Goal: Information Seeking & Learning: Learn about a topic

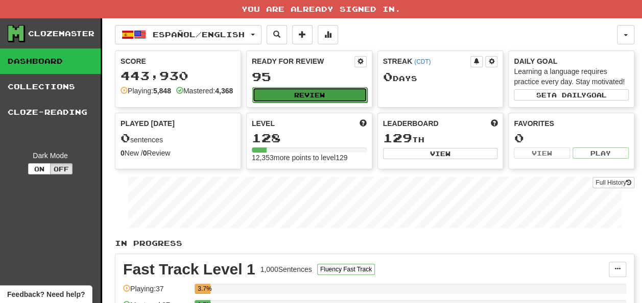
click at [274, 89] on button "Review" at bounding box center [309, 94] width 115 height 15
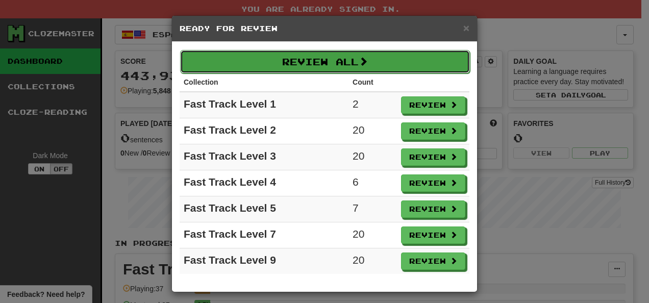
click at [343, 60] on button "Review All" at bounding box center [325, 61] width 290 height 23
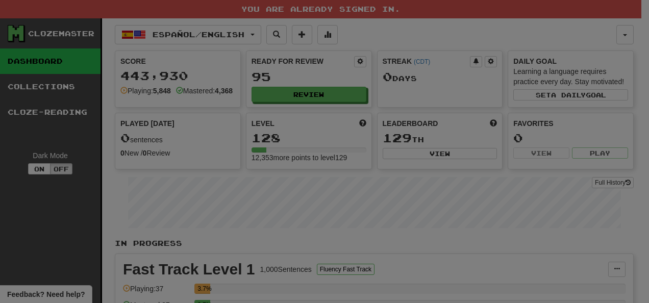
select select "**"
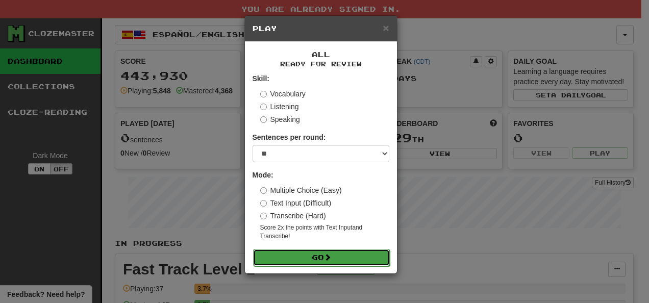
click at [337, 257] on button "Go" at bounding box center [321, 257] width 137 height 17
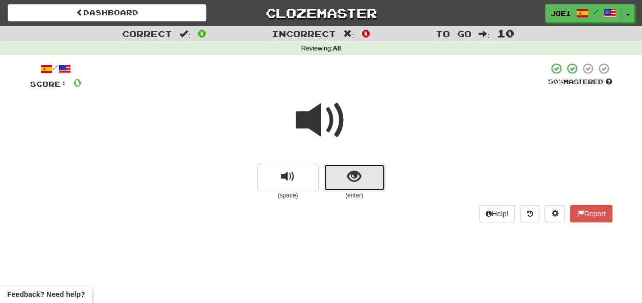
click at [349, 173] on span "show sentence" at bounding box center [354, 177] width 14 height 14
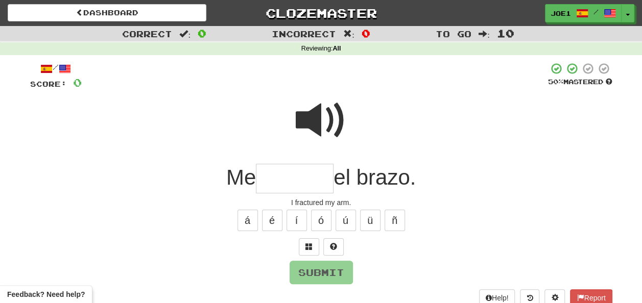
click at [273, 175] on input "text" at bounding box center [295, 179] width 78 height 30
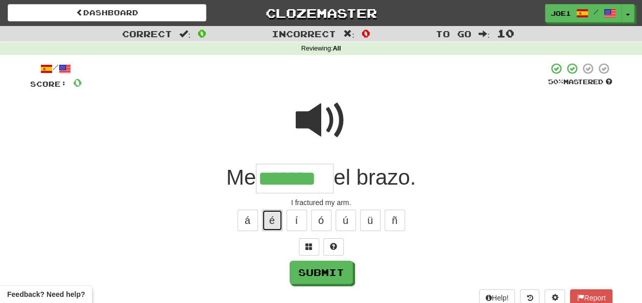
click at [276, 220] on button "é" at bounding box center [272, 220] width 20 height 21
type input "********"
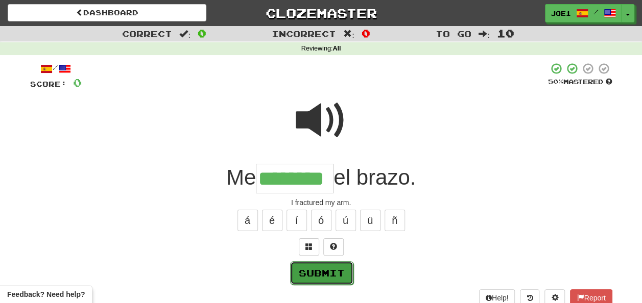
click at [325, 269] on button "Submit" at bounding box center [321, 272] width 63 height 23
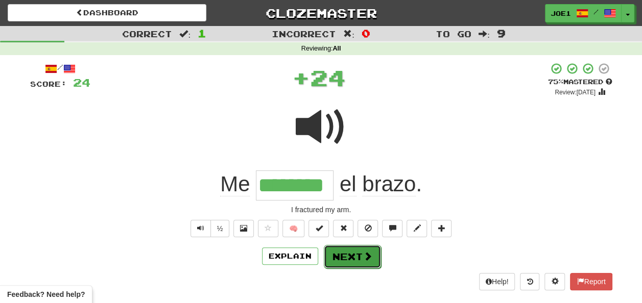
click at [346, 253] on button "Next" at bounding box center [352, 256] width 57 height 23
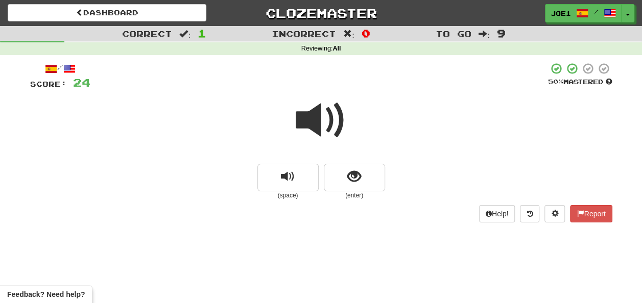
click at [320, 122] on span at bounding box center [321, 120] width 51 height 51
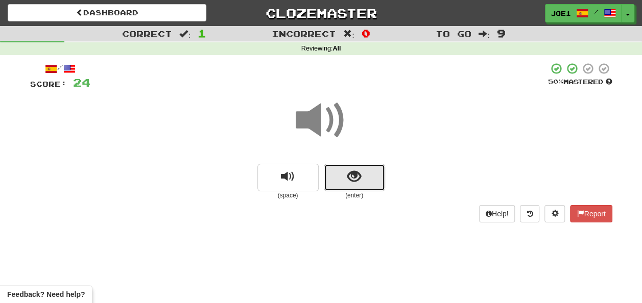
click at [341, 176] on button "show sentence" at bounding box center [354, 178] width 61 height 28
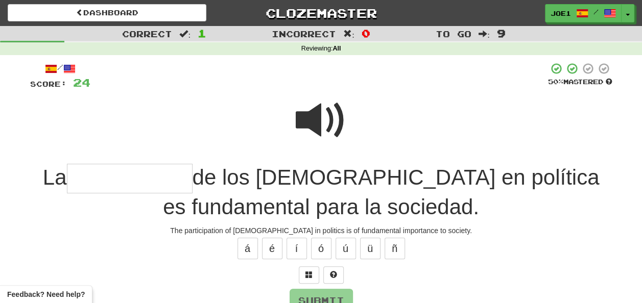
click at [315, 113] on span at bounding box center [321, 120] width 51 height 51
click at [136, 179] on input "text" at bounding box center [130, 179] width 126 height 30
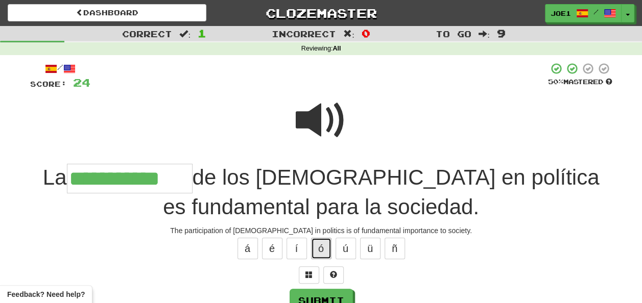
drag, startPoint x: 313, startPoint y: 244, endPoint x: 315, endPoint y: 252, distance: 8.3
click at [315, 250] on button "ó" at bounding box center [321, 248] width 20 height 21
type input "**********"
click at [304, 295] on button "Submit" at bounding box center [321, 300] width 63 height 23
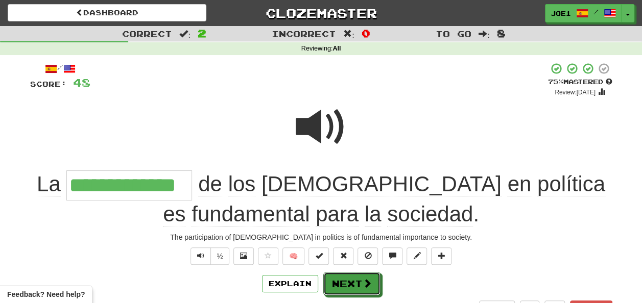
click at [349, 280] on button "Next" at bounding box center [351, 283] width 57 height 23
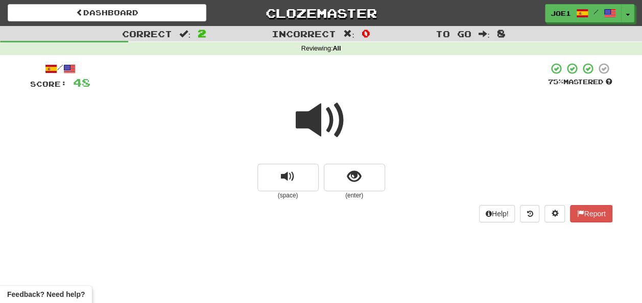
click at [314, 119] on span at bounding box center [321, 120] width 51 height 51
click at [344, 175] on button "show sentence" at bounding box center [354, 178] width 61 height 28
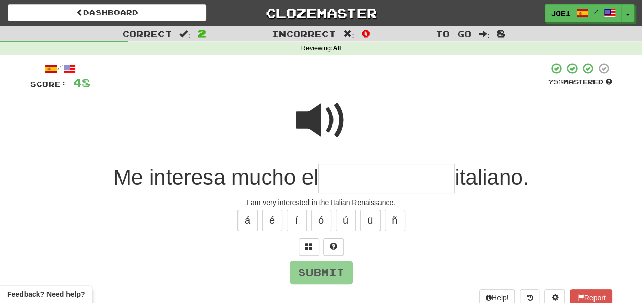
click at [300, 101] on span at bounding box center [321, 120] width 51 height 51
click at [331, 176] on input "text" at bounding box center [386, 179] width 136 height 30
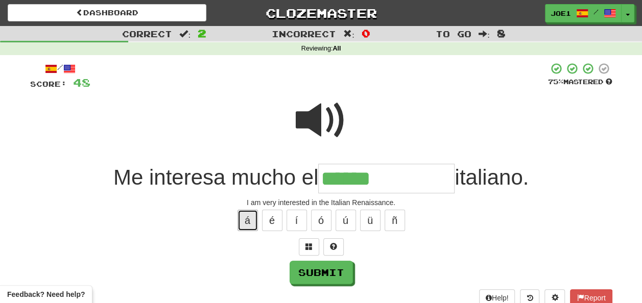
click at [252, 216] on button "á" at bounding box center [247, 220] width 20 height 21
click at [327, 177] on input "**********" at bounding box center [386, 179] width 136 height 30
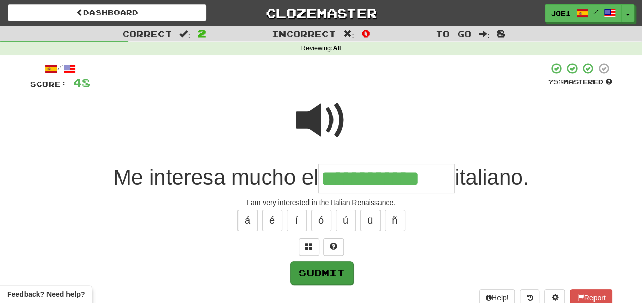
type input "**********"
click at [324, 272] on button "Submit" at bounding box center [321, 272] width 63 height 23
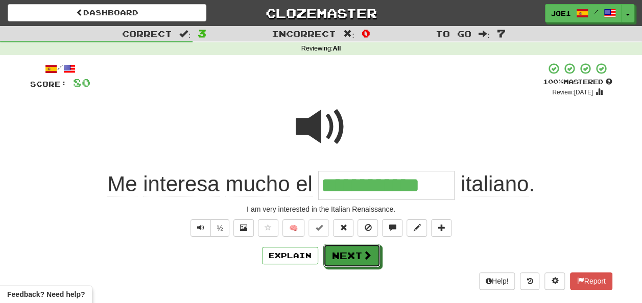
drag, startPoint x: 341, startPoint y: 261, endPoint x: 363, endPoint y: 269, distance: 22.6
click at [351, 265] on button "Next" at bounding box center [351, 255] width 57 height 23
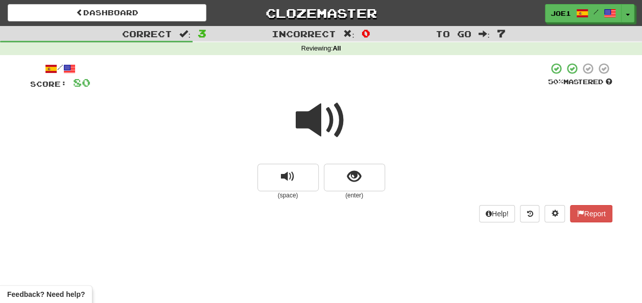
click at [327, 114] on span at bounding box center [321, 120] width 51 height 51
click at [326, 114] on span at bounding box center [321, 120] width 51 height 51
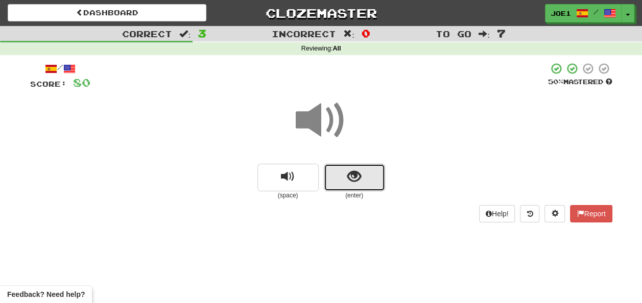
click at [345, 177] on button "show sentence" at bounding box center [354, 178] width 61 height 28
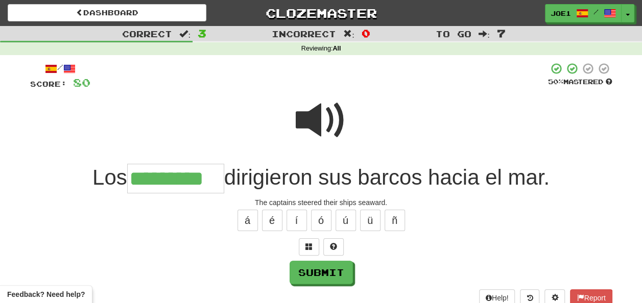
type input "*********"
click at [311, 127] on span at bounding box center [321, 120] width 51 height 51
click at [317, 127] on span at bounding box center [321, 120] width 51 height 51
click at [327, 120] on span at bounding box center [321, 120] width 51 height 51
click at [316, 125] on span at bounding box center [321, 120] width 51 height 51
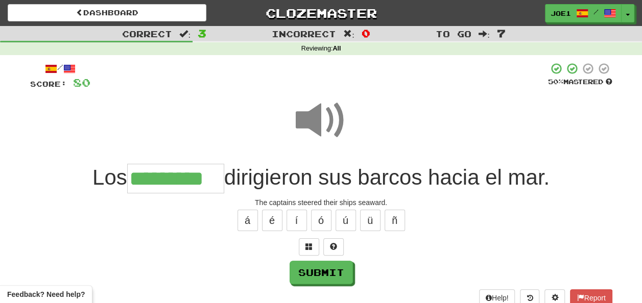
click at [316, 125] on span at bounding box center [321, 120] width 51 height 51
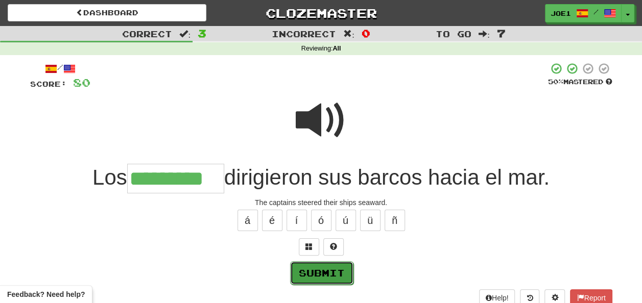
click at [321, 269] on button "Submit" at bounding box center [321, 272] width 63 height 23
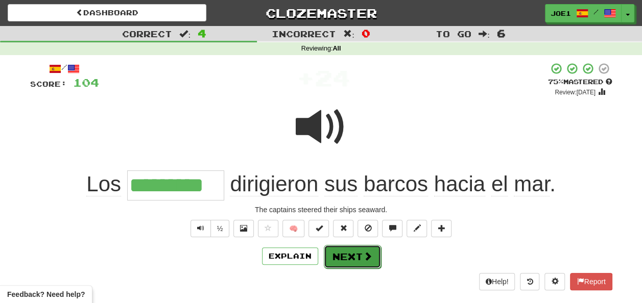
click at [347, 255] on button "Next" at bounding box center [352, 256] width 57 height 23
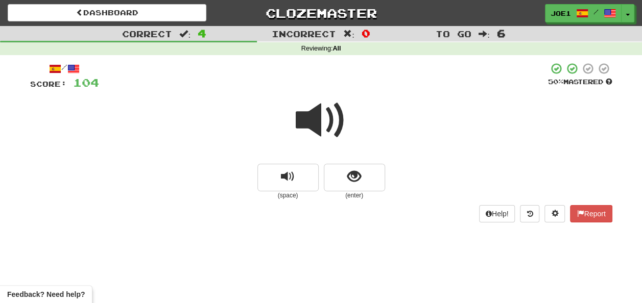
click at [319, 114] on span at bounding box center [321, 120] width 51 height 51
click at [318, 122] on span at bounding box center [321, 120] width 51 height 51
click at [318, 120] on span at bounding box center [321, 120] width 51 height 51
click at [348, 175] on span "show sentence" at bounding box center [354, 177] width 14 height 14
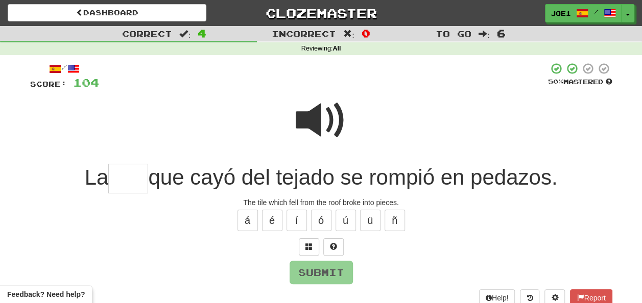
click at [312, 109] on span at bounding box center [321, 120] width 51 height 51
click at [312, 120] on span at bounding box center [321, 120] width 51 height 51
click at [312, 126] on span at bounding box center [321, 120] width 51 height 51
click at [120, 174] on input "text" at bounding box center [128, 179] width 40 height 30
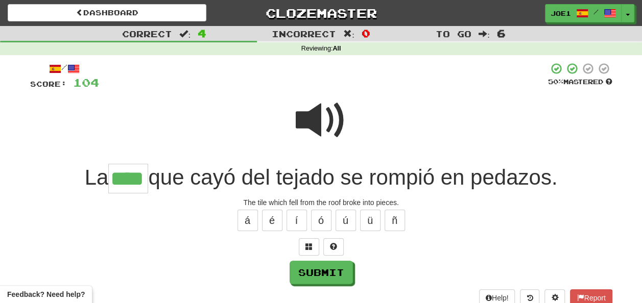
type input "****"
click at [312, 119] on span at bounding box center [321, 120] width 51 height 51
click at [313, 119] on span at bounding box center [321, 120] width 51 height 51
click at [315, 119] on span at bounding box center [321, 120] width 51 height 51
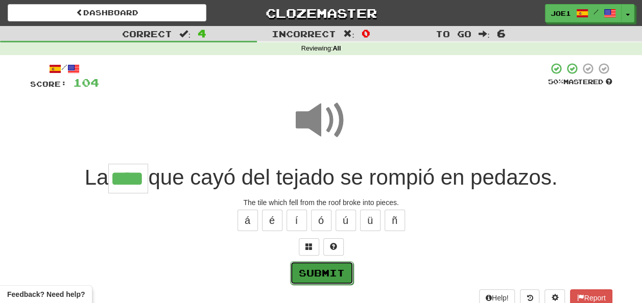
click at [322, 270] on button "Submit" at bounding box center [321, 272] width 63 height 23
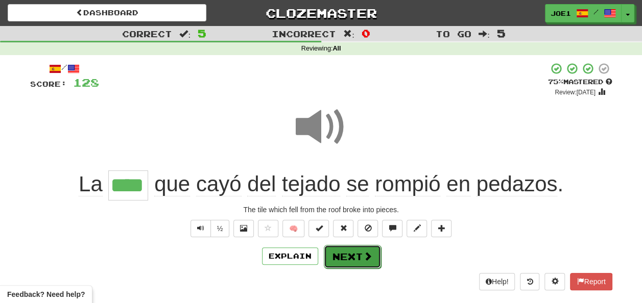
click at [348, 248] on button "Next" at bounding box center [352, 256] width 57 height 23
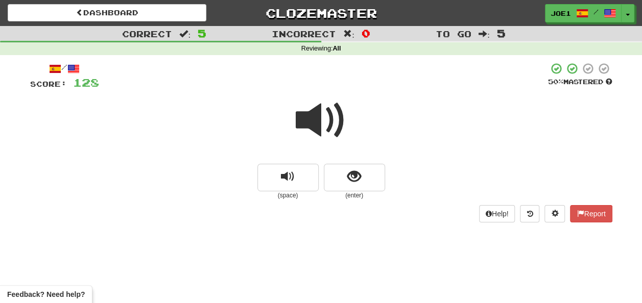
click at [323, 120] on span at bounding box center [321, 120] width 51 height 51
click at [319, 125] on span at bounding box center [321, 120] width 51 height 51
click at [346, 176] on button "show sentence" at bounding box center [354, 178] width 61 height 28
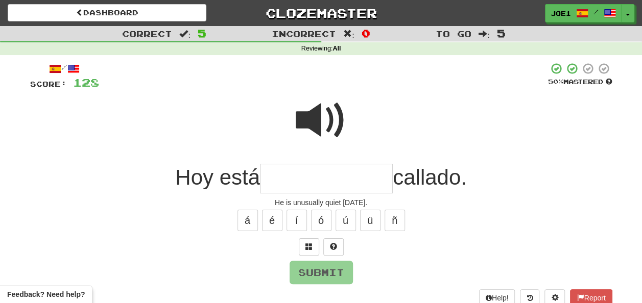
click at [320, 99] on span at bounding box center [321, 120] width 51 height 51
click at [277, 178] on input "text" at bounding box center [326, 179] width 133 height 30
type input "*"
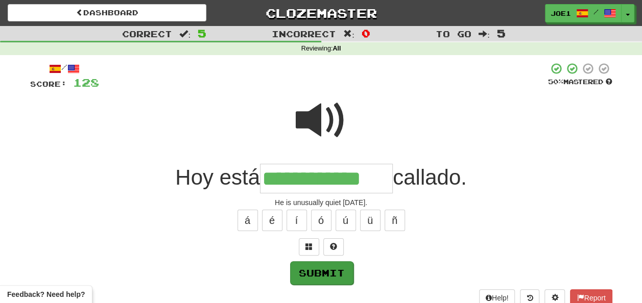
type input "**********"
click at [309, 268] on button "Submit" at bounding box center [321, 272] width 63 height 23
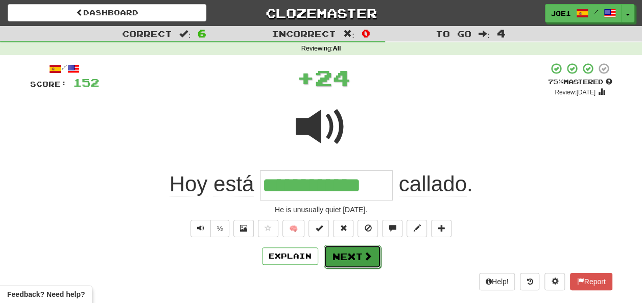
click at [339, 253] on button "Next" at bounding box center [352, 256] width 57 height 23
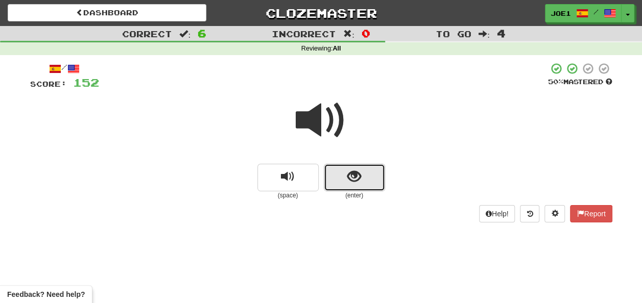
click at [355, 177] on span "show sentence" at bounding box center [354, 177] width 14 height 14
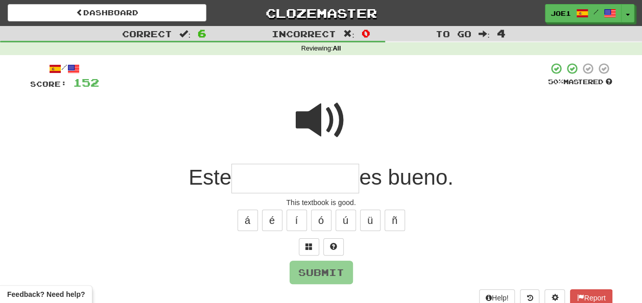
click at [256, 177] on input "text" at bounding box center [295, 179] width 128 height 30
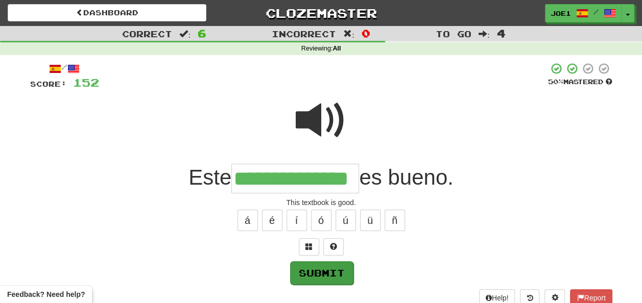
type input "**********"
click at [310, 267] on button "Submit" at bounding box center [321, 272] width 63 height 23
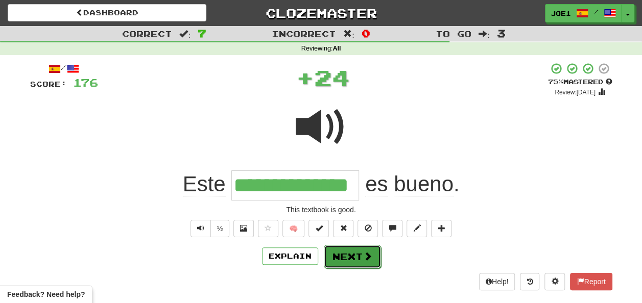
click at [342, 252] on button "Next" at bounding box center [352, 256] width 57 height 23
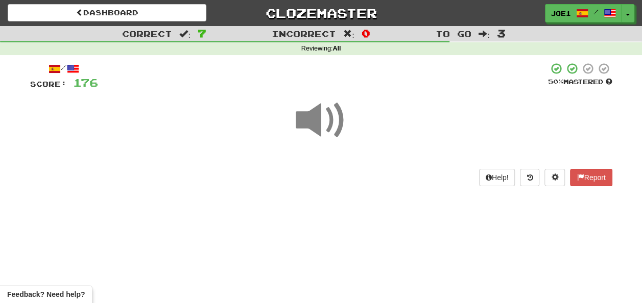
click at [316, 123] on span at bounding box center [321, 120] width 51 height 51
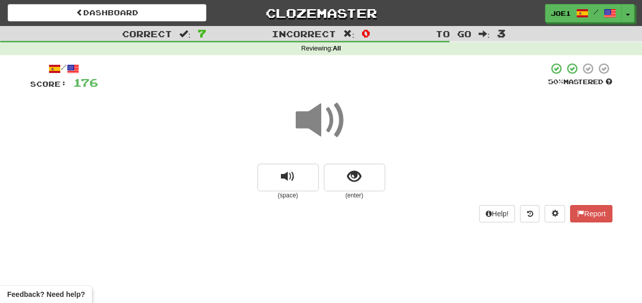
click at [314, 123] on span at bounding box center [321, 120] width 51 height 51
click at [347, 173] on span "show sentence" at bounding box center [354, 177] width 14 height 14
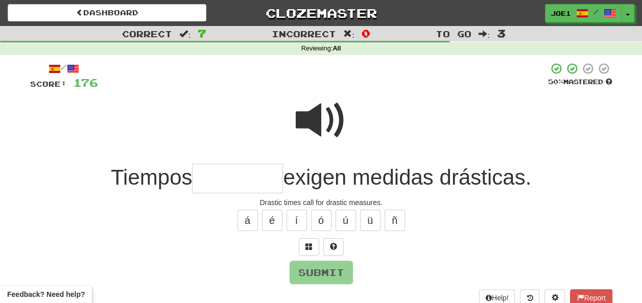
click at [311, 111] on span at bounding box center [321, 120] width 51 height 51
click at [201, 180] on input "text" at bounding box center [237, 179] width 91 height 30
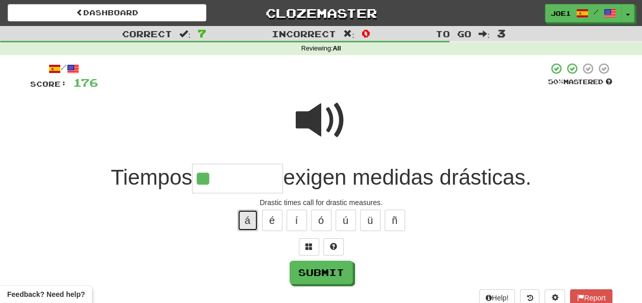
click at [238, 221] on button "á" at bounding box center [247, 220] width 20 height 21
type input "*********"
click at [318, 114] on span at bounding box center [321, 120] width 51 height 51
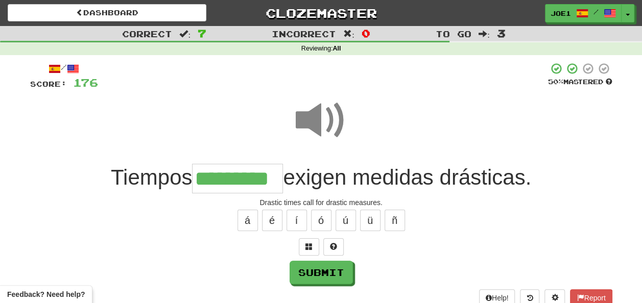
click at [319, 114] on span at bounding box center [321, 120] width 51 height 51
click at [321, 267] on button "Submit" at bounding box center [321, 272] width 63 height 23
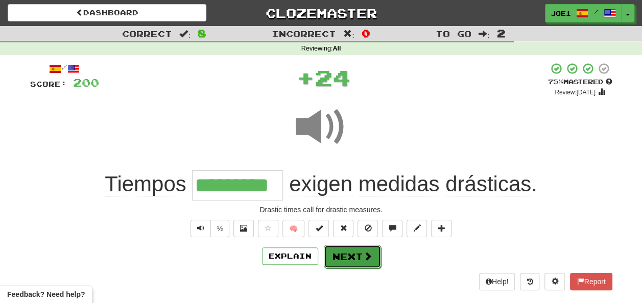
click at [348, 257] on button "Next" at bounding box center [352, 256] width 57 height 23
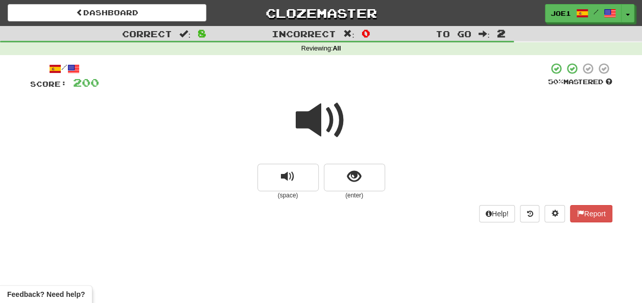
click at [316, 122] on span at bounding box center [321, 120] width 51 height 51
click at [318, 125] on span at bounding box center [321, 120] width 51 height 51
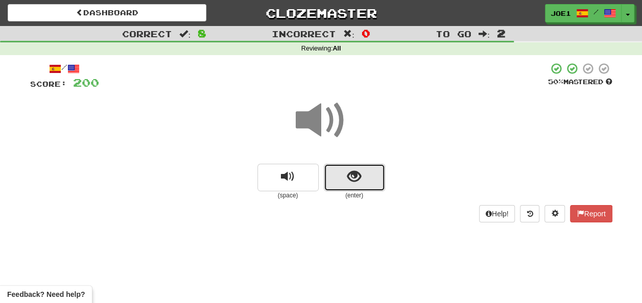
click at [341, 177] on button "show sentence" at bounding box center [354, 178] width 61 height 28
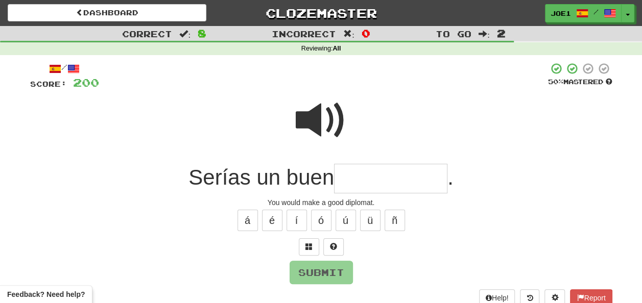
click at [315, 107] on span at bounding box center [321, 120] width 51 height 51
click at [315, 108] on span at bounding box center [321, 120] width 51 height 51
click at [357, 182] on input "text" at bounding box center [390, 179] width 113 height 30
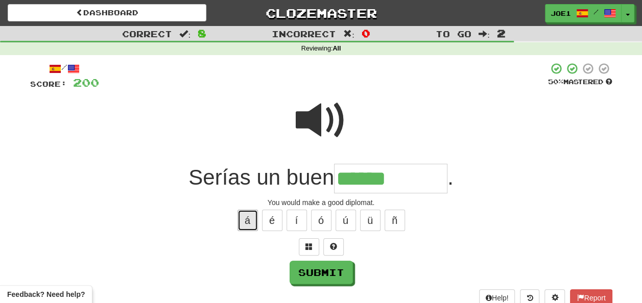
click at [245, 220] on button "á" at bounding box center [247, 220] width 20 height 21
type input "**********"
click at [323, 112] on span at bounding box center [321, 120] width 51 height 51
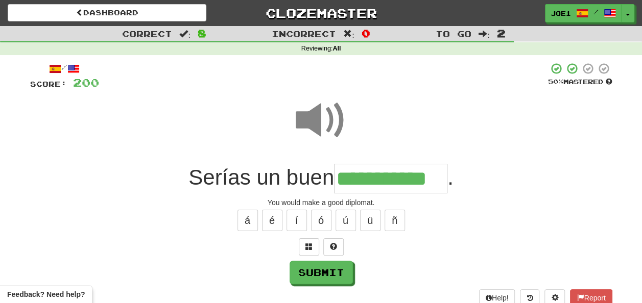
click at [323, 112] on span at bounding box center [321, 120] width 51 height 51
click at [323, 113] on span at bounding box center [321, 120] width 51 height 51
click at [317, 119] on span at bounding box center [321, 120] width 51 height 51
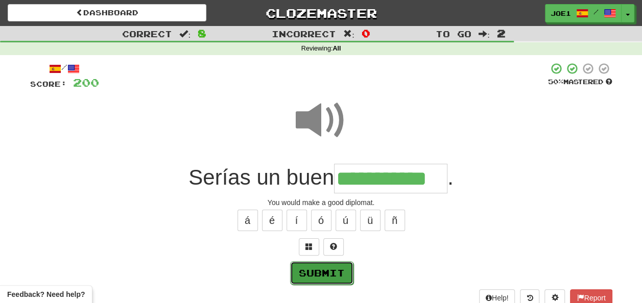
click at [321, 270] on button "Submit" at bounding box center [321, 272] width 63 height 23
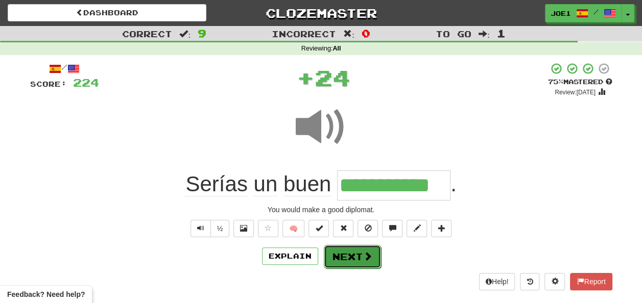
click at [348, 252] on button "Next" at bounding box center [352, 256] width 57 height 23
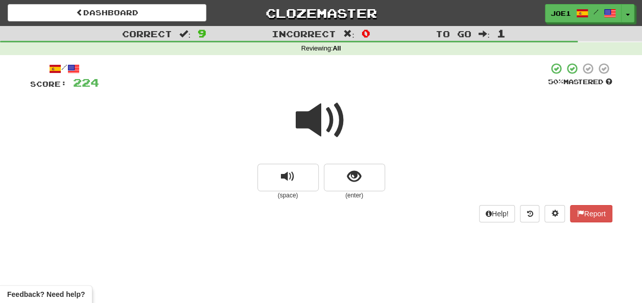
click at [320, 118] on span at bounding box center [321, 120] width 51 height 51
click at [318, 115] on span at bounding box center [321, 120] width 51 height 51
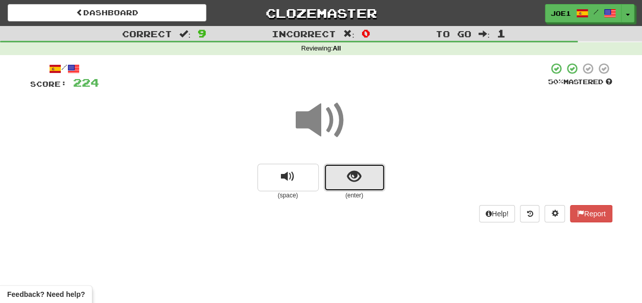
click at [351, 173] on span "show sentence" at bounding box center [354, 177] width 14 height 14
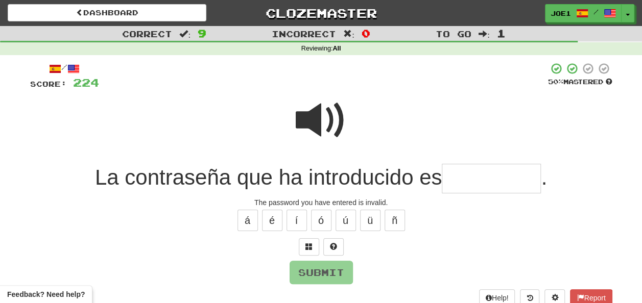
click at [469, 179] on input "text" at bounding box center [491, 179] width 99 height 30
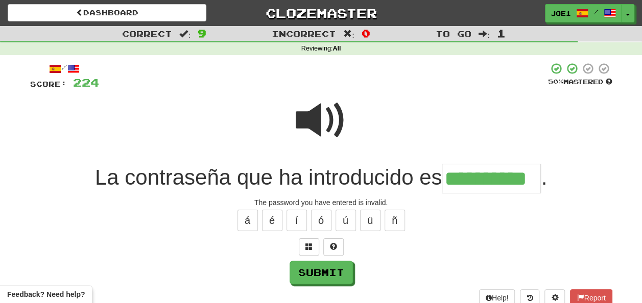
type input "**********"
click at [323, 113] on span at bounding box center [321, 120] width 51 height 51
click at [316, 116] on span at bounding box center [321, 120] width 51 height 51
click at [316, 117] on span at bounding box center [321, 120] width 51 height 51
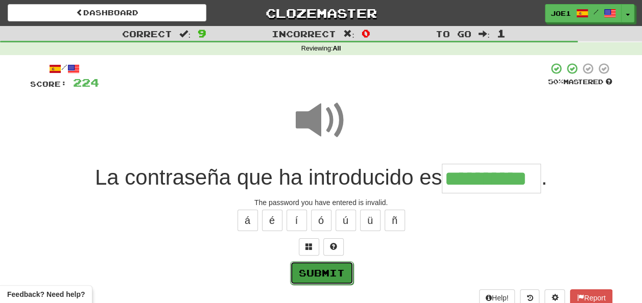
click at [326, 269] on button "Submit" at bounding box center [321, 272] width 63 height 23
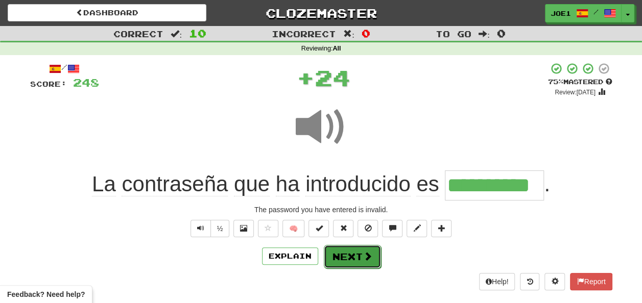
click at [344, 253] on button "Next" at bounding box center [352, 256] width 57 height 23
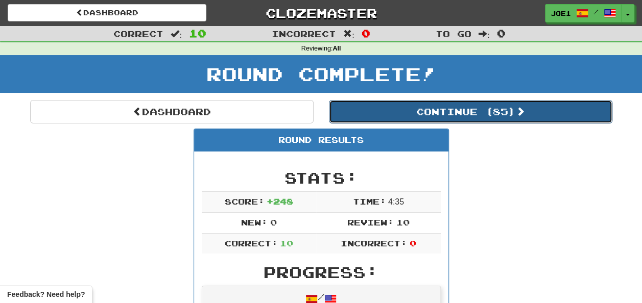
click at [357, 113] on button "Continue ( 85 )" at bounding box center [470, 111] width 283 height 23
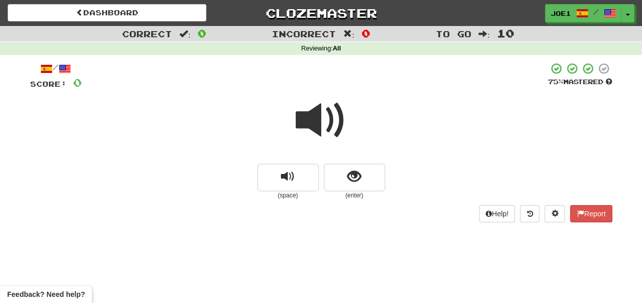
click at [319, 120] on span at bounding box center [321, 120] width 51 height 51
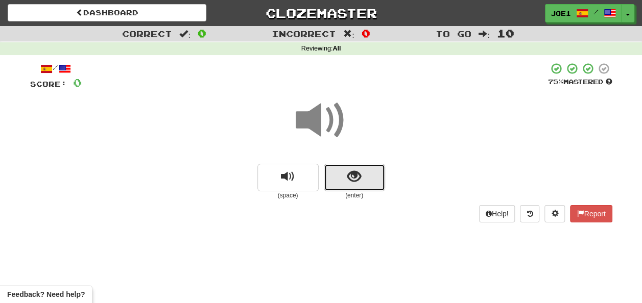
click at [343, 171] on button "show sentence" at bounding box center [354, 178] width 61 height 28
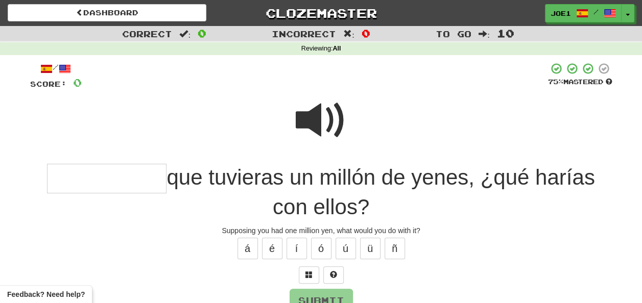
click at [319, 103] on span at bounding box center [321, 120] width 51 height 51
click at [315, 110] on span at bounding box center [321, 120] width 51 height 51
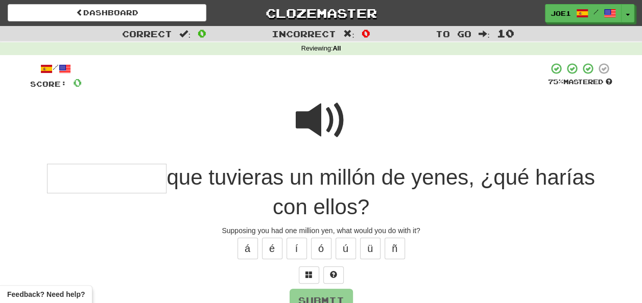
click at [323, 111] on span at bounding box center [321, 120] width 51 height 51
click at [55, 176] on input "text" at bounding box center [106, 179] width 119 height 30
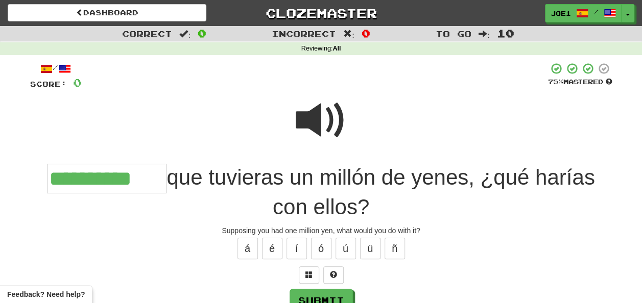
click at [318, 118] on span at bounding box center [321, 120] width 51 height 51
click at [316, 292] on button "Submit" at bounding box center [321, 300] width 63 height 23
type input "**********"
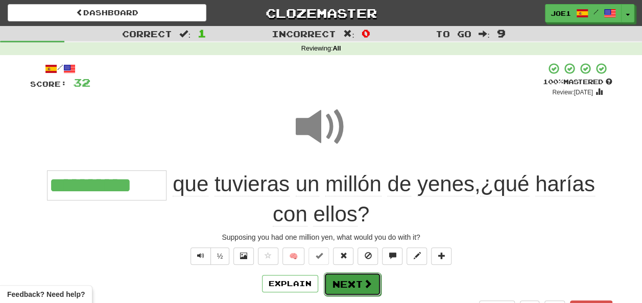
click at [352, 278] on button "Next" at bounding box center [352, 284] width 57 height 23
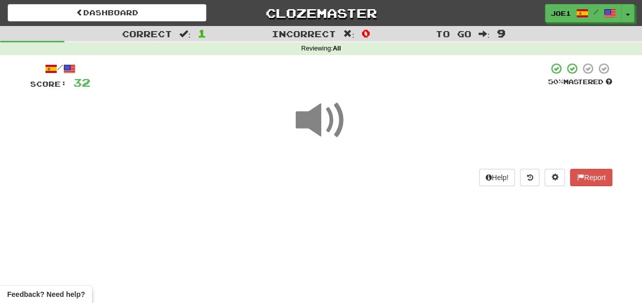
click at [315, 115] on span at bounding box center [321, 120] width 51 height 51
click at [315, 113] on span at bounding box center [321, 120] width 51 height 51
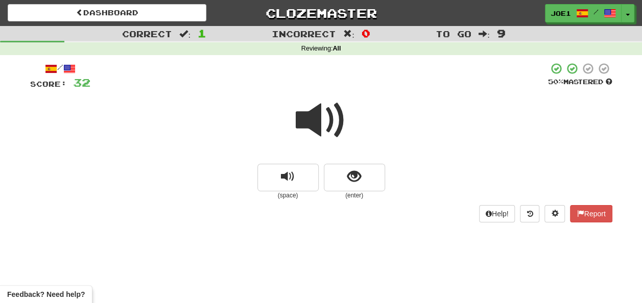
click at [315, 113] on span at bounding box center [321, 120] width 51 height 51
click at [316, 114] on span at bounding box center [321, 120] width 51 height 51
click at [346, 175] on button "show sentence" at bounding box center [354, 178] width 61 height 28
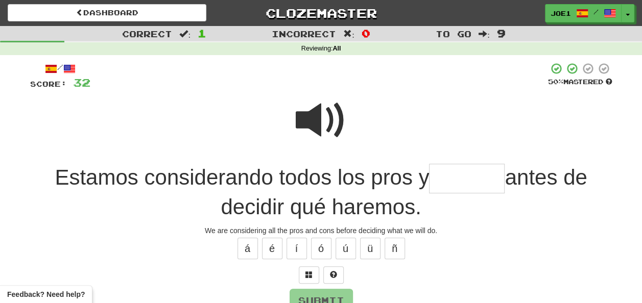
click at [317, 107] on span at bounding box center [321, 120] width 51 height 51
click at [436, 177] on input "text" at bounding box center [467, 179] width 76 height 30
type input "*******"
click at [323, 114] on span at bounding box center [321, 120] width 51 height 51
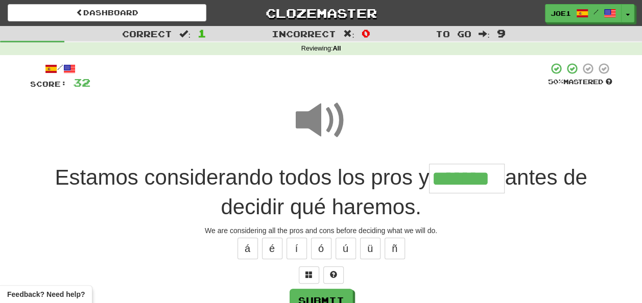
click at [323, 114] on span at bounding box center [321, 120] width 51 height 51
click at [323, 115] on span at bounding box center [321, 120] width 51 height 51
click at [326, 293] on button "Submit" at bounding box center [321, 300] width 63 height 23
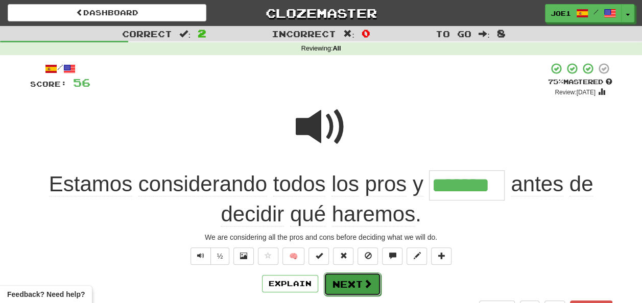
click at [343, 282] on button "Next" at bounding box center [352, 284] width 57 height 23
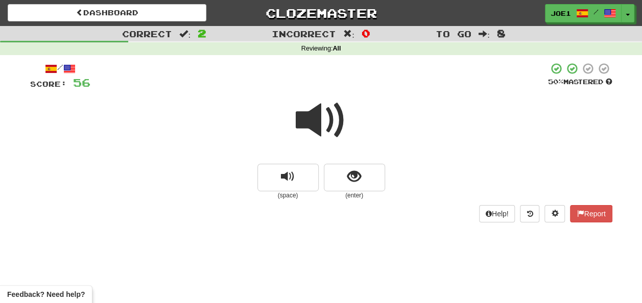
click at [313, 122] on span at bounding box center [321, 120] width 51 height 51
click at [322, 126] on span at bounding box center [321, 120] width 51 height 51
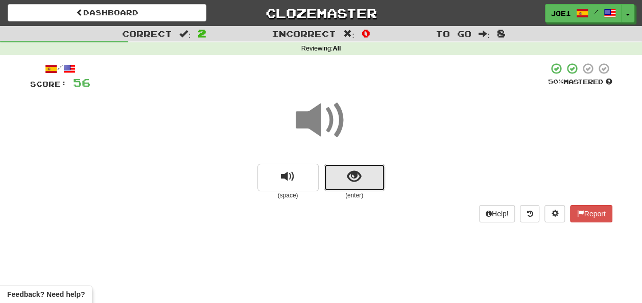
click at [351, 174] on span "show sentence" at bounding box center [354, 177] width 14 height 14
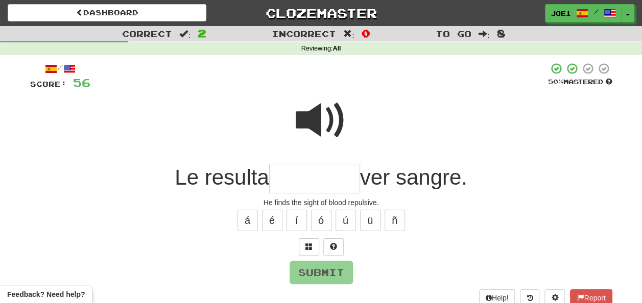
click at [314, 101] on span at bounding box center [321, 120] width 51 height 51
click at [277, 181] on input "text" at bounding box center [314, 179] width 91 height 30
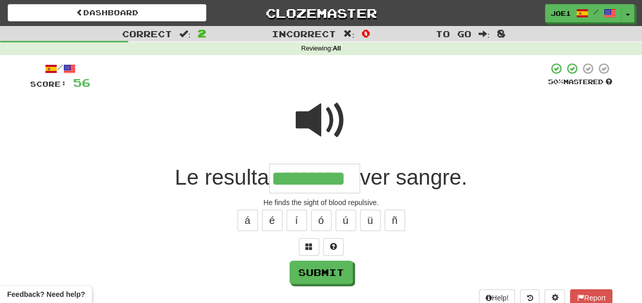
type input "*********"
click at [315, 115] on span at bounding box center [321, 120] width 51 height 51
click at [316, 116] on span at bounding box center [321, 120] width 51 height 51
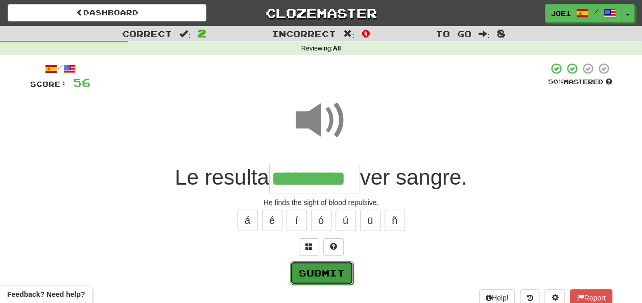
click at [317, 268] on button "Submit" at bounding box center [321, 272] width 63 height 23
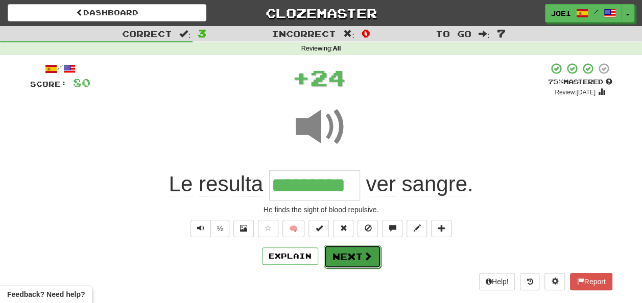
click at [346, 251] on button "Next" at bounding box center [352, 256] width 57 height 23
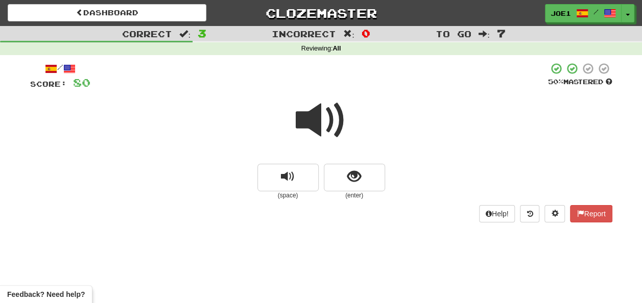
click at [316, 118] on span at bounding box center [321, 120] width 51 height 51
click at [326, 117] on span at bounding box center [321, 120] width 51 height 51
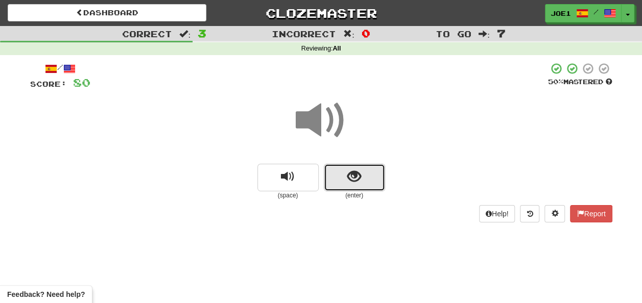
click at [357, 174] on span "show sentence" at bounding box center [354, 177] width 14 height 14
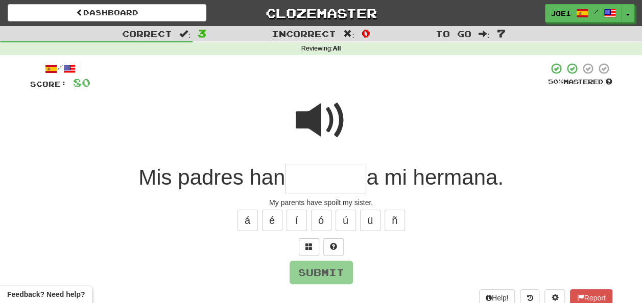
click at [310, 109] on span at bounding box center [321, 120] width 51 height 51
click at [300, 180] on input "text" at bounding box center [325, 179] width 81 height 30
type input "*"
click at [307, 120] on span at bounding box center [321, 120] width 51 height 51
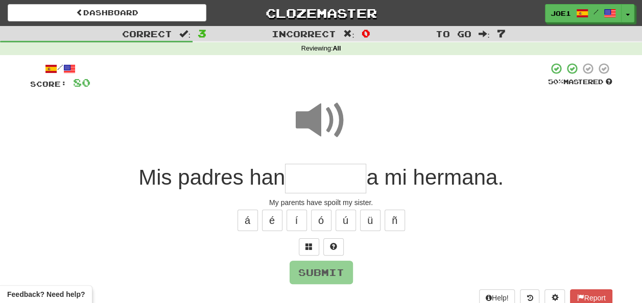
click at [293, 175] on input "text" at bounding box center [325, 179] width 81 height 30
type input "*"
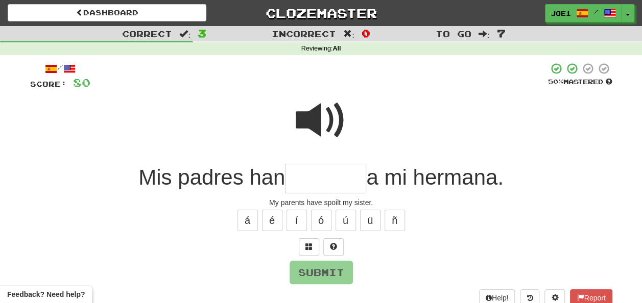
click at [322, 120] on span at bounding box center [321, 120] width 51 height 51
click at [296, 179] on input "text" at bounding box center [325, 179] width 81 height 30
type input "*"
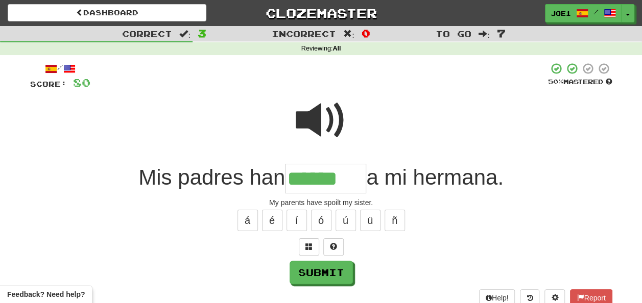
type input "******"
click at [325, 115] on span at bounding box center [321, 120] width 51 height 51
click at [322, 119] on span at bounding box center [321, 120] width 51 height 51
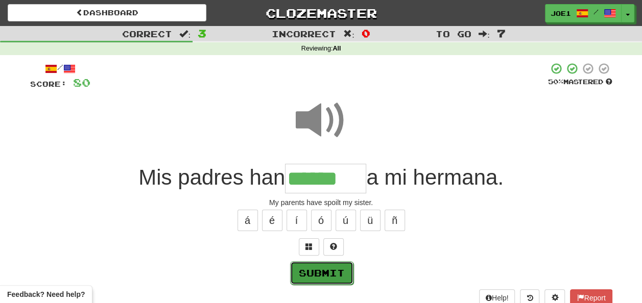
click at [321, 268] on button "Submit" at bounding box center [321, 272] width 63 height 23
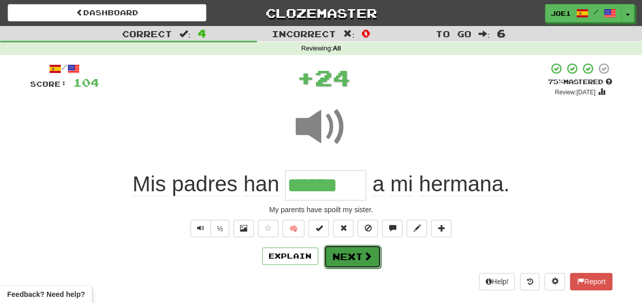
click at [347, 251] on button "Next" at bounding box center [352, 256] width 57 height 23
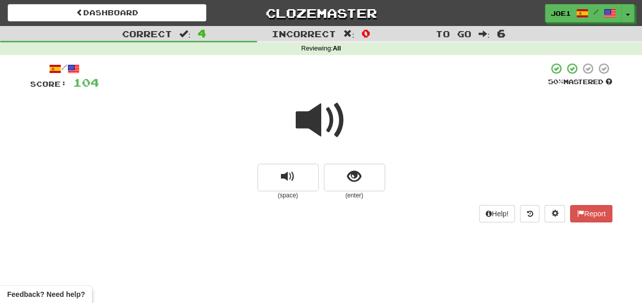
click at [321, 117] on span at bounding box center [321, 120] width 51 height 51
click at [349, 173] on span "show sentence" at bounding box center [354, 177] width 14 height 14
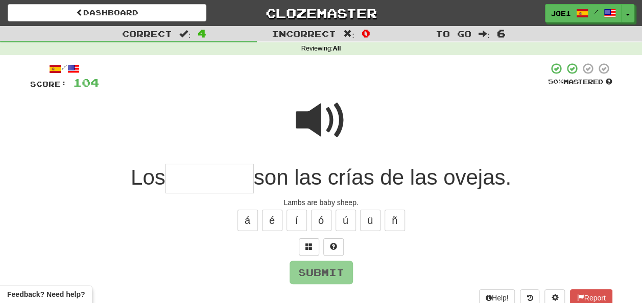
click at [196, 177] on input "text" at bounding box center [209, 179] width 88 height 30
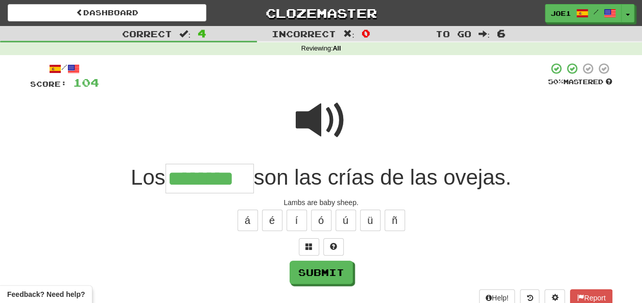
type input "********"
click at [315, 117] on span at bounding box center [321, 120] width 51 height 51
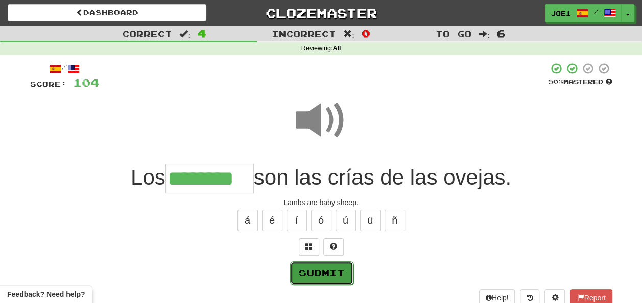
click at [317, 273] on button "Submit" at bounding box center [321, 272] width 63 height 23
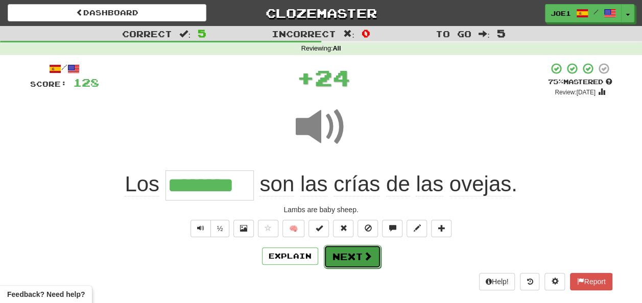
click at [344, 255] on button "Next" at bounding box center [352, 256] width 57 height 23
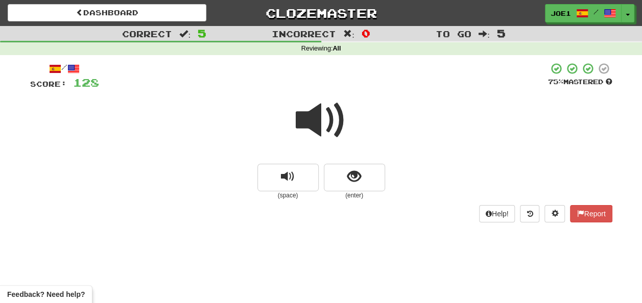
click at [319, 119] on span at bounding box center [321, 120] width 51 height 51
click at [322, 124] on span at bounding box center [321, 120] width 51 height 51
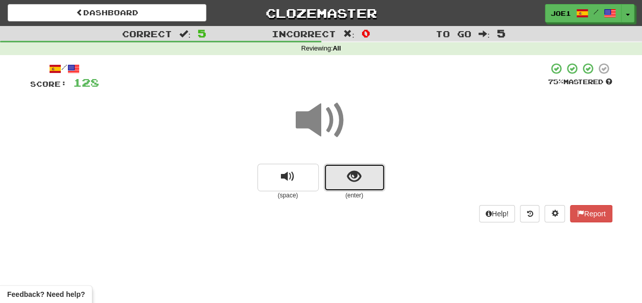
click at [343, 171] on button "show sentence" at bounding box center [354, 178] width 61 height 28
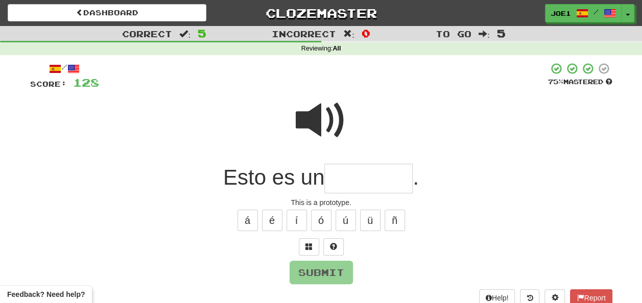
click at [323, 115] on span at bounding box center [321, 120] width 51 height 51
click at [344, 178] on input "text" at bounding box center [368, 179] width 88 height 30
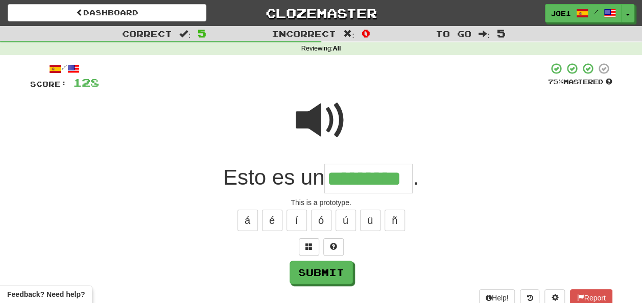
type input "*********"
click at [326, 118] on span at bounding box center [321, 120] width 51 height 51
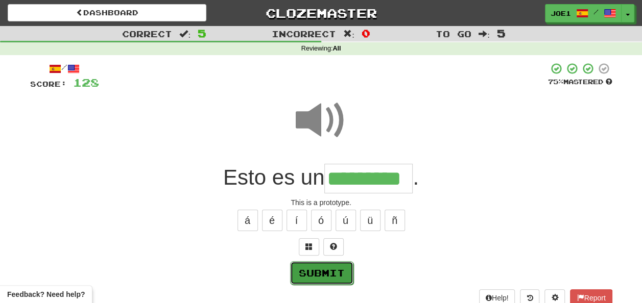
click at [324, 269] on button "Submit" at bounding box center [321, 272] width 63 height 23
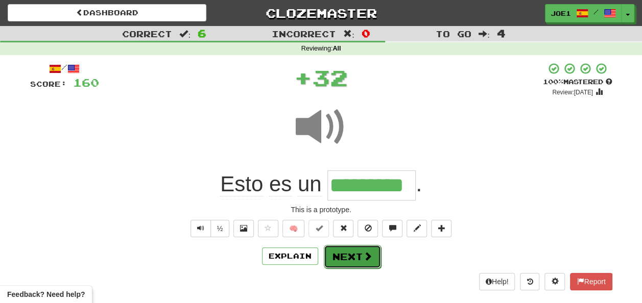
click at [343, 254] on button "Next" at bounding box center [352, 256] width 57 height 23
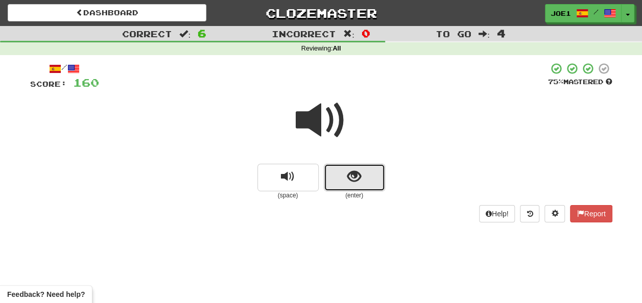
click at [342, 174] on button "show sentence" at bounding box center [354, 178] width 61 height 28
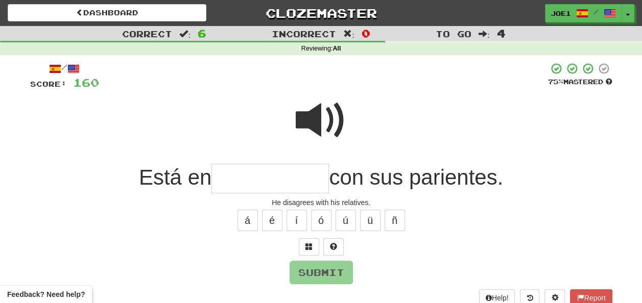
drag, startPoint x: 243, startPoint y: 173, endPoint x: 236, endPoint y: 166, distance: 9.0
click at [236, 166] on input "text" at bounding box center [269, 179] width 117 height 30
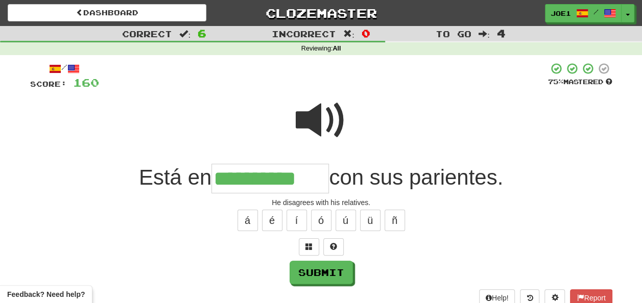
type input "**********"
click at [322, 123] on span at bounding box center [321, 120] width 51 height 51
click at [317, 119] on span at bounding box center [321, 120] width 51 height 51
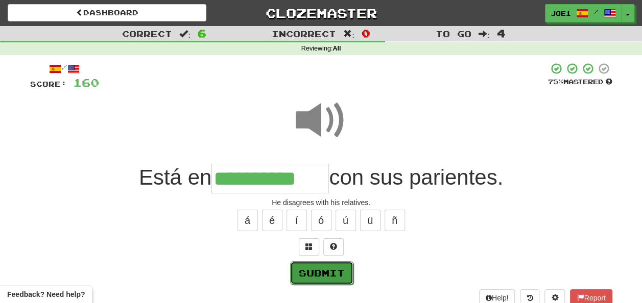
click at [319, 269] on button "Submit" at bounding box center [321, 272] width 63 height 23
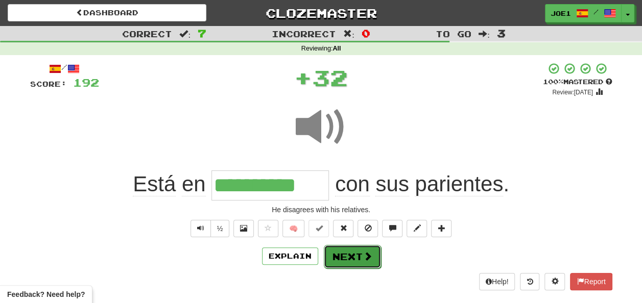
click at [343, 253] on button "Next" at bounding box center [352, 256] width 57 height 23
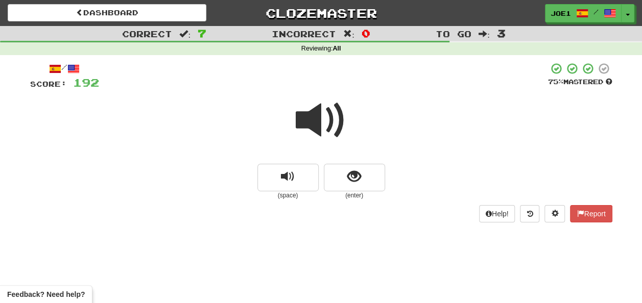
click at [317, 125] on span at bounding box center [321, 120] width 51 height 51
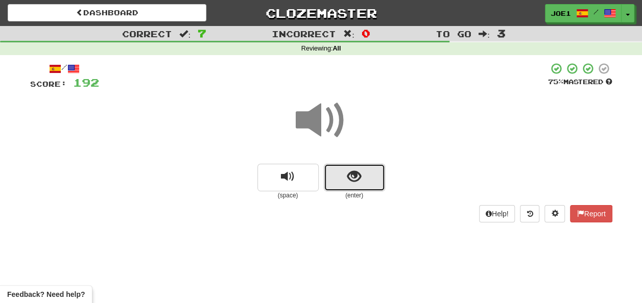
click at [342, 177] on button "show sentence" at bounding box center [354, 178] width 61 height 28
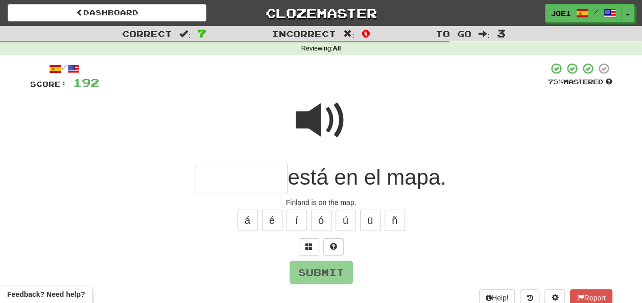
click at [215, 179] on input "text" at bounding box center [242, 179] width 92 height 30
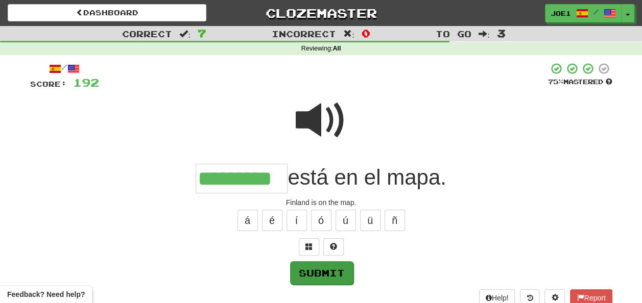
type input "*********"
click at [308, 269] on button "Submit" at bounding box center [321, 272] width 63 height 23
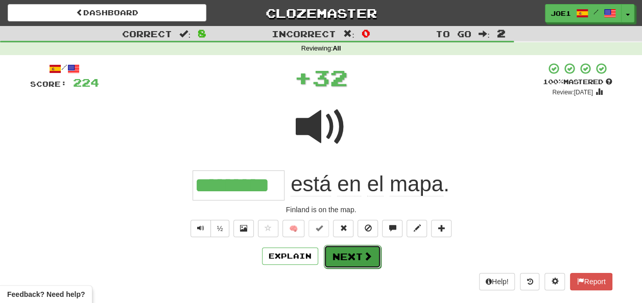
click at [348, 251] on button "Next" at bounding box center [352, 256] width 57 height 23
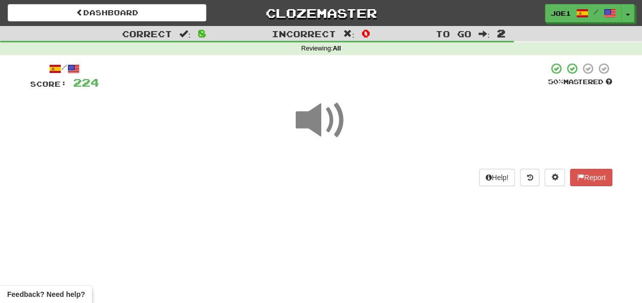
click at [318, 125] on span at bounding box center [321, 120] width 51 height 51
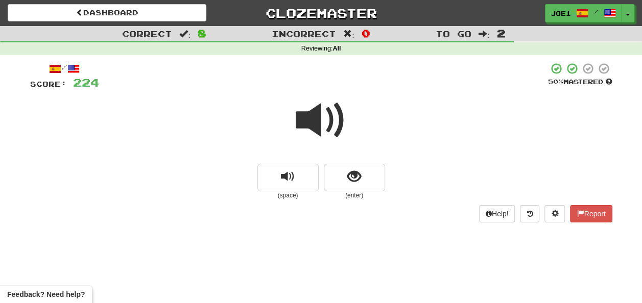
click at [318, 123] on span at bounding box center [321, 120] width 51 height 51
click at [318, 121] on span at bounding box center [321, 120] width 51 height 51
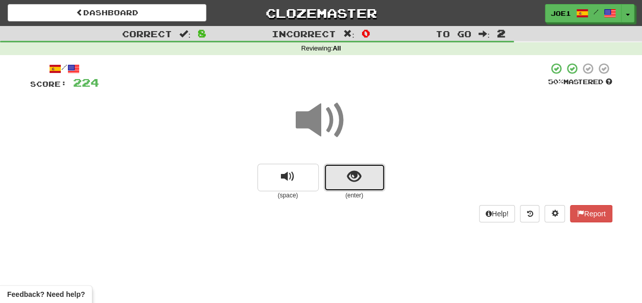
click at [345, 176] on button "show sentence" at bounding box center [354, 178] width 61 height 28
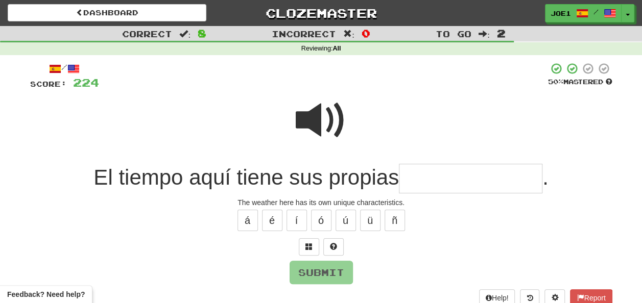
click at [313, 107] on span at bounding box center [321, 120] width 51 height 51
click at [421, 177] on input "text" at bounding box center [470, 179] width 143 height 30
click at [303, 98] on span at bounding box center [321, 120] width 51 height 51
click at [420, 176] on input "text" at bounding box center [470, 179] width 143 height 30
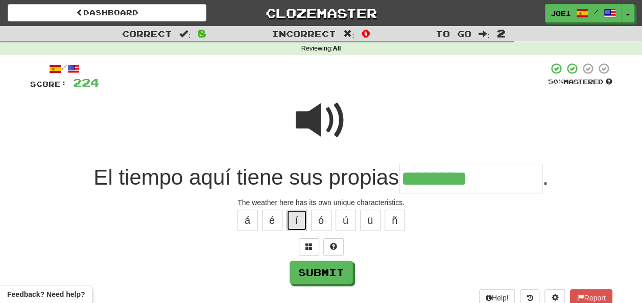
click at [303, 216] on button "í" at bounding box center [296, 220] width 20 height 21
type input "**********"
click at [324, 115] on span at bounding box center [321, 120] width 51 height 51
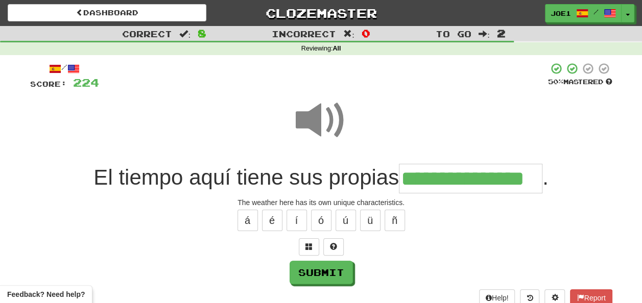
click at [324, 117] on span at bounding box center [321, 120] width 51 height 51
click at [321, 267] on button "Submit" at bounding box center [321, 272] width 63 height 23
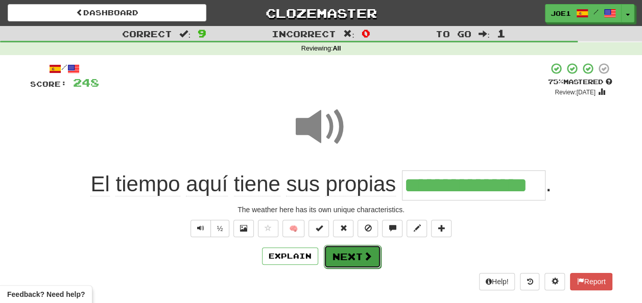
click at [343, 253] on button "Next" at bounding box center [352, 256] width 57 height 23
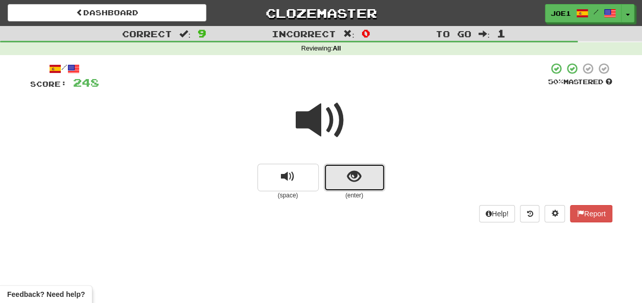
click at [346, 178] on button "show sentence" at bounding box center [354, 178] width 61 height 28
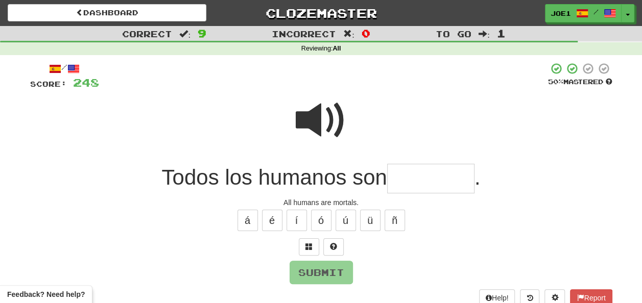
click at [410, 177] on input "text" at bounding box center [430, 179] width 87 height 30
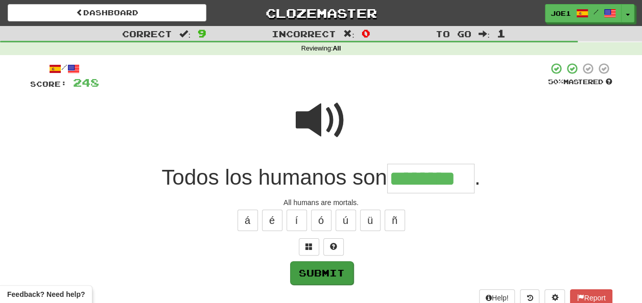
type input "********"
click at [340, 264] on button "Submit" at bounding box center [321, 272] width 63 height 23
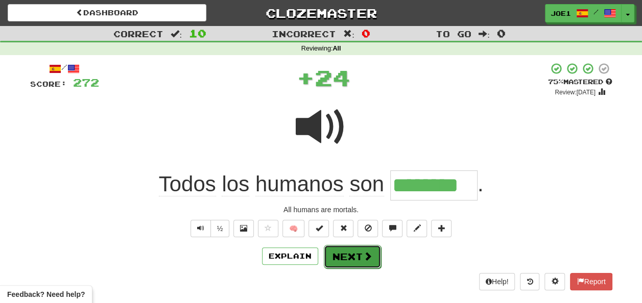
click at [354, 253] on button "Next" at bounding box center [352, 256] width 57 height 23
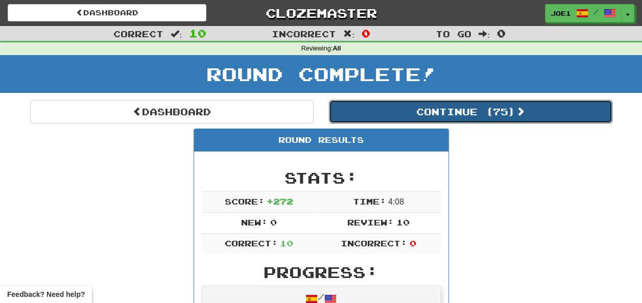
click at [397, 112] on button "Continue ( 75 )" at bounding box center [470, 111] width 283 height 23
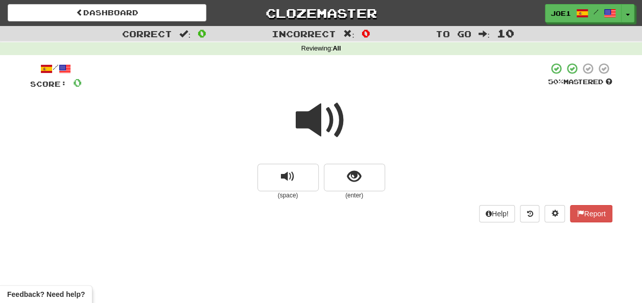
click at [317, 121] on span at bounding box center [321, 120] width 51 height 51
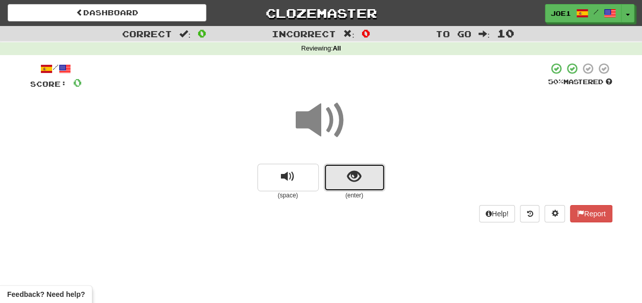
click at [346, 172] on button "show sentence" at bounding box center [354, 178] width 61 height 28
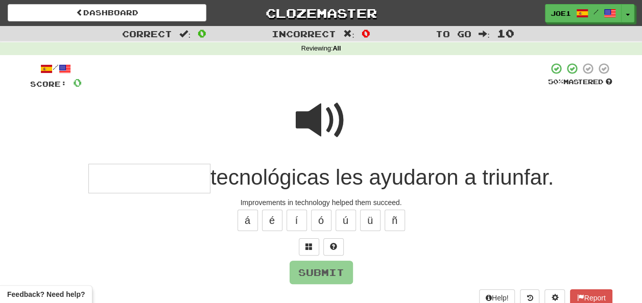
click at [316, 115] on span at bounding box center [321, 120] width 51 height 51
click at [106, 179] on input "text" at bounding box center [149, 179] width 122 height 30
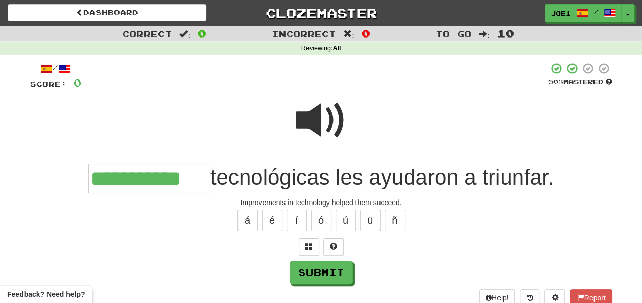
type input "**********"
click at [342, 112] on span at bounding box center [321, 120] width 51 height 51
click at [319, 117] on span at bounding box center [321, 120] width 51 height 51
click at [316, 122] on span at bounding box center [321, 120] width 51 height 51
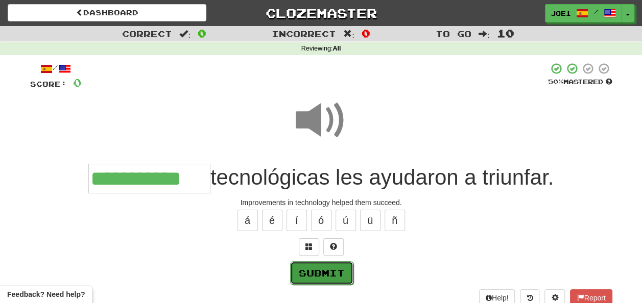
click at [328, 261] on button "Submit" at bounding box center [321, 272] width 63 height 23
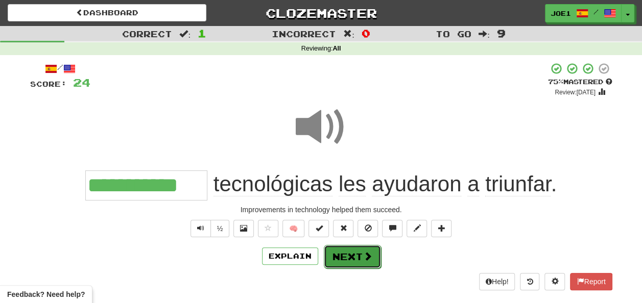
click at [350, 248] on button "Next" at bounding box center [352, 256] width 57 height 23
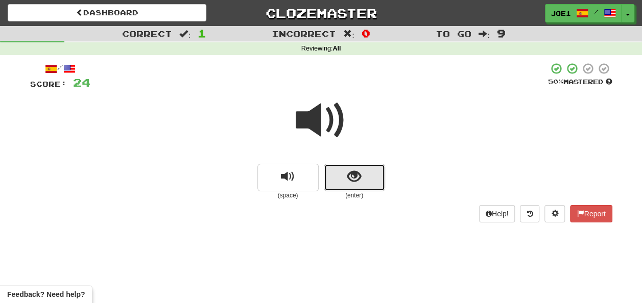
click at [344, 175] on button "show sentence" at bounding box center [354, 178] width 61 height 28
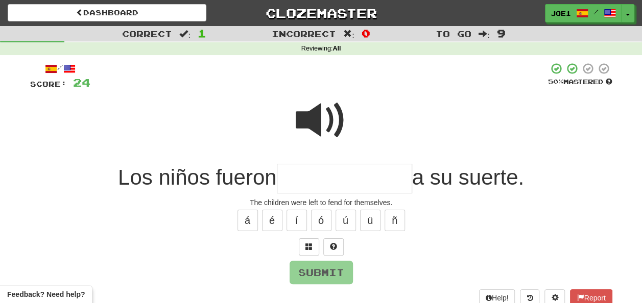
click at [292, 175] on input "text" at bounding box center [344, 179] width 135 height 30
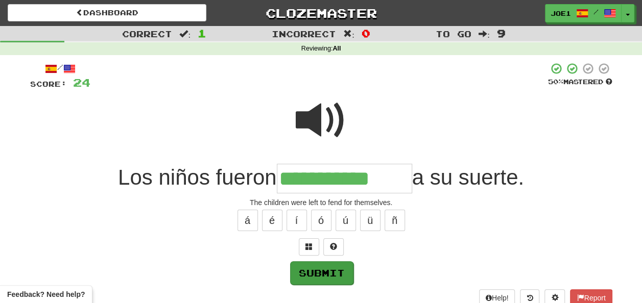
type input "**********"
click at [319, 263] on button "Submit" at bounding box center [321, 272] width 63 height 23
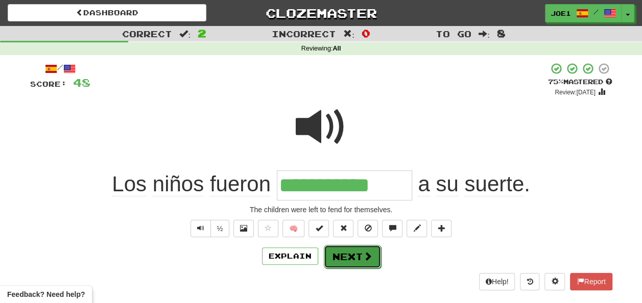
click at [344, 253] on button "Next" at bounding box center [352, 256] width 57 height 23
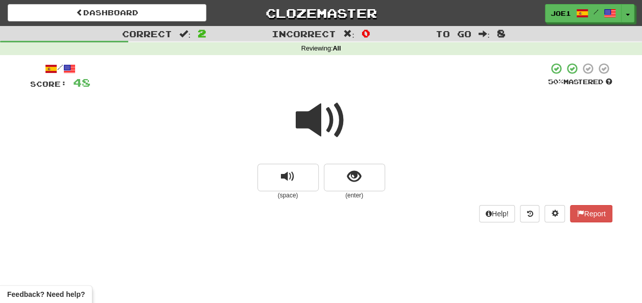
click at [311, 118] on span at bounding box center [321, 120] width 51 height 51
click at [346, 179] on button "show sentence" at bounding box center [354, 178] width 61 height 28
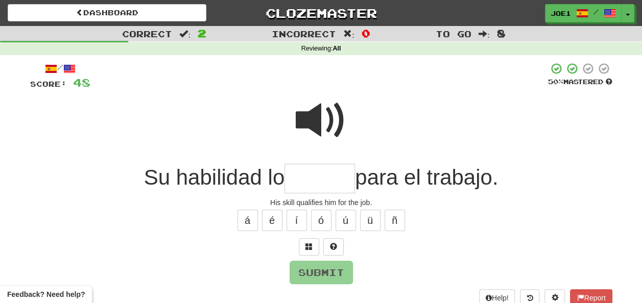
click at [313, 110] on span at bounding box center [321, 120] width 51 height 51
click at [296, 179] on input "text" at bounding box center [319, 179] width 70 height 30
type input "*"
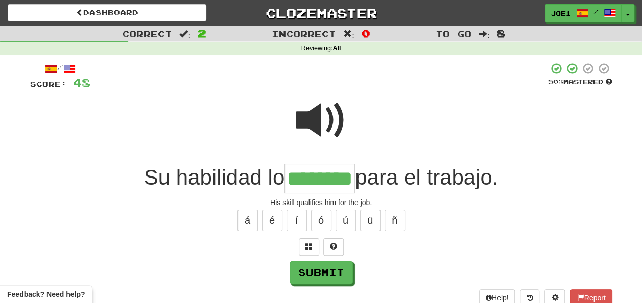
type input "********"
click at [320, 113] on span at bounding box center [321, 120] width 51 height 51
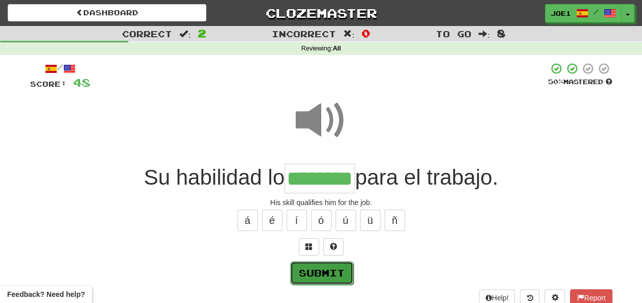
click at [318, 273] on button "Submit" at bounding box center [321, 272] width 63 height 23
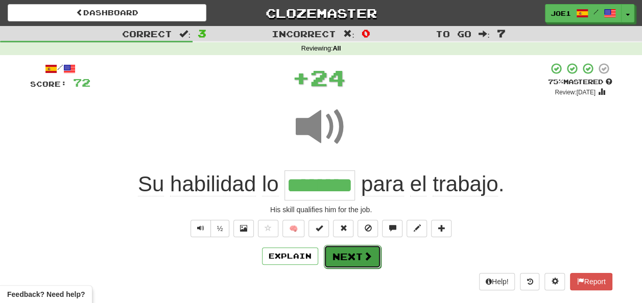
click at [344, 249] on button "Next" at bounding box center [352, 256] width 57 height 23
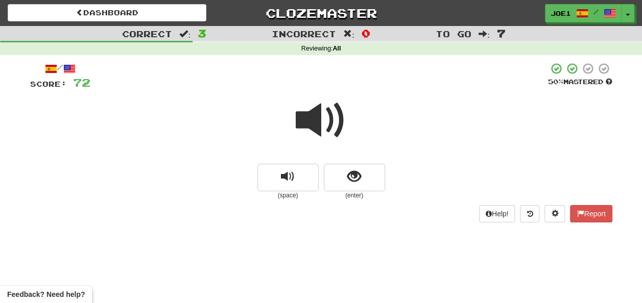
click at [316, 119] on span at bounding box center [321, 120] width 51 height 51
click at [341, 174] on button "show sentence" at bounding box center [354, 178] width 61 height 28
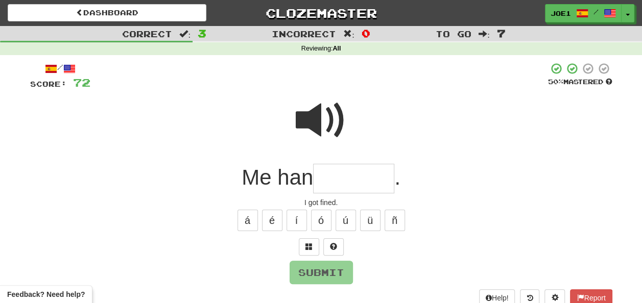
click at [341, 174] on input "text" at bounding box center [353, 179] width 81 height 30
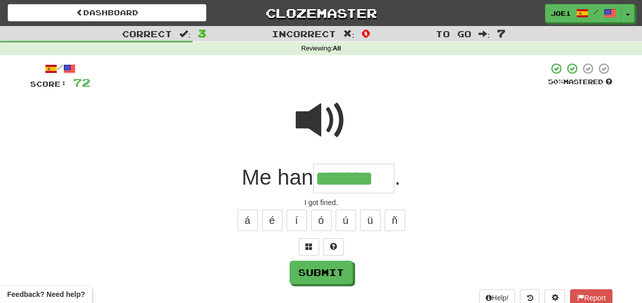
type input "*******"
click at [313, 124] on span at bounding box center [321, 120] width 51 height 51
click at [315, 124] on span at bounding box center [321, 120] width 51 height 51
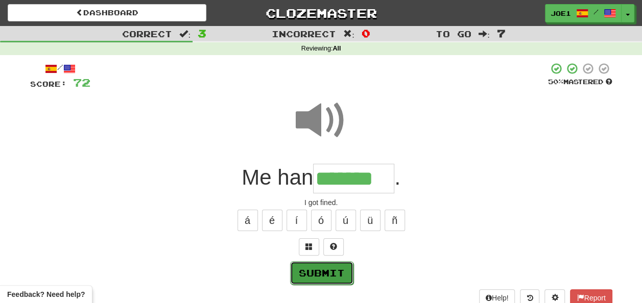
click at [312, 271] on button "Submit" at bounding box center [321, 272] width 63 height 23
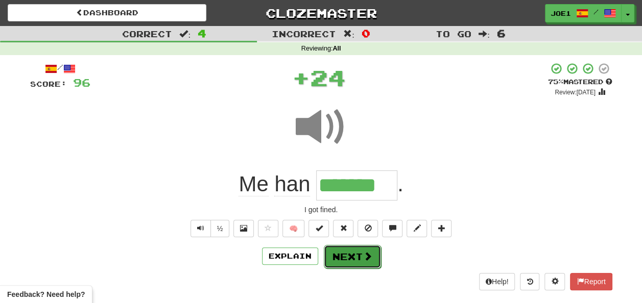
click at [343, 258] on button "Next" at bounding box center [352, 256] width 57 height 23
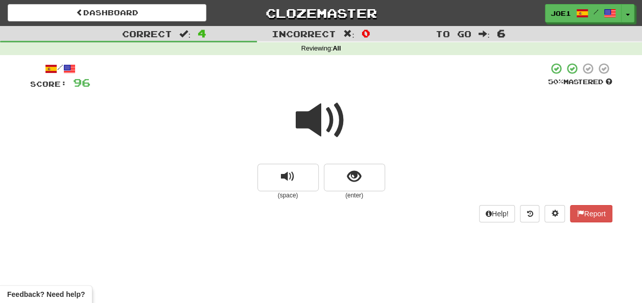
click at [323, 124] on span at bounding box center [321, 120] width 51 height 51
click at [351, 174] on span "show sentence" at bounding box center [354, 177] width 14 height 14
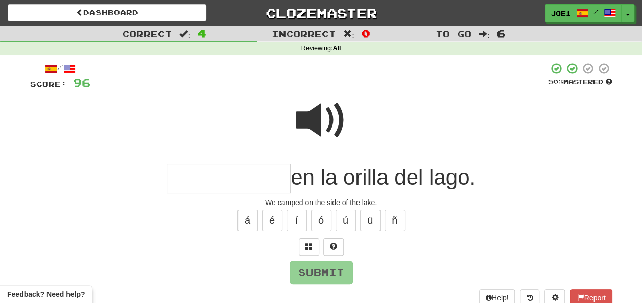
click at [184, 178] on input "text" at bounding box center [228, 179] width 124 height 30
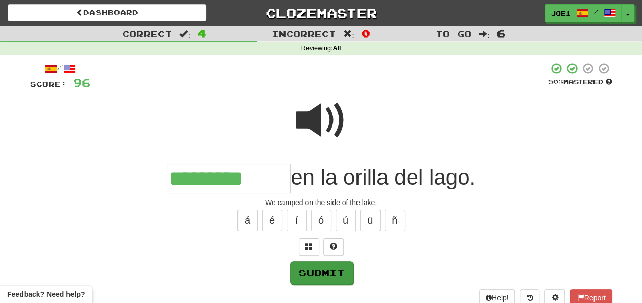
type input "*********"
click at [311, 269] on button "Submit" at bounding box center [321, 272] width 63 height 23
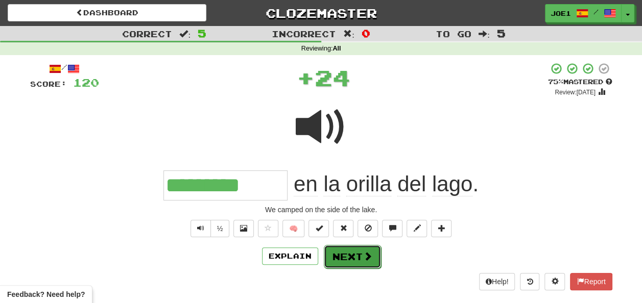
click at [341, 254] on button "Next" at bounding box center [352, 256] width 57 height 23
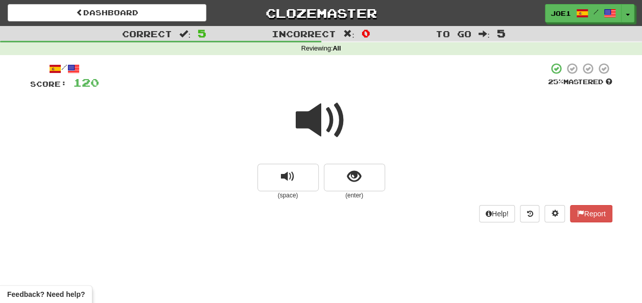
click at [317, 122] on span at bounding box center [321, 120] width 51 height 51
click at [323, 128] on span at bounding box center [321, 120] width 51 height 51
click at [319, 120] on span at bounding box center [321, 120] width 51 height 51
click at [320, 122] on span at bounding box center [321, 120] width 51 height 51
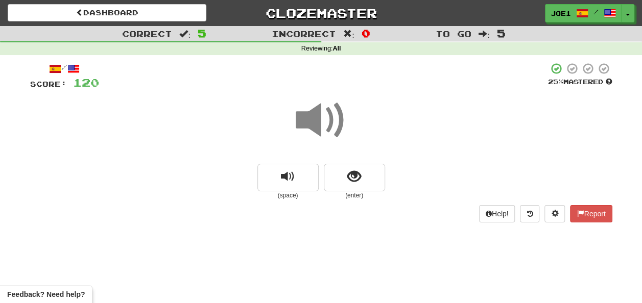
click at [320, 122] on span at bounding box center [321, 120] width 51 height 51
click at [346, 174] on button "show sentence" at bounding box center [354, 178] width 61 height 28
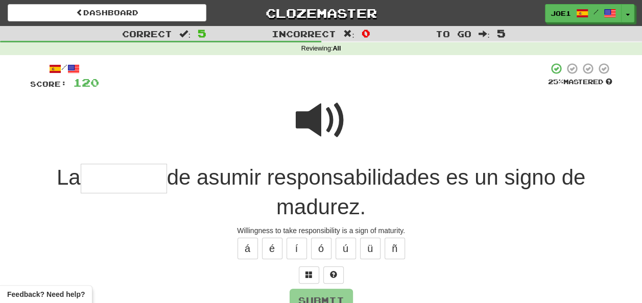
click at [321, 113] on span at bounding box center [321, 120] width 51 height 51
click at [88, 180] on input "text" at bounding box center [124, 179] width 86 height 30
type input "********"
click at [317, 117] on span at bounding box center [321, 120] width 51 height 51
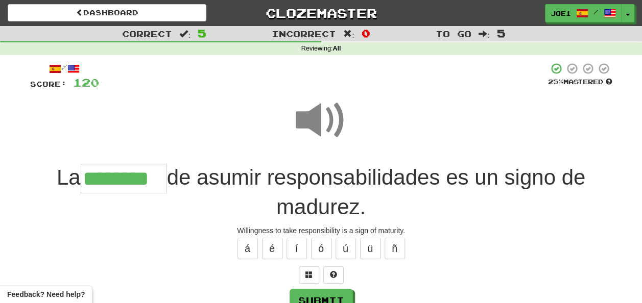
click at [313, 119] on span at bounding box center [321, 120] width 51 height 51
click at [316, 117] on span at bounding box center [321, 120] width 51 height 51
click at [329, 296] on button "Submit" at bounding box center [321, 300] width 63 height 23
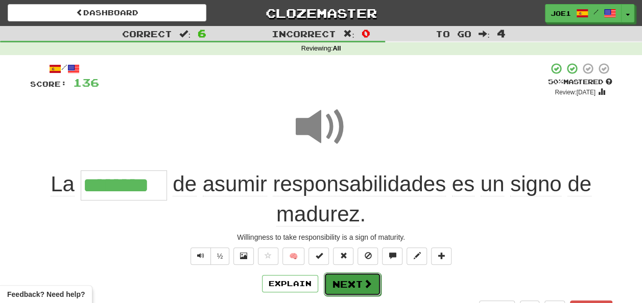
click at [349, 280] on button "Next" at bounding box center [352, 284] width 57 height 23
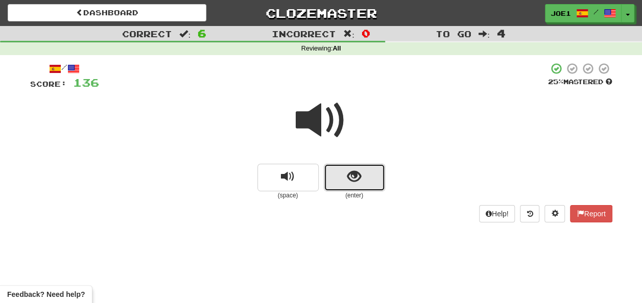
click at [342, 175] on button "show sentence" at bounding box center [354, 178] width 61 height 28
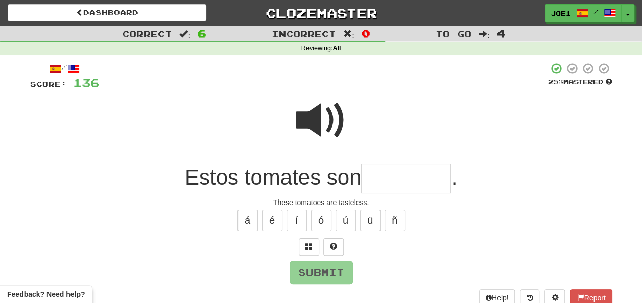
click at [380, 179] on input "text" at bounding box center [406, 179] width 90 height 30
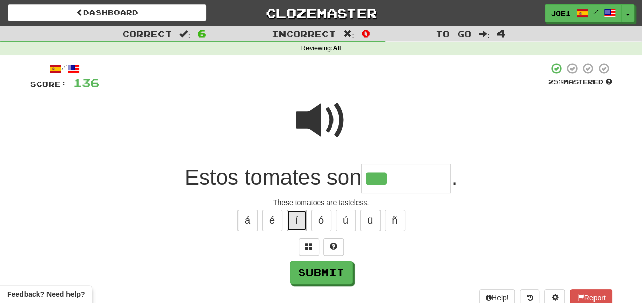
click at [301, 218] on button "í" at bounding box center [296, 220] width 20 height 21
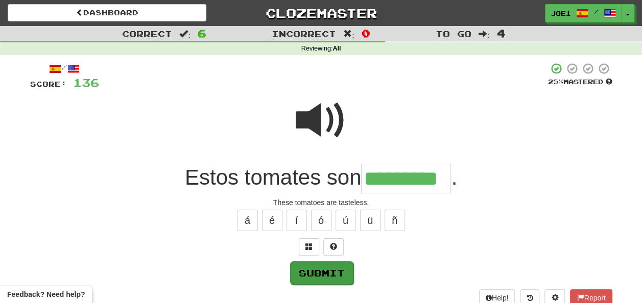
type input "*********"
click at [313, 268] on button "Submit" at bounding box center [321, 272] width 63 height 23
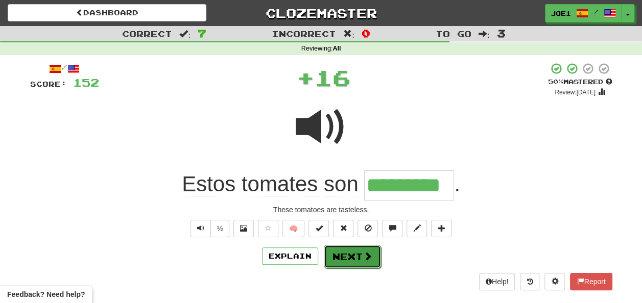
click at [338, 252] on button "Next" at bounding box center [352, 256] width 57 height 23
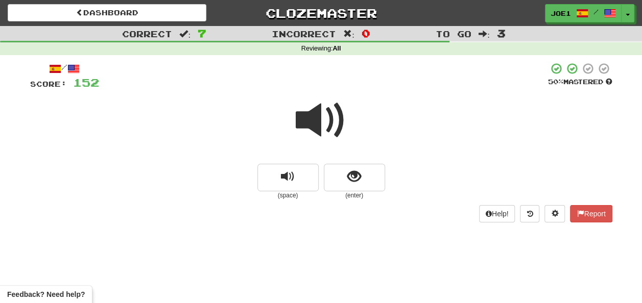
click at [319, 120] on span at bounding box center [321, 120] width 51 height 51
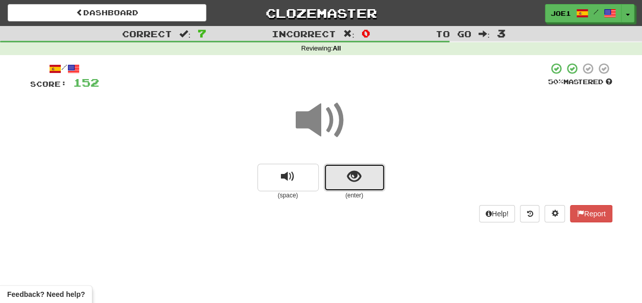
click at [343, 177] on button "show sentence" at bounding box center [354, 178] width 61 height 28
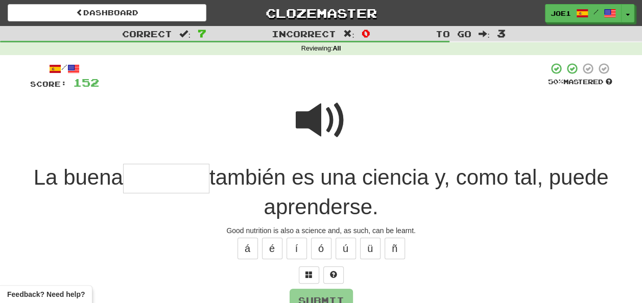
click at [321, 105] on span at bounding box center [321, 120] width 51 height 51
click at [313, 120] on span at bounding box center [321, 120] width 51 height 51
click at [177, 176] on input "text" at bounding box center [166, 179] width 86 height 30
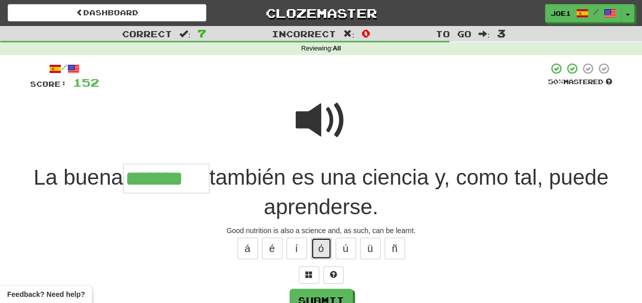
click at [324, 248] on button "ó" at bounding box center [321, 248] width 20 height 21
type input "*********"
click at [312, 119] on span at bounding box center [321, 120] width 51 height 51
click at [313, 126] on span at bounding box center [321, 120] width 51 height 51
click at [313, 123] on span at bounding box center [321, 120] width 51 height 51
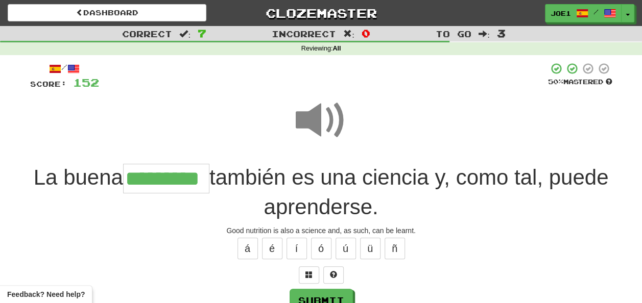
click at [313, 126] on span at bounding box center [321, 120] width 51 height 51
click at [313, 294] on button "Submit" at bounding box center [321, 300] width 63 height 23
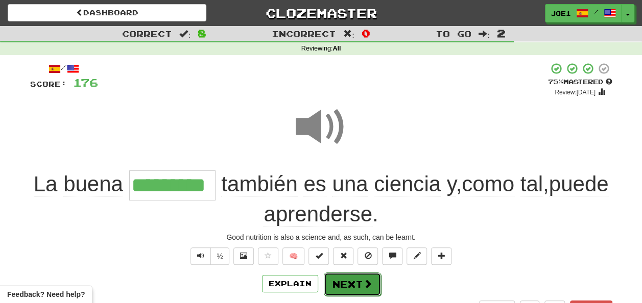
click at [339, 280] on button "Next" at bounding box center [352, 284] width 57 height 23
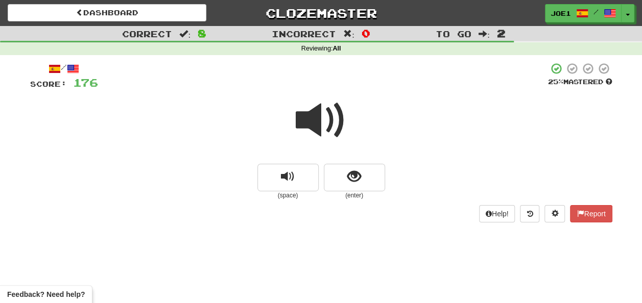
click at [316, 123] on span at bounding box center [321, 120] width 51 height 51
click at [315, 127] on span at bounding box center [321, 120] width 51 height 51
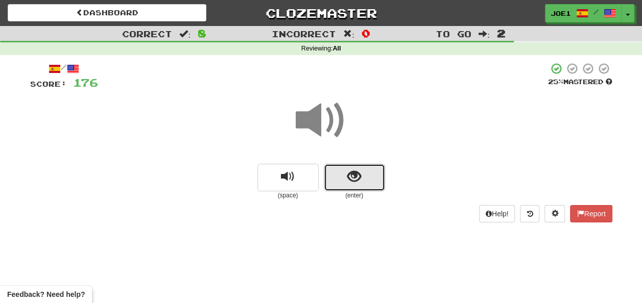
click at [344, 178] on button "show sentence" at bounding box center [354, 178] width 61 height 28
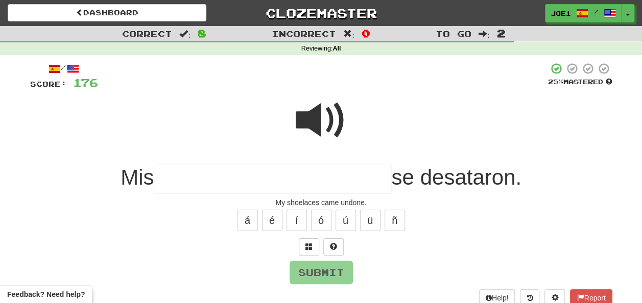
click at [164, 177] on input "text" at bounding box center [272, 179] width 237 height 30
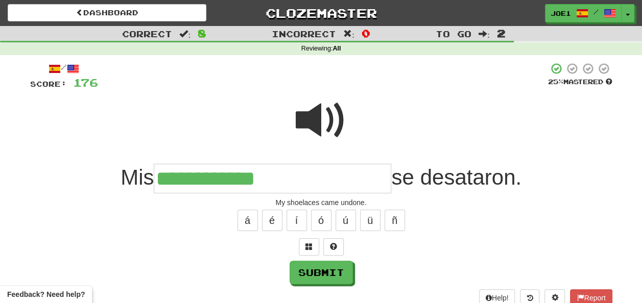
click at [328, 115] on span at bounding box center [321, 120] width 51 height 51
click at [293, 173] on input "**********" at bounding box center [272, 179] width 237 height 30
type input "**********"
click at [312, 117] on span at bounding box center [321, 120] width 51 height 51
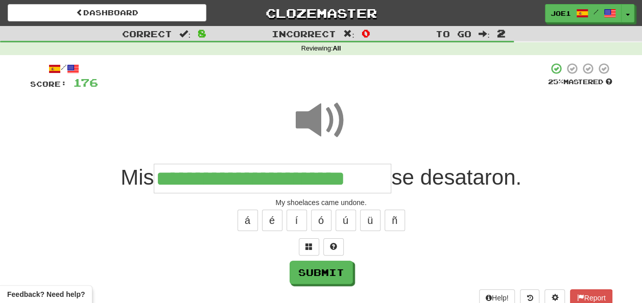
click at [313, 119] on span at bounding box center [321, 120] width 51 height 51
click at [314, 269] on button "Submit" at bounding box center [321, 272] width 63 height 23
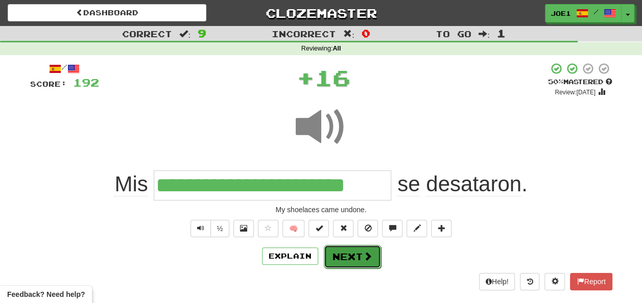
click at [343, 251] on button "Next" at bounding box center [352, 256] width 57 height 23
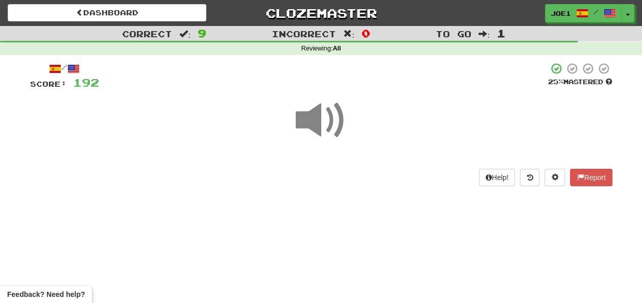
click at [317, 116] on span at bounding box center [321, 120] width 51 height 51
click at [317, 117] on span at bounding box center [321, 120] width 51 height 51
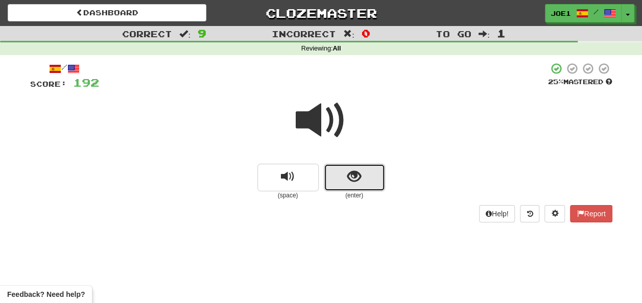
click at [342, 180] on button "show sentence" at bounding box center [354, 178] width 61 height 28
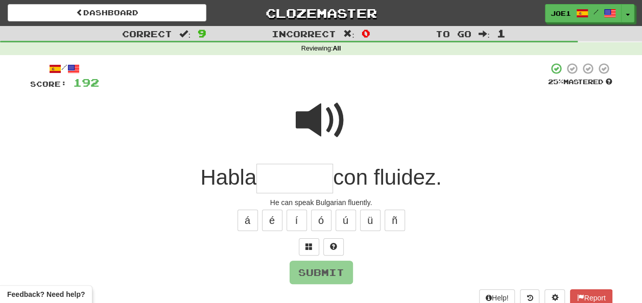
click at [272, 175] on input "text" at bounding box center [294, 179] width 77 height 30
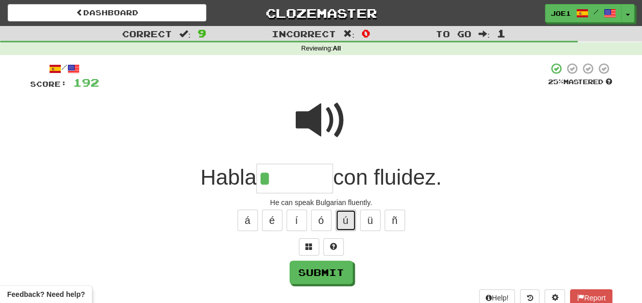
click at [349, 215] on button "ú" at bounding box center [345, 220] width 20 height 21
type input "*******"
click at [324, 108] on span at bounding box center [321, 120] width 51 height 51
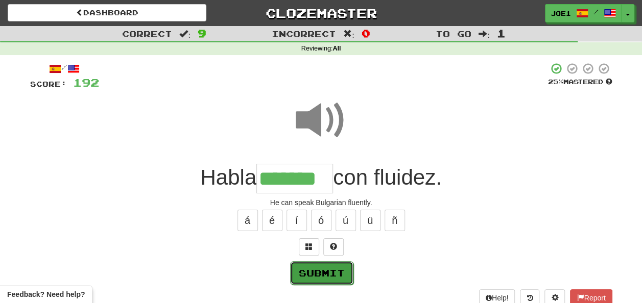
click at [317, 270] on button "Submit" at bounding box center [321, 272] width 63 height 23
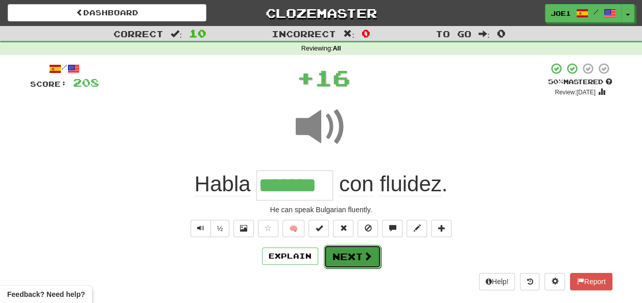
click at [342, 255] on button "Next" at bounding box center [352, 256] width 57 height 23
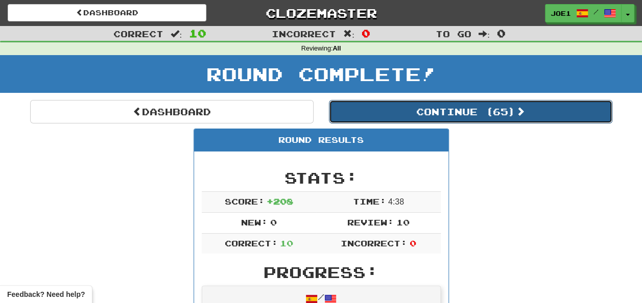
click at [385, 113] on button "Continue ( 65 )" at bounding box center [470, 111] width 283 height 23
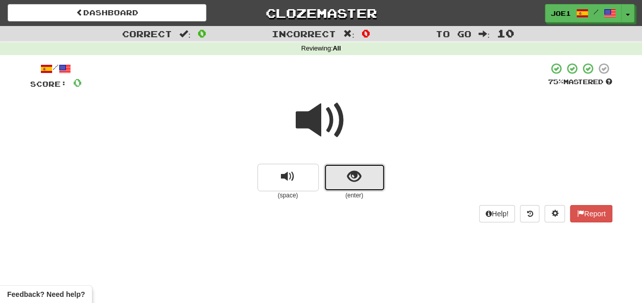
click at [348, 171] on span "show sentence" at bounding box center [354, 177] width 14 height 14
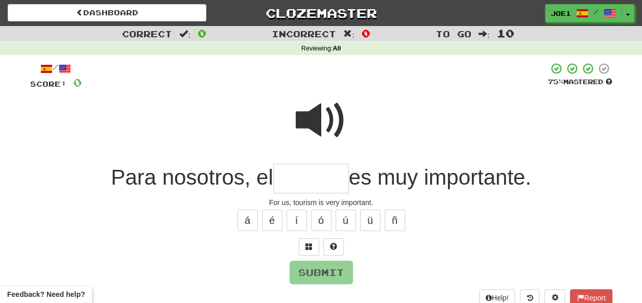
click at [286, 176] on input "text" at bounding box center [311, 179] width 76 height 30
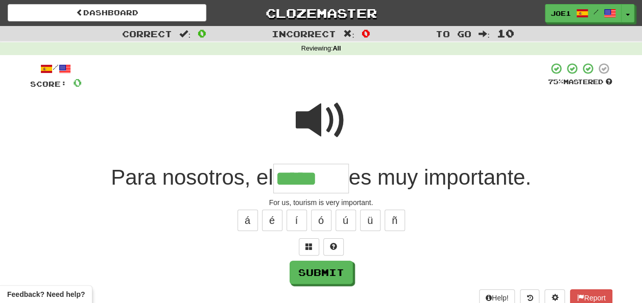
click at [329, 110] on span at bounding box center [321, 120] width 51 height 51
click at [321, 176] on input "*****" at bounding box center [311, 179] width 76 height 30
click at [298, 222] on button "í" at bounding box center [296, 220] width 20 height 21
type input "*******"
click at [319, 267] on button "Submit" at bounding box center [321, 272] width 63 height 23
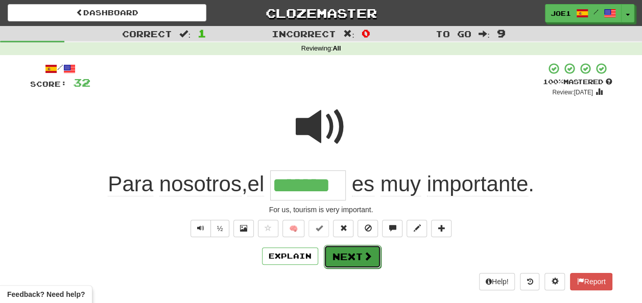
click at [353, 252] on button "Next" at bounding box center [352, 256] width 57 height 23
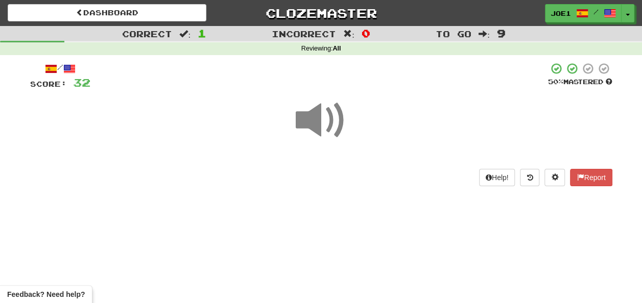
click at [315, 121] on span at bounding box center [321, 120] width 51 height 51
click at [315, 119] on span at bounding box center [321, 120] width 51 height 51
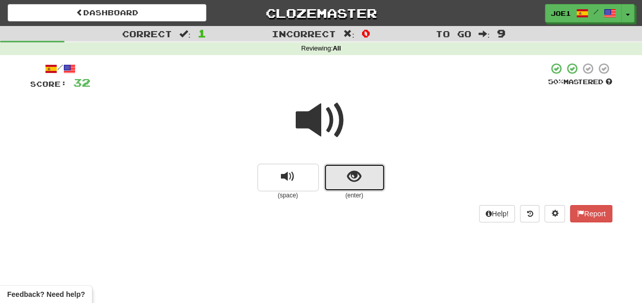
click at [339, 176] on button "show sentence" at bounding box center [354, 178] width 61 height 28
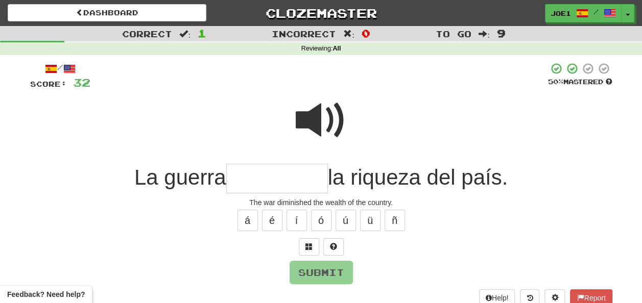
click at [312, 102] on span at bounding box center [321, 120] width 51 height 51
click at [242, 177] on input "text" at bounding box center [277, 179] width 102 height 30
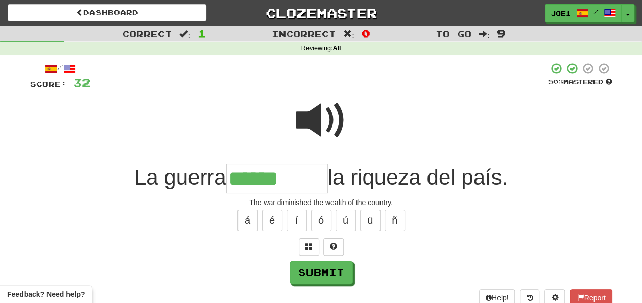
click at [319, 114] on span at bounding box center [321, 120] width 51 height 51
click at [294, 176] on input "******" at bounding box center [277, 179] width 102 height 30
click at [314, 218] on button "ó" at bounding box center [321, 220] width 20 height 21
type input "*********"
click at [319, 110] on span at bounding box center [321, 120] width 51 height 51
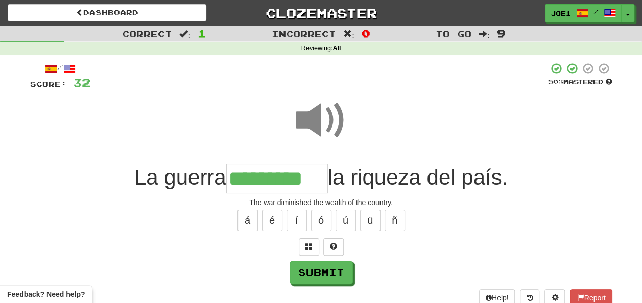
click at [320, 114] on span at bounding box center [321, 120] width 51 height 51
click at [328, 271] on button "Submit" at bounding box center [321, 272] width 63 height 23
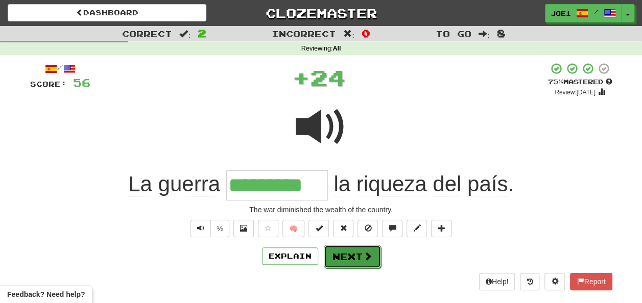
click at [343, 257] on button "Next" at bounding box center [352, 256] width 57 height 23
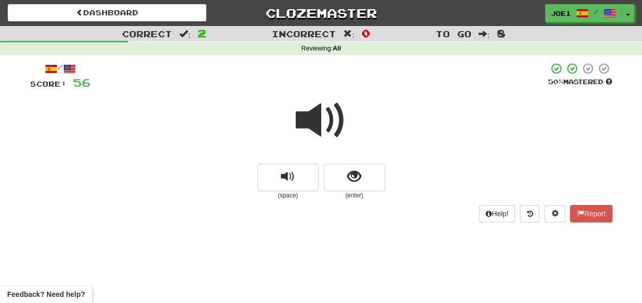
click at [316, 122] on span at bounding box center [321, 120] width 51 height 51
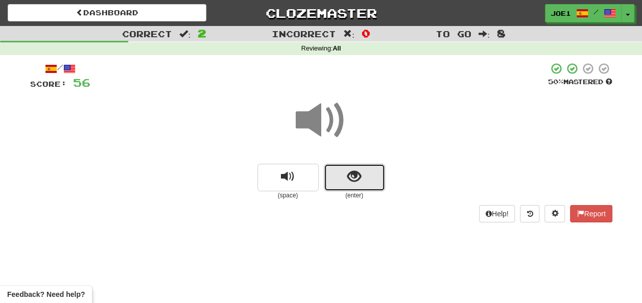
click at [343, 177] on button "show sentence" at bounding box center [354, 178] width 61 height 28
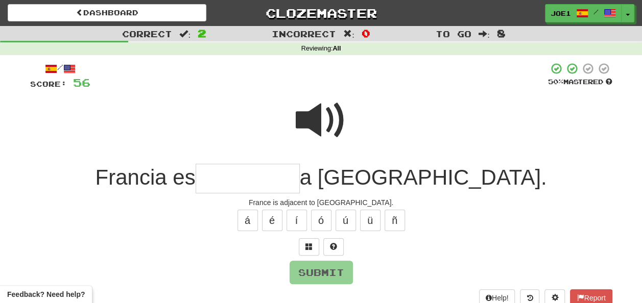
click at [294, 177] on input "text" at bounding box center [248, 179] width 104 height 30
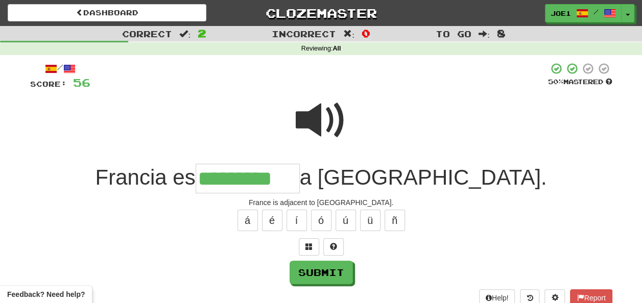
type input "*********"
click at [332, 114] on span at bounding box center [321, 120] width 51 height 51
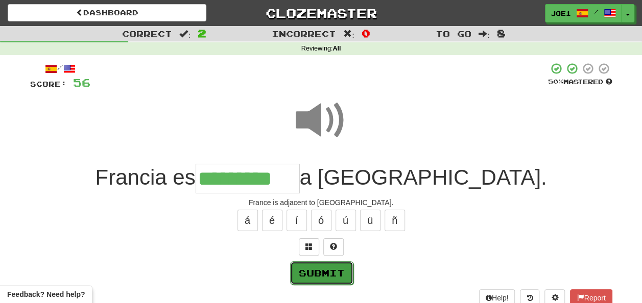
click at [322, 275] on button "Submit" at bounding box center [321, 272] width 63 height 23
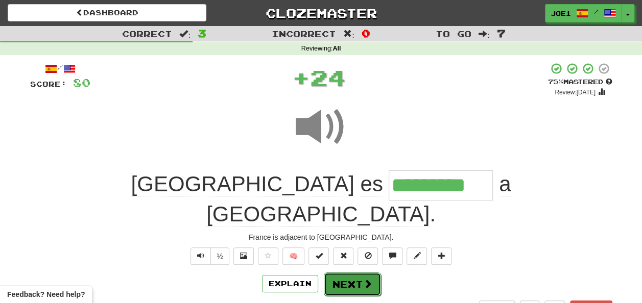
click at [342, 273] on button "Next" at bounding box center [352, 284] width 57 height 23
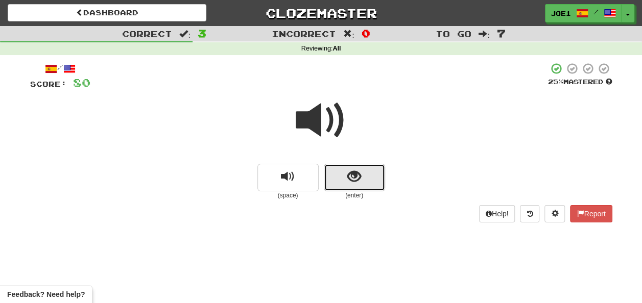
click at [343, 175] on button "show sentence" at bounding box center [354, 178] width 61 height 28
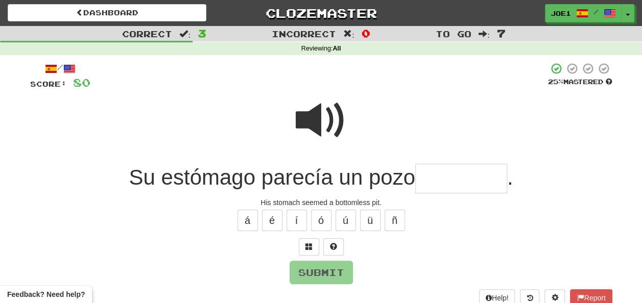
click at [430, 177] on input "text" at bounding box center [461, 179] width 92 height 30
click at [327, 119] on span at bounding box center [321, 120] width 51 height 51
click at [427, 173] on input "text" at bounding box center [461, 179] width 92 height 30
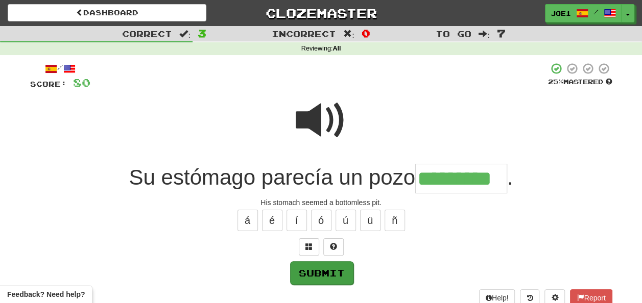
type input "*********"
click at [326, 266] on button "Submit" at bounding box center [321, 272] width 63 height 23
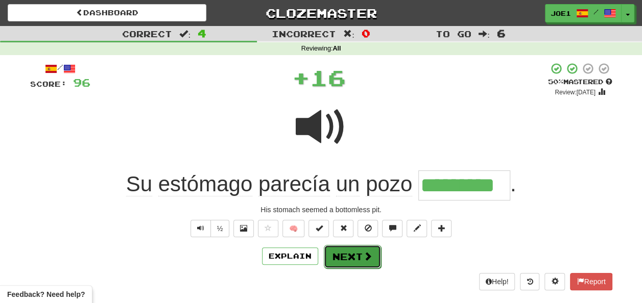
click at [338, 250] on button "Next" at bounding box center [352, 256] width 57 height 23
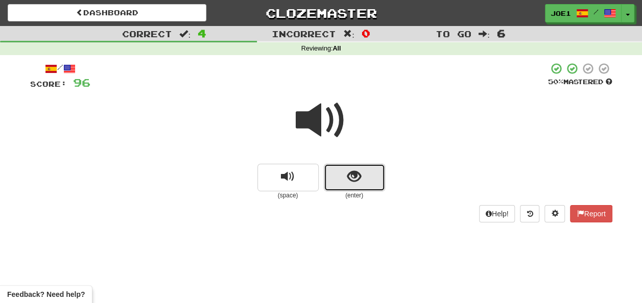
click at [337, 178] on button "show sentence" at bounding box center [354, 178] width 61 height 28
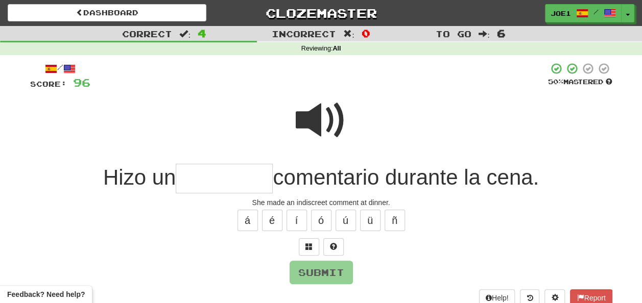
click at [196, 176] on input "text" at bounding box center [224, 179] width 97 height 30
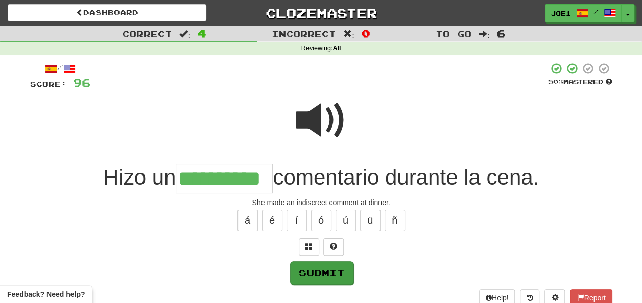
type input "**********"
click at [322, 268] on button "Submit" at bounding box center [321, 272] width 63 height 23
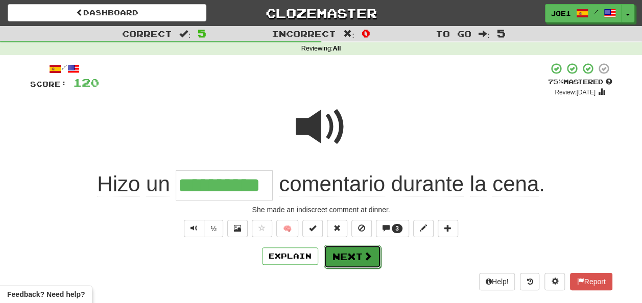
click at [352, 249] on button "Next" at bounding box center [352, 256] width 57 height 23
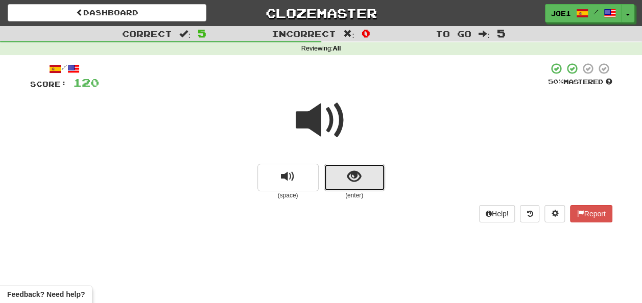
click at [341, 182] on button "show sentence" at bounding box center [354, 178] width 61 height 28
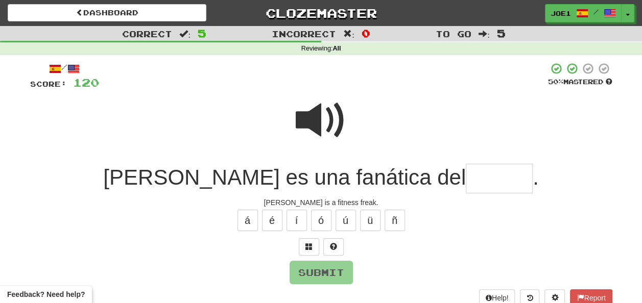
click at [466, 179] on input "text" at bounding box center [499, 179] width 67 height 30
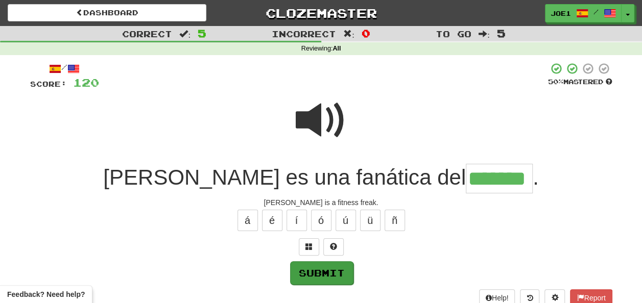
type input "*******"
click at [317, 271] on button "Submit" at bounding box center [321, 272] width 63 height 23
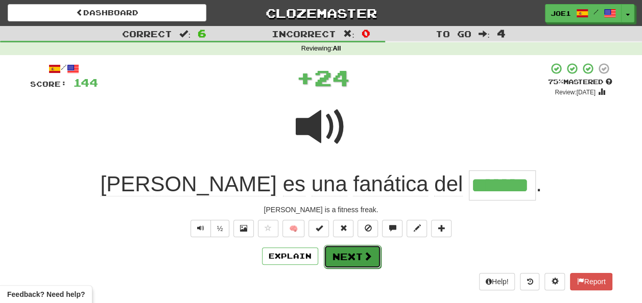
click at [350, 250] on button "Next" at bounding box center [352, 256] width 57 height 23
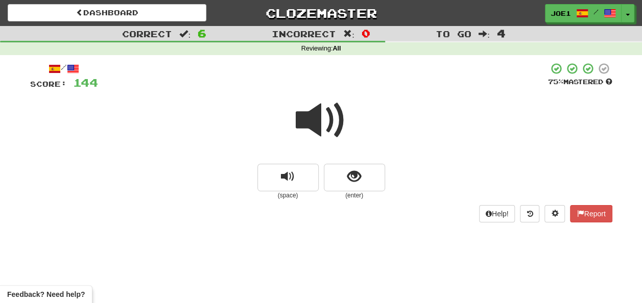
click at [320, 122] on span at bounding box center [321, 120] width 51 height 51
click at [348, 173] on span "show sentence" at bounding box center [354, 177] width 14 height 14
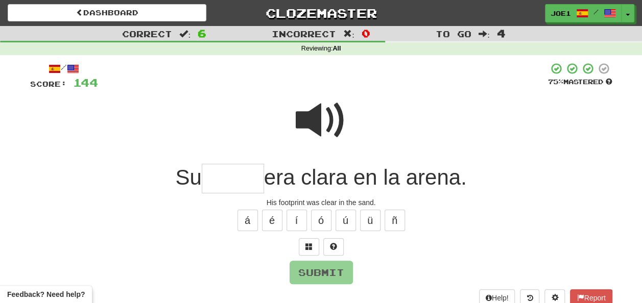
click at [228, 176] on input "text" at bounding box center [233, 179] width 62 height 30
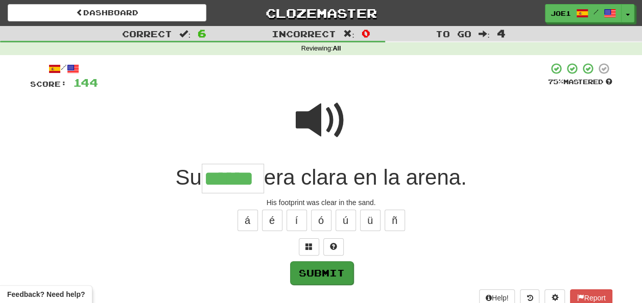
type input "******"
click at [325, 273] on button "Submit" at bounding box center [321, 272] width 63 height 23
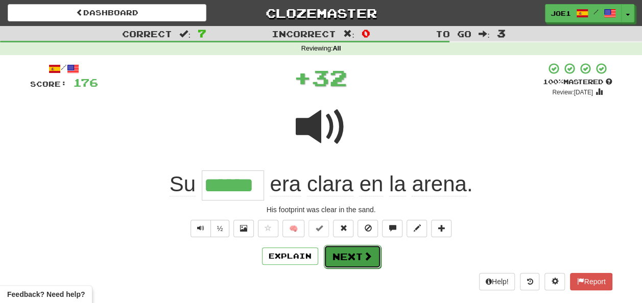
click at [341, 254] on button "Next" at bounding box center [352, 256] width 57 height 23
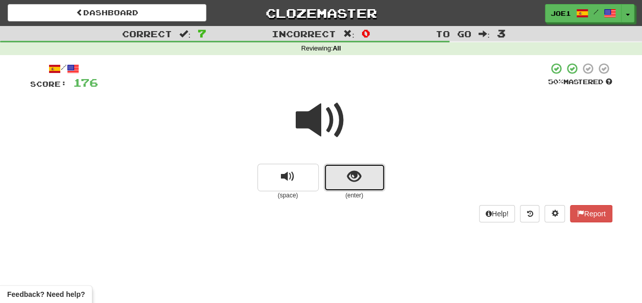
click at [364, 180] on button "show sentence" at bounding box center [354, 178] width 61 height 28
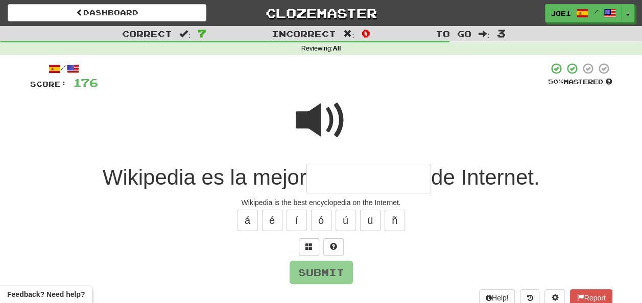
click at [322, 179] on input "text" at bounding box center [368, 179] width 125 height 30
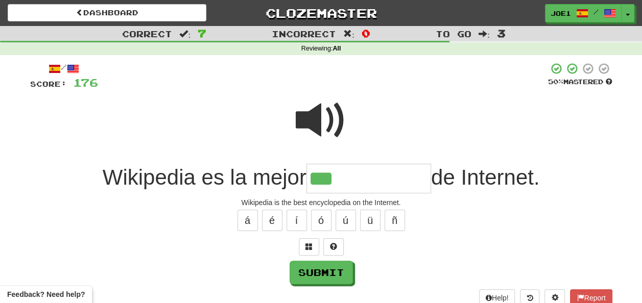
click at [321, 178] on input "***" at bounding box center [368, 179] width 125 height 30
click at [345, 178] on input "***" at bounding box center [368, 179] width 125 height 30
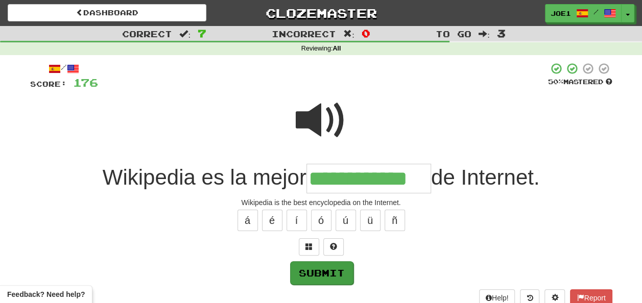
type input "**********"
click at [325, 268] on button "Submit" at bounding box center [321, 272] width 63 height 23
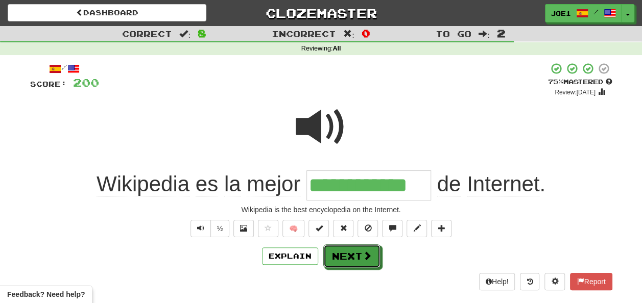
click at [343, 254] on button "Next" at bounding box center [351, 256] width 57 height 23
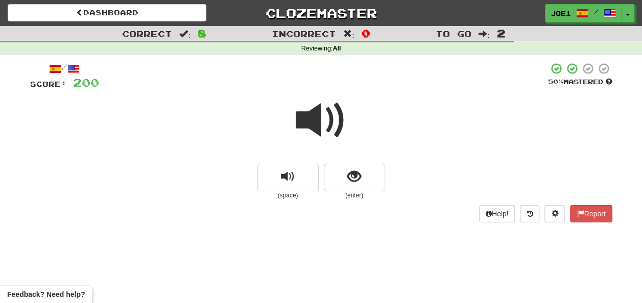
click at [311, 119] on span at bounding box center [321, 120] width 51 height 51
click at [321, 114] on span at bounding box center [321, 120] width 51 height 51
click at [353, 174] on span "show sentence" at bounding box center [354, 177] width 14 height 14
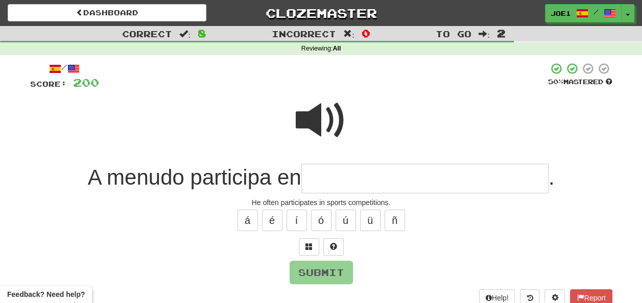
click at [323, 102] on span at bounding box center [321, 120] width 51 height 51
click at [320, 178] on input "text" at bounding box center [424, 179] width 247 height 30
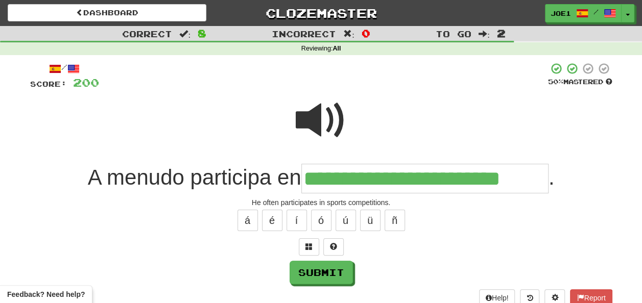
type input "**********"
click at [324, 133] on span at bounding box center [321, 120] width 51 height 51
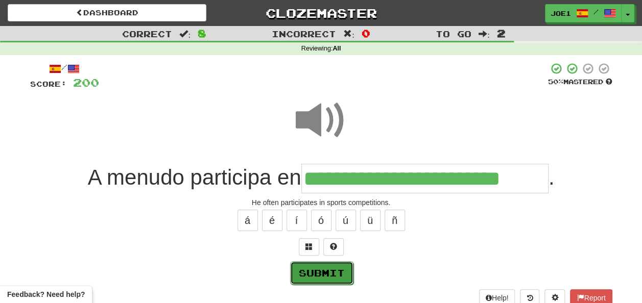
click at [315, 266] on button "Submit" at bounding box center [321, 272] width 63 height 23
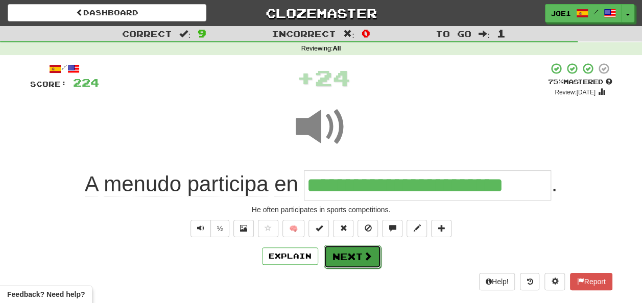
click at [345, 250] on button "Next" at bounding box center [352, 256] width 57 height 23
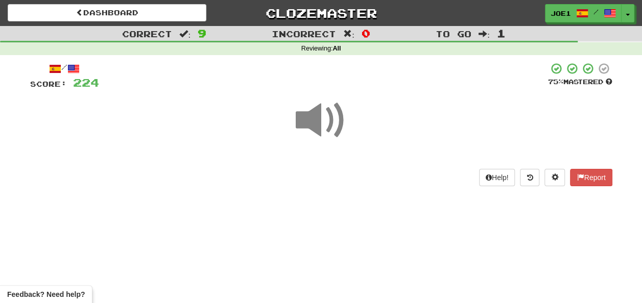
click at [316, 119] on span at bounding box center [321, 120] width 51 height 51
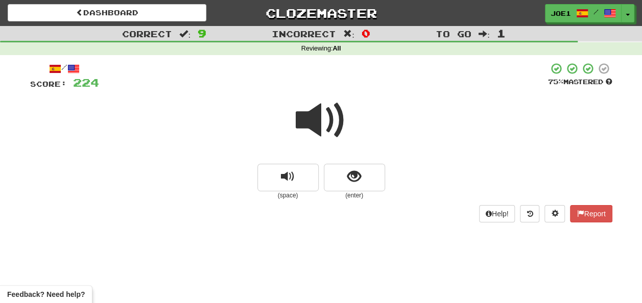
click at [316, 119] on span at bounding box center [321, 120] width 51 height 51
click at [321, 117] on span at bounding box center [321, 120] width 51 height 51
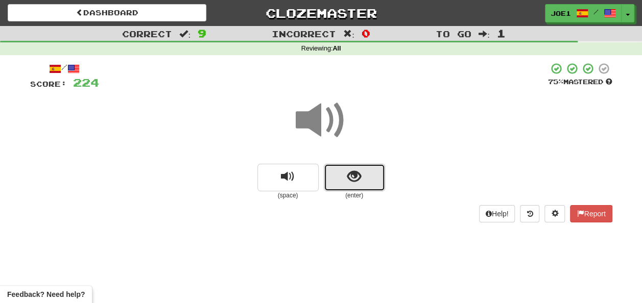
click at [344, 175] on button "show sentence" at bounding box center [354, 178] width 61 height 28
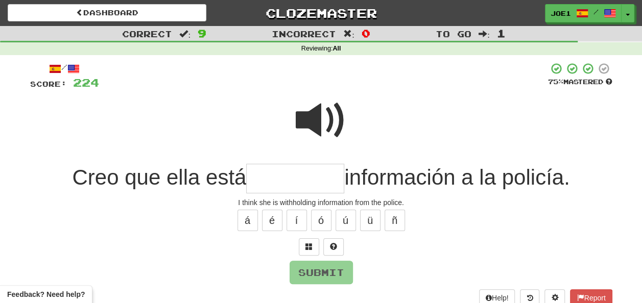
click at [307, 114] on span at bounding box center [321, 120] width 51 height 51
click at [259, 176] on input "text" at bounding box center [295, 179] width 98 height 30
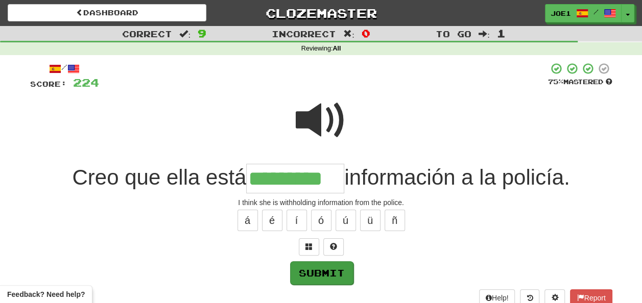
type input "*********"
click at [306, 269] on button "Submit" at bounding box center [321, 272] width 63 height 23
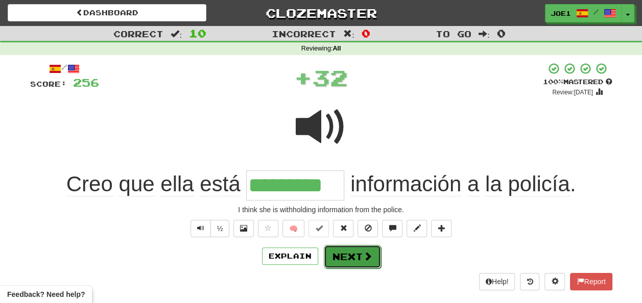
click at [348, 257] on button "Next" at bounding box center [352, 256] width 57 height 23
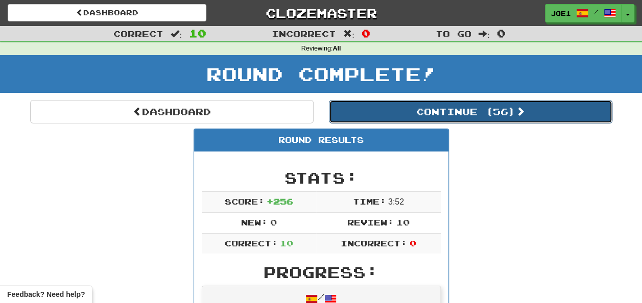
click at [414, 107] on button "Continue ( 56 )" at bounding box center [470, 111] width 283 height 23
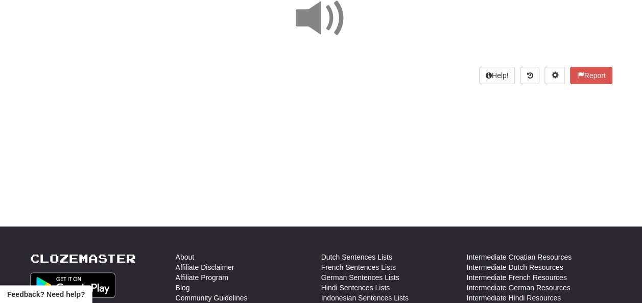
scroll to position [51, 0]
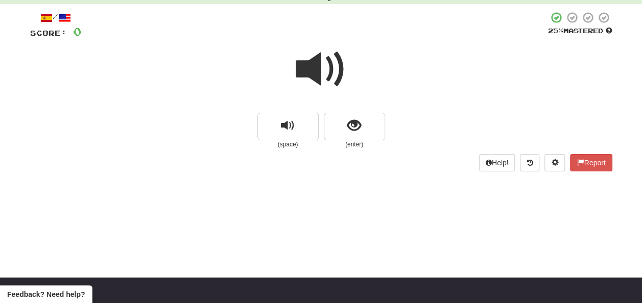
click at [317, 75] on span at bounding box center [321, 69] width 51 height 51
click at [320, 83] on span at bounding box center [321, 69] width 51 height 51
click at [345, 126] on button "show sentence" at bounding box center [354, 127] width 61 height 28
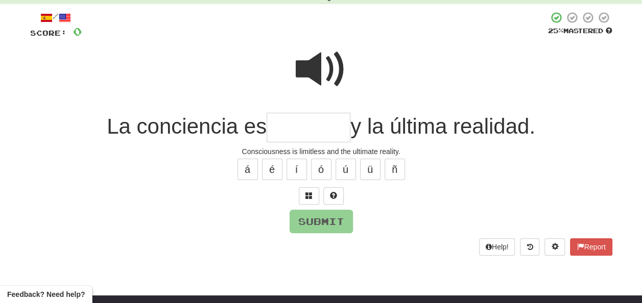
click at [309, 67] on span at bounding box center [321, 69] width 51 height 51
click at [271, 126] on input "text" at bounding box center [309, 128] width 84 height 30
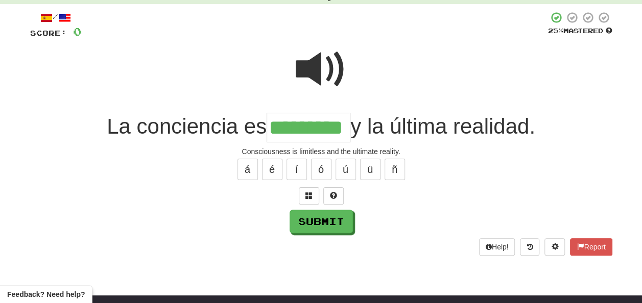
type input "*********"
click at [325, 62] on span at bounding box center [321, 69] width 51 height 51
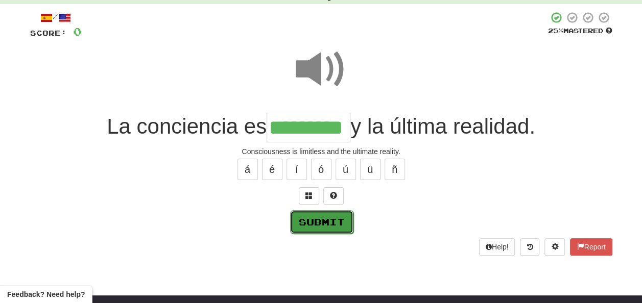
click at [317, 219] on button "Submit" at bounding box center [321, 221] width 63 height 23
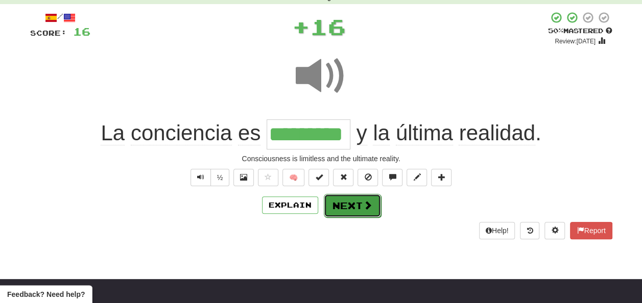
click at [348, 203] on button "Next" at bounding box center [352, 205] width 57 height 23
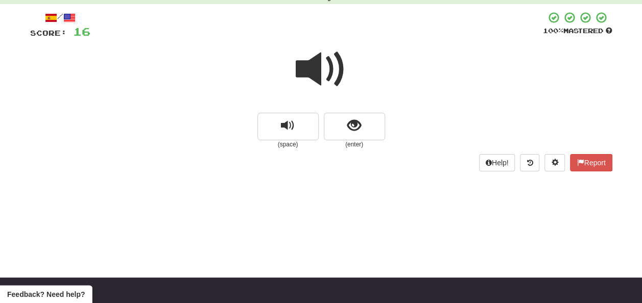
click at [322, 77] on span at bounding box center [321, 69] width 51 height 51
click at [346, 124] on button "show sentence" at bounding box center [354, 127] width 61 height 28
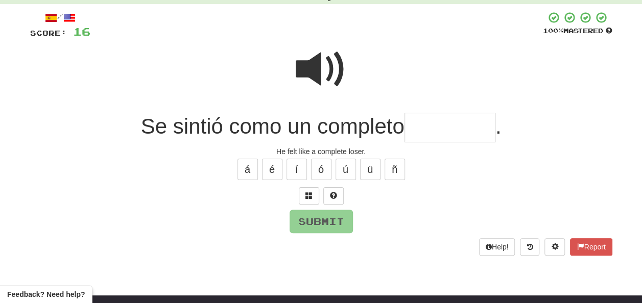
click at [418, 128] on input "text" at bounding box center [449, 128] width 91 height 30
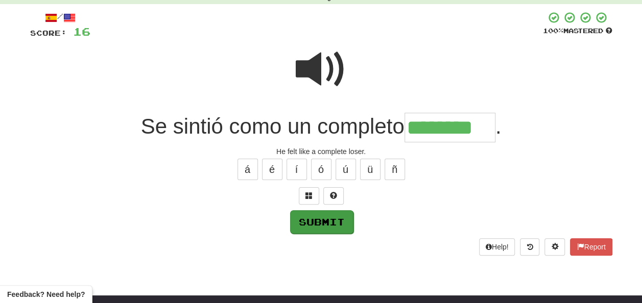
type input "********"
click at [319, 223] on button "Submit" at bounding box center [321, 221] width 63 height 23
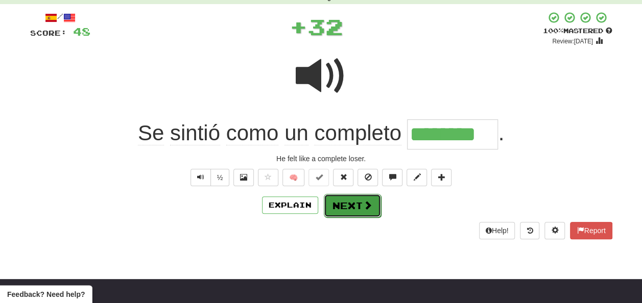
click at [343, 200] on button "Next" at bounding box center [352, 205] width 57 height 23
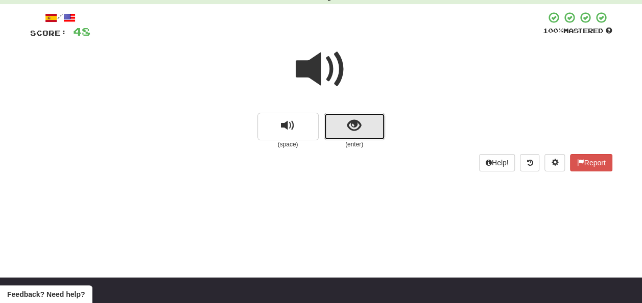
click at [345, 126] on button "show sentence" at bounding box center [354, 127] width 61 height 28
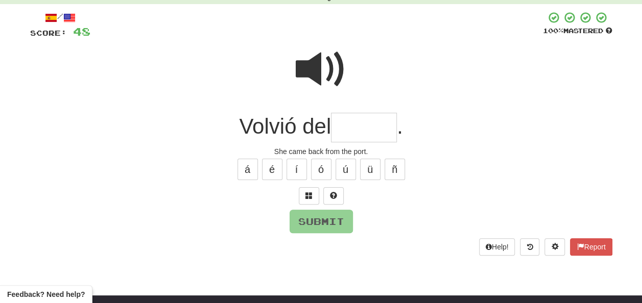
click at [353, 130] on input "text" at bounding box center [364, 128] width 66 height 30
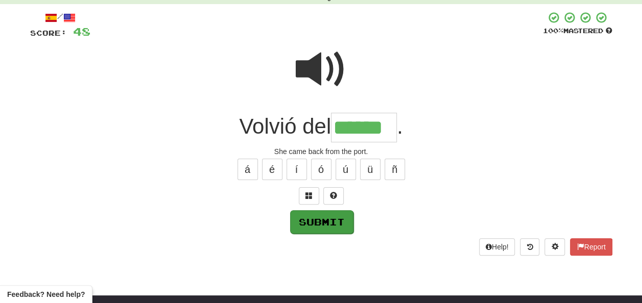
type input "******"
click at [319, 216] on button "Submit" at bounding box center [321, 221] width 63 height 23
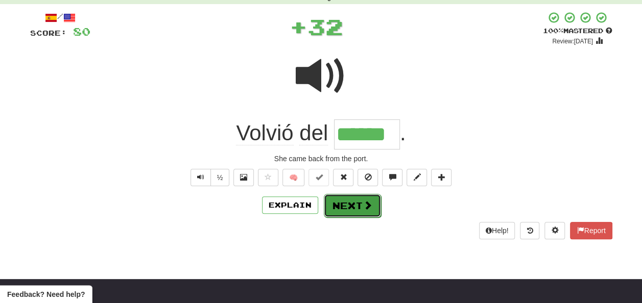
click at [340, 204] on button "Next" at bounding box center [352, 205] width 57 height 23
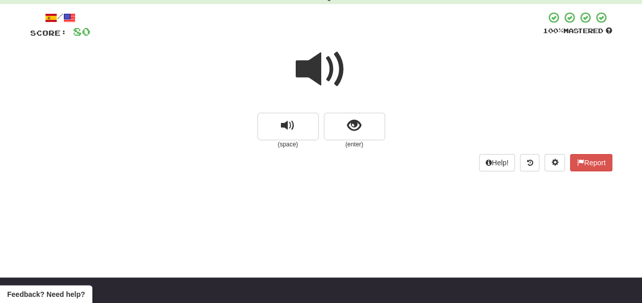
click at [315, 73] on span at bounding box center [321, 69] width 51 height 51
click at [316, 71] on span at bounding box center [321, 69] width 51 height 51
click at [321, 71] on span at bounding box center [321, 69] width 51 height 51
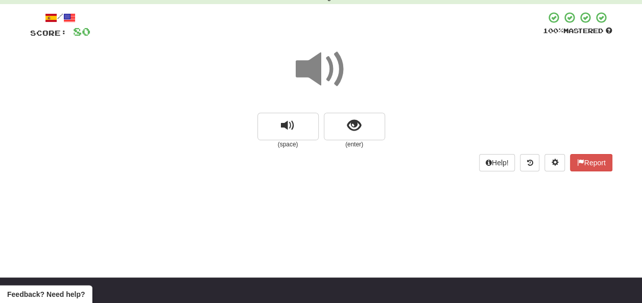
click at [321, 71] on span at bounding box center [321, 69] width 51 height 51
click at [347, 120] on span "show sentence" at bounding box center [354, 126] width 14 height 14
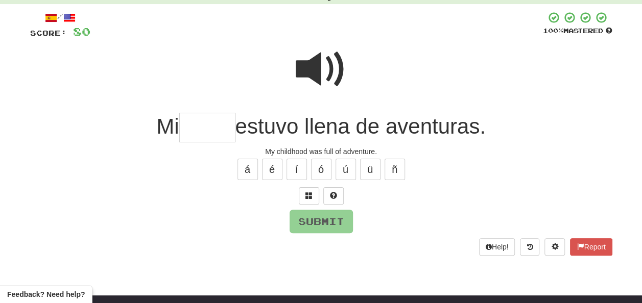
click at [322, 67] on span at bounding box center [321, 69] width 51 height 51
click at [191, 126] on input "text" at bounding box center [207, 128] width 56 height 30
click at [311, 67] on span at bounding box center [321, 69] width 51 height 51
click at [196, 123] on input "text" at bounding box center [207, 128] width 56 height 30
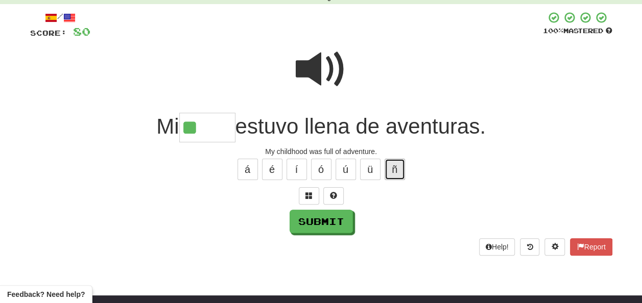
click at [389, 163] on button "ñ" at bounding box center [394, 169] width 20 height 21
type input "*****"
click at [316, 67] on span at bounding box center [321, 69] width 51 height 51
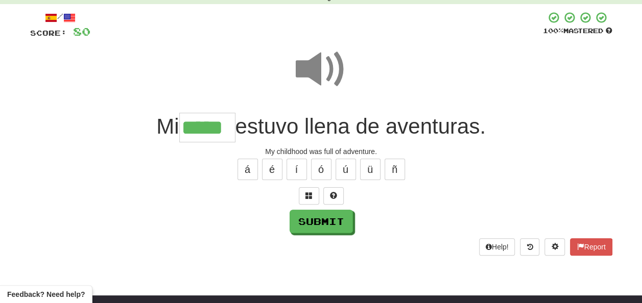
click at [315, 67] on span at bounding box center [321, 69] width 51 height 51
click at [326, 220] on button "Submit" at bounding box center [321, 221] width 63 height 23
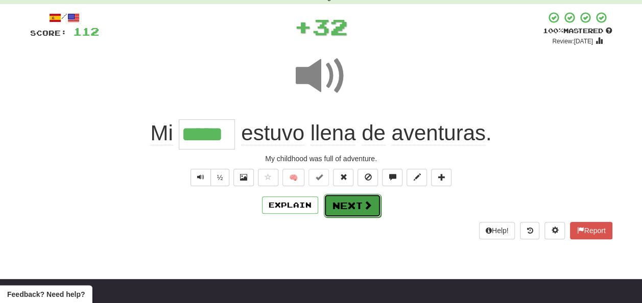
click at [338, 203] on button "Next" at bounding box center [352, 205] width 57 height 23
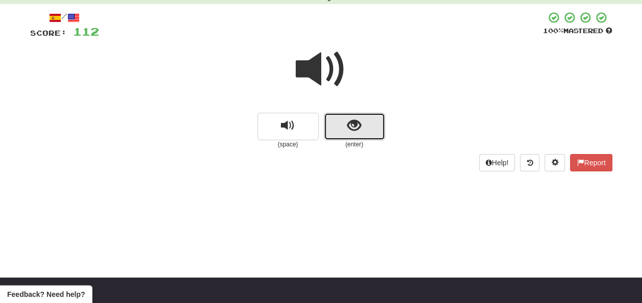
click at [336, 125] on button "show sentence" at bounding box center [354, 127] width 61 height 28
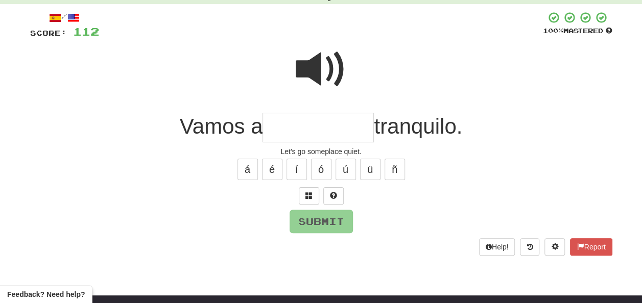
click at [293, 128] on input "text" at bounding box center [317, 128] width 111 height 30
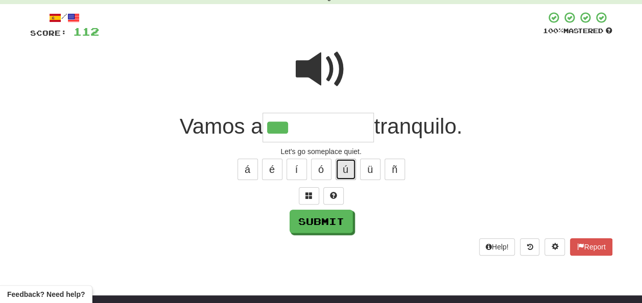
click at [344, 174] on button "ú" at bounding box center [345, 169] width 20 height 21
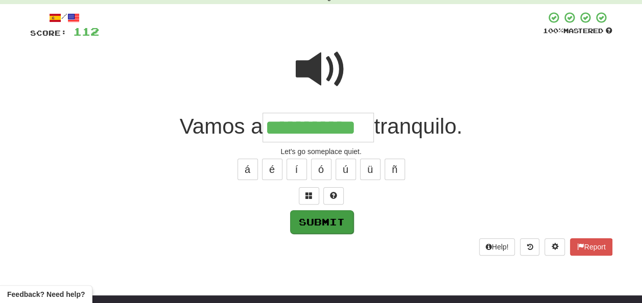
type input "**********"
click at [331, 216] on button "Submit" at bounding box center [321, 221] width 63 height 23
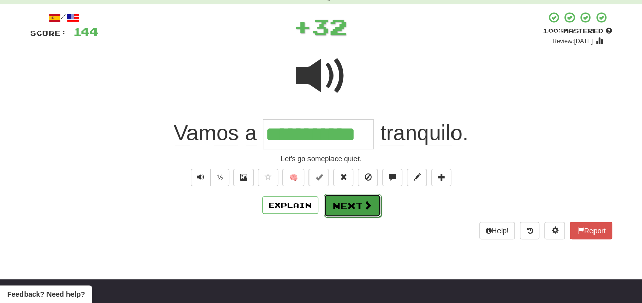
click at [346, 204] on button "Next" at bounding box center [352, 205] width 57 height 23
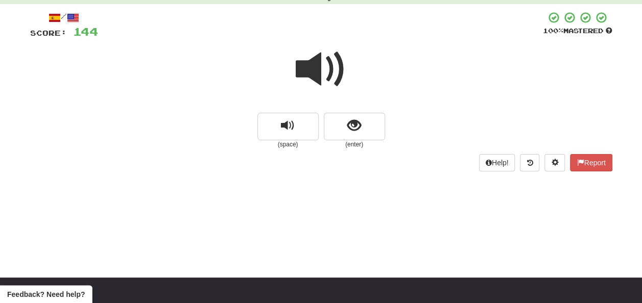
click at [324, 70] on span at bounding box center [321, 69] width 51 height 51
click at [317, 77] on span at bounding box center [321, 69] width 51 height 51
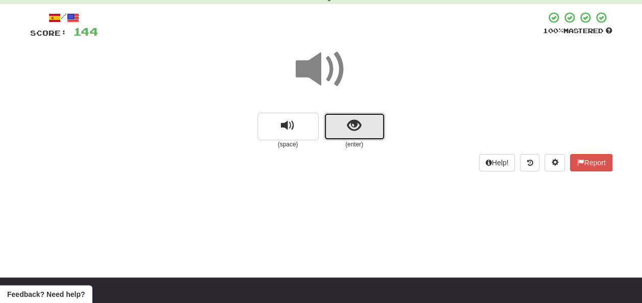
click at [342, 127] on button "show sentence" at bounding box center [354, 127] width 61 height 28
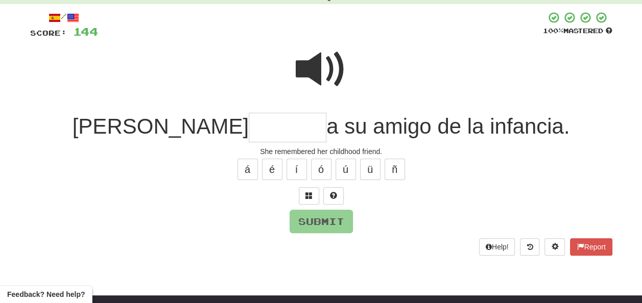
click at [249, 124] on input "text" at bounding box center [288, 128] width 78 height 30
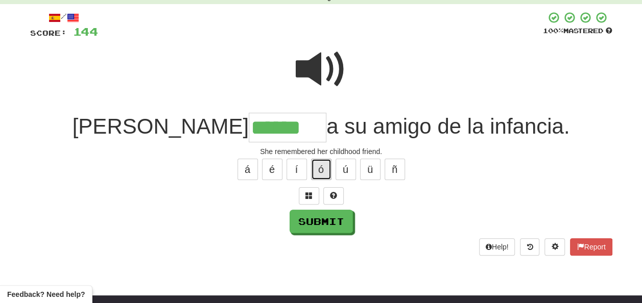
click at [319, 170] on button "ó" at bounding box center [321, 169] width 20 height 21
type input "*******"
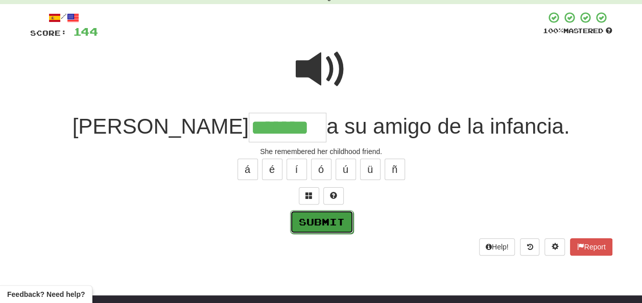
click at [312, 214] on button "Submit" at bounding box center [321, 221] width 63 height 23
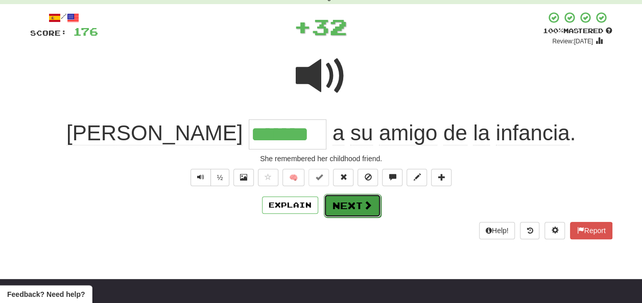
click at [343, 202] on button "Next" at bounding box center [352, 205] width 57 height 23
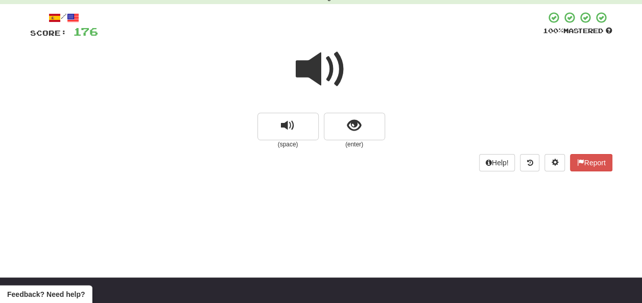
click at [310, 76] on span at bounding box center [321, 69] width 51 height 51
click at [316, 70] on span at bounding box center [321, 69] width 51 height 51
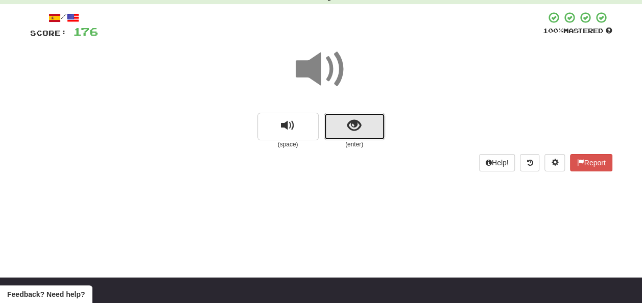
click at [340, 122] on button "show sentence" at bounding box center [354, 127] width 61 height 28
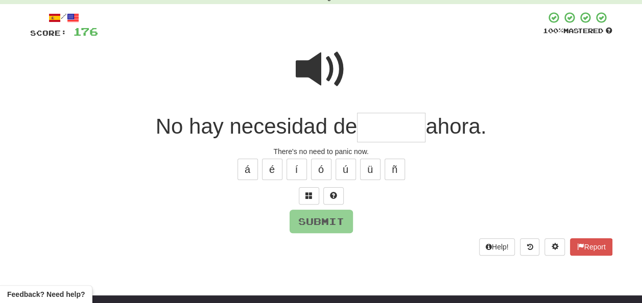
click at [316, 61] on span at bounding box center [321, 69] width 51 height 51
click at [374, 127] on input "text" at bounding box center [391, 128] width 68 height 30
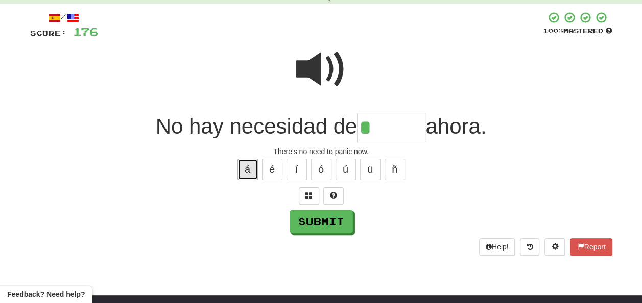
click at [254, 167] on button "á" at bounding box center [247, 169] width 20 height 21
type input "******"
click at [317, 77] on span at bounding box center [321, 69] width 51 height 51
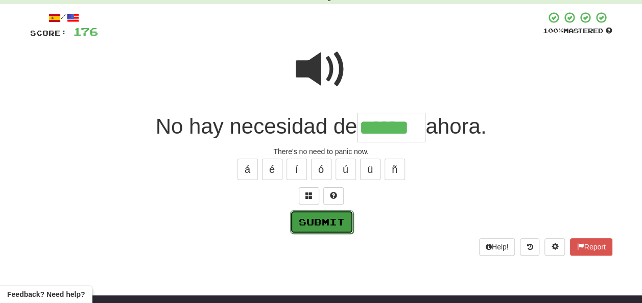
click at [336, 218] on button "Submit" at bounding box center [321, 221] width 63 height 23
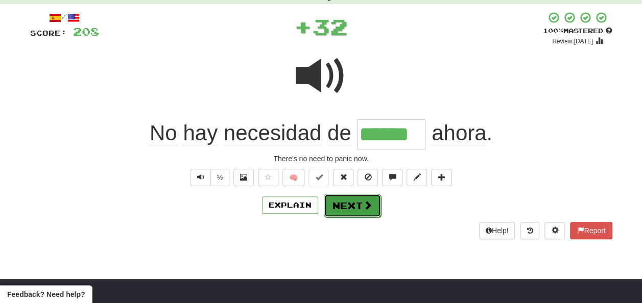
click at [345, 202] on button "Next" at bounding box center [352, 205] width 57 height 23
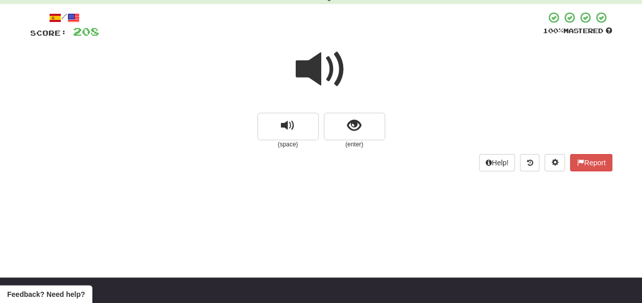
click at [320, 69] on span at bounding box center [321, 69] width 51 height 51
click at [320, 68] on span at bounding box center [321, 69] width 51 height 51
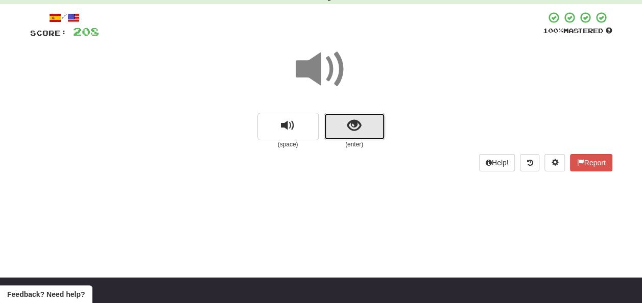
click at [343, 124] on button "show sentence" at bounding box center [354, 127] width 61 height 28
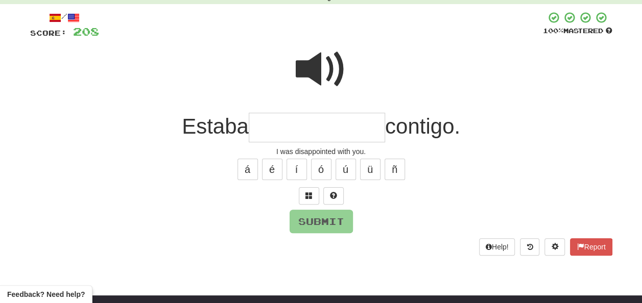
click at [313, 61] on span at bounding box center [321, 69] width 51 height 51
click at [259, 129] on input "text" at bounding box center [317, 128] width 136 height 30
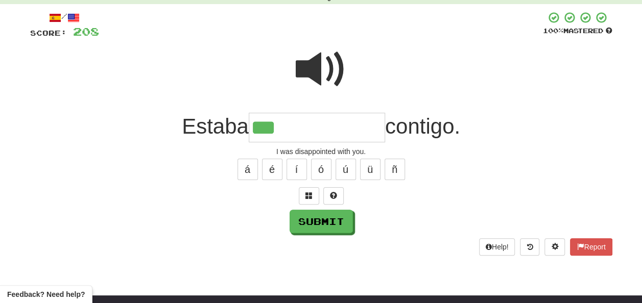
click at [306, 69] on span at bounding box center [321, 69] width 51 height 51
click at [287, 126] on input "***" at bounding box center [317, 128] width 136 height 30
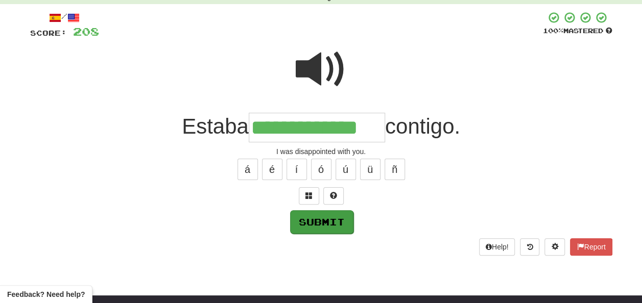
type input "**********"
click at [316, 215] on button "Submit" at bounding box center [321, 221] width 63 height 23
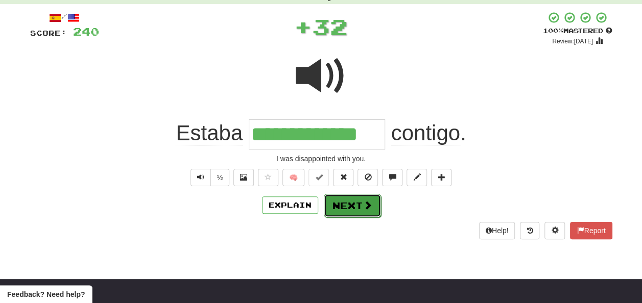
click at [347, 201] on button "Next" at bounding box center [352, 205] width 57 height 23
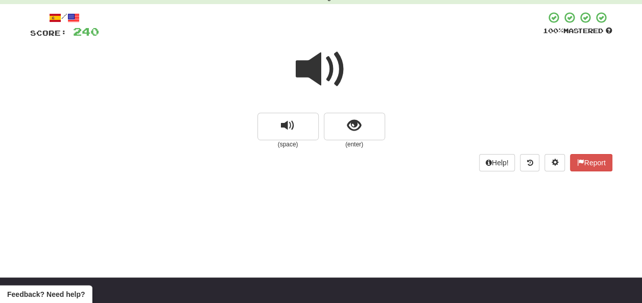
click at [316, 65] on span at bounding box center [321, 69] width 51 height 51
click at [345, 125] on button "show sentence" at bounding box center [354, 127] width 61 height 28
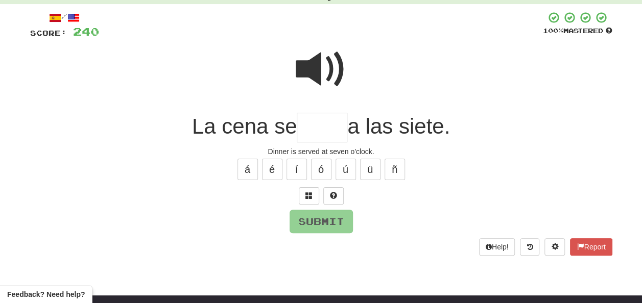
click at [317, 55] on span at bounding box center [321, 69] width 51 height 51
click at [318, 129] on input "text" at bounding box center [322, 128] width 51 height 30
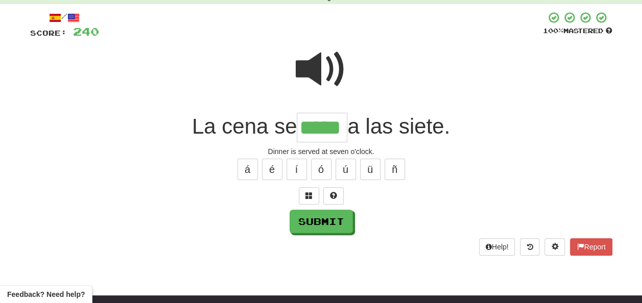
type input "*****"
click at [305, 78] on span at bounding box center [321, 69] width 51 height 51
click at [309, 74] on span at bounding box center [321, 69] width 51 height 51
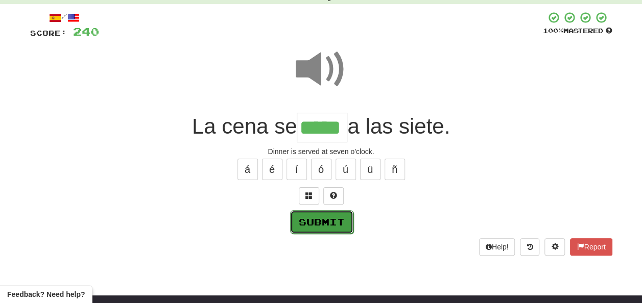
click at [320, 218] on button "Submit" at bounding box center [321, 221] width 63 height 23
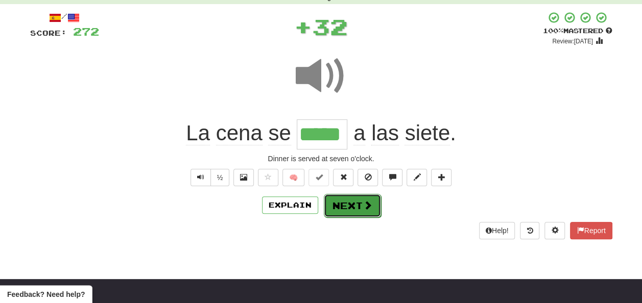
click at [342, 207] on button "Next" at bounding box center [352, 205] width 57 height 23
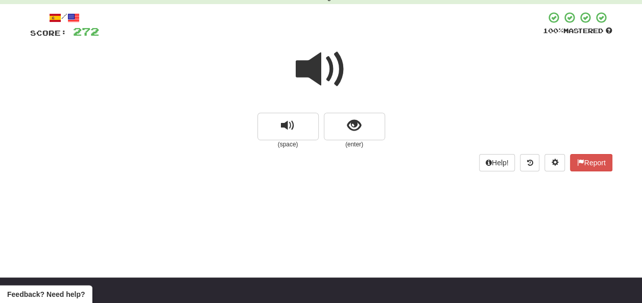
click at [311, 65] on span at bounding box center [321, 69] width 51 height 51
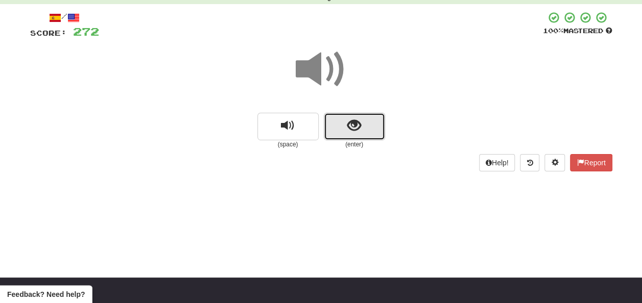
click at [343, 126] on button "show sentence" at bounding box center [354, 127] width 61 height 28
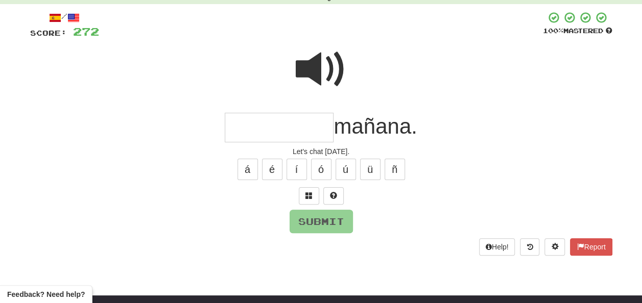
click at [243, 131] on input "text" at bounding box center [279, 128] width 109 height 30
type input "*"
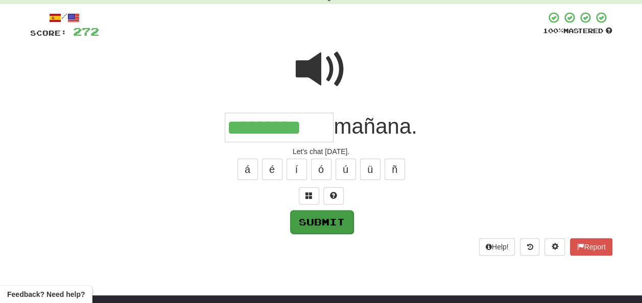
type input "*********"
click at [310, 219] on button "Submit" at bounding box center [320, 221] width 63 height 23
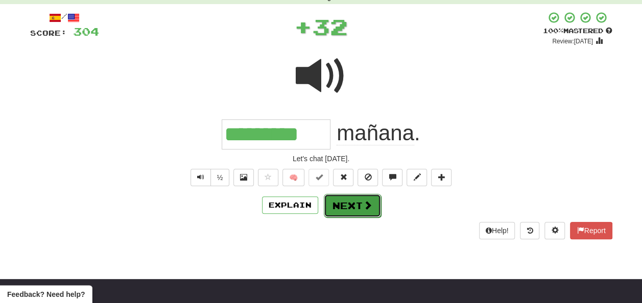
click at [343, 203] on button "Next" at bounding box center [352, 205] width 57 height 23
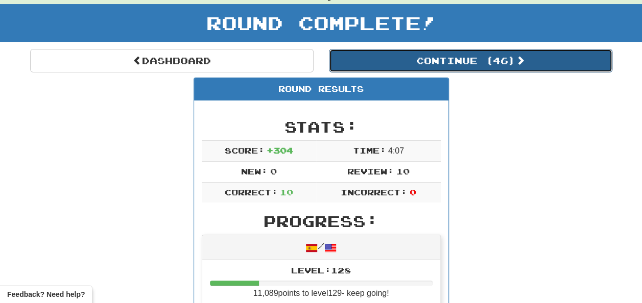
click at [421, 57] on button "Continue ( 46 )" at bounding box center [470, 60] width 283 height 23
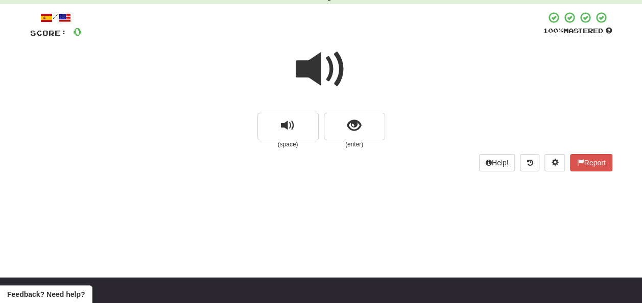
click at [319, 56] on span at bounding box center [321, 69] width 51 height 51
click at [345, 123] on button "show sentence" at bounding box center [354, 127] width 61 height 28
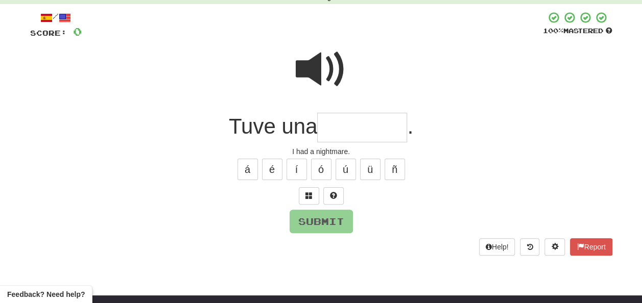
click at [345, 123] on input "text" at bounding box center [362, 128] width 90 height 30
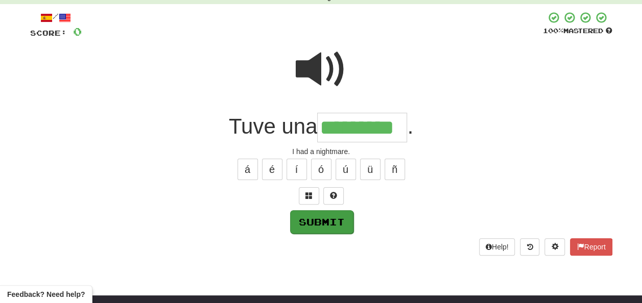
type input "*********"
click at [305, 214] on button "Submit" at bounding box center [321, 221] width 63 height 23
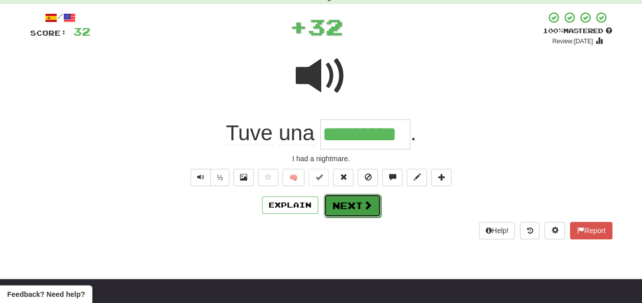
click at [343, 200] on button "Next" at bounding box center [352, 205] width 57 height 23
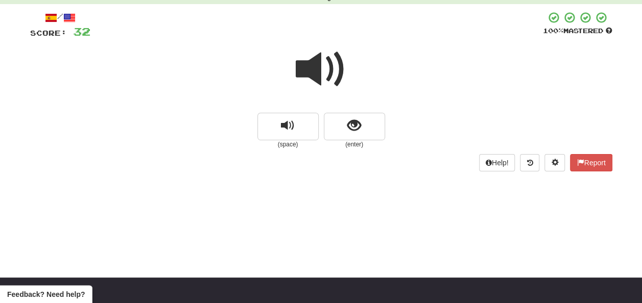
click at [319, 70] on span at bounding box center [321, 69] width 51 height 51
click at [343, 123] on button "show sentence" at bounding box center [354, 127] width 61 height 28
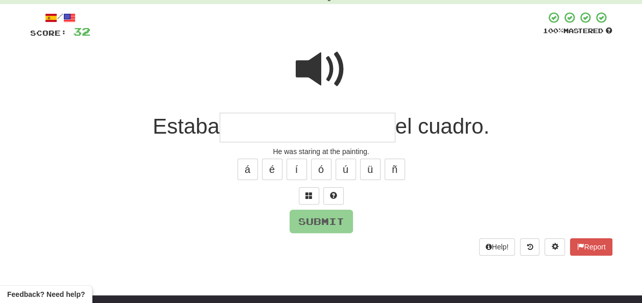
click at [312, 50] on span at bounding box center [321, 69] width 51 height 51
click at [234, 127] on input "text" at bounding box center [308, 128] width 176 height 30
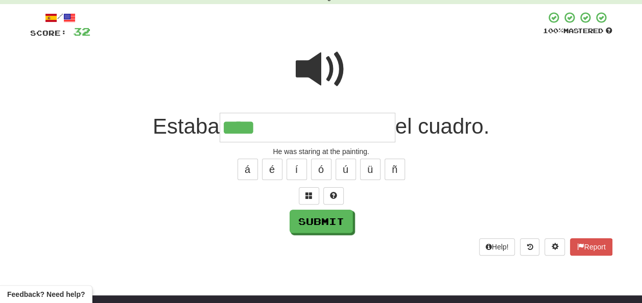
click at [333, 67] on span at bounding box center [321, 69] width 51 height 51
click at [270, 127] on input "****" at bounding box center [308, 128] width 176 height 30
click at [327, 62] on span at bounding box center [321, 69] width 51 height 51
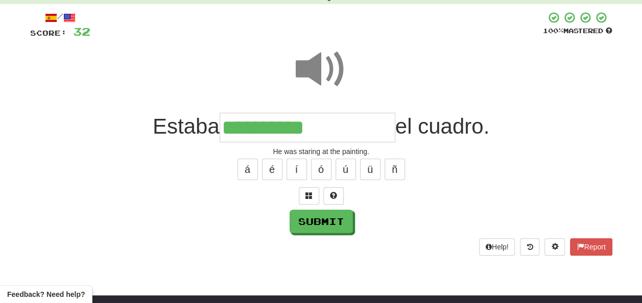
click at [321, 127] on input "**********" at bounding box center [308, 128] width 176 height 30
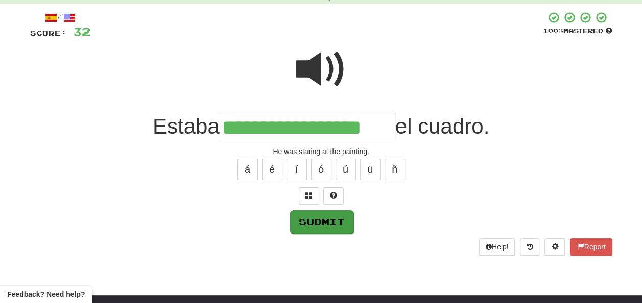
type input "**********"
click at [320, 215] on button "Submit" at bounding box center [321, 221] width 63 height 23
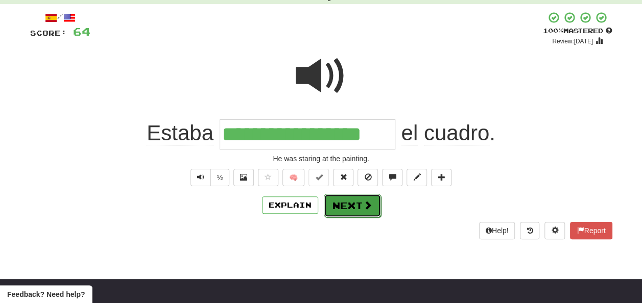
click at [343, 203] on button "Next" at bounding box center [352, 205] width 57 height 23
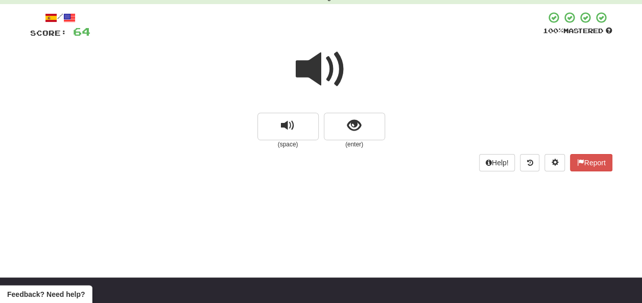
click at [321, 74] on span at bounding box center [321, 69] width 51 height 51
click at [322, 75] on span at bounding box center [321, 69] width 51 height 51
click at [339, 120] on button "show sentence" at bounding box center [354, 127] width 61 height 28
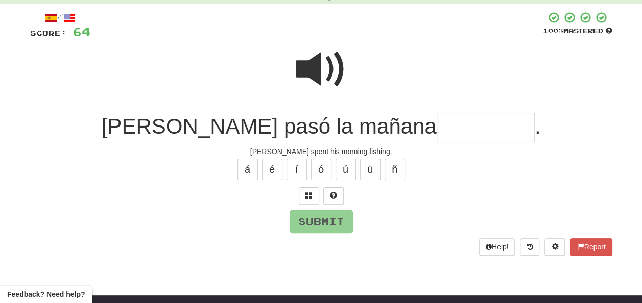
click at [437, 127] on input "text" at bounding box center [486, 128] width 98 height 30
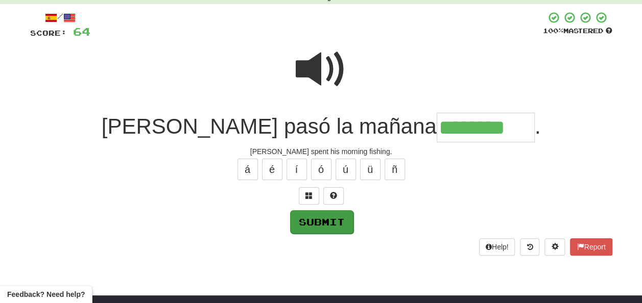
type input "********"
click at [320, 223] on button "Submit" at bounding box center [321, 221] width 63 height 23
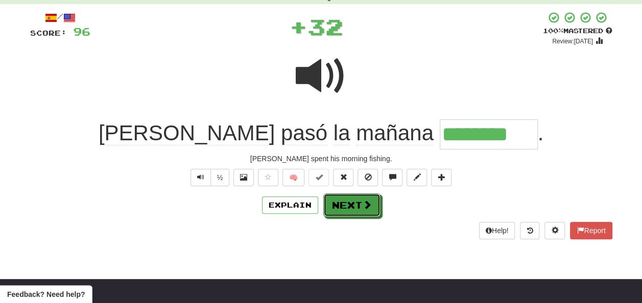
click at [337, 203] on button "Next" at bounding box center [351, 205] width 57 height 23
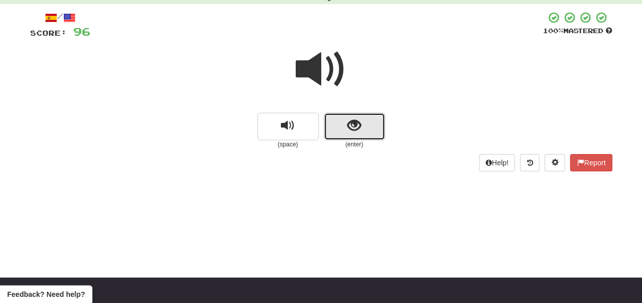
click at [341, 120] on button "show sentence" at bounding box center [354, 127] width 61 height 28
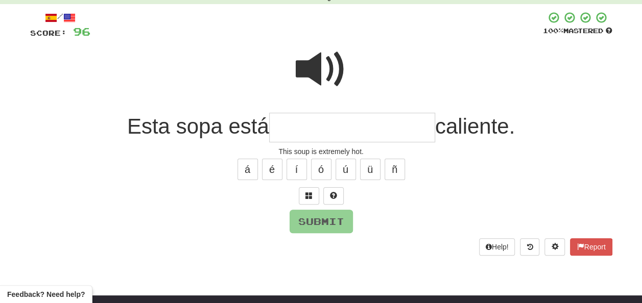
drag, startPoint x: 284, startPoint y: 130, endPoint x: 284, endPoint y: 135, distance: 5.6
click at [284, 132] on input "text" at bounding box center [352, 128] width 166 height 30
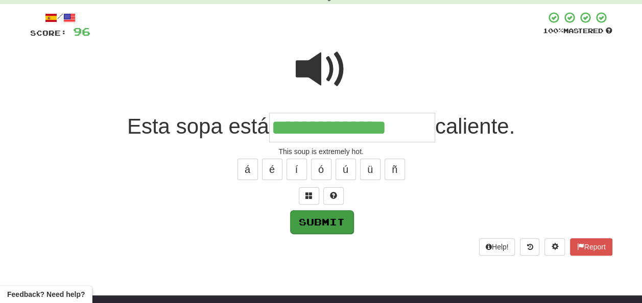
type input "**********"
click at [317, 214] on button "Submit" at bounding box center [321, 221] width 63 height 23
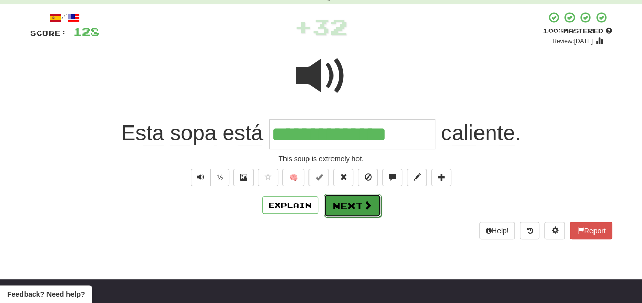
click at [343, 201] on button "Next" at bounding box center [352, 205] width 57 height 23
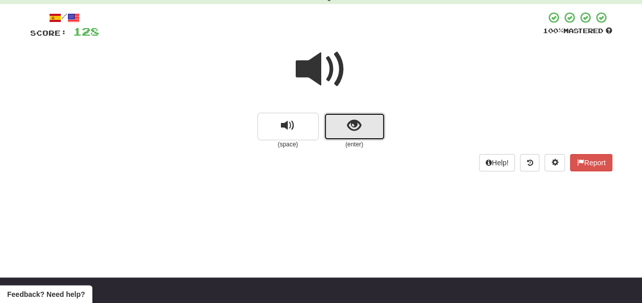
click at [345, 125] on button "show sentence" at bounding box center [354, 127] width 61 height 28
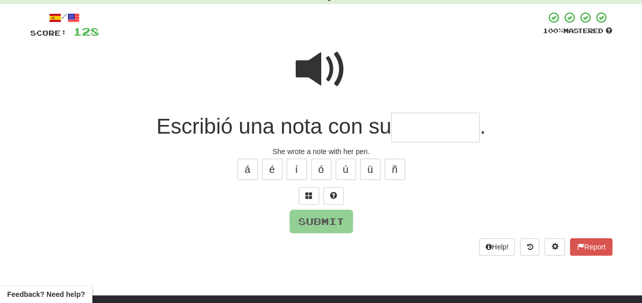
click at [409, 121] on input "text" at bounding box center [435, 128] width 88 height 30
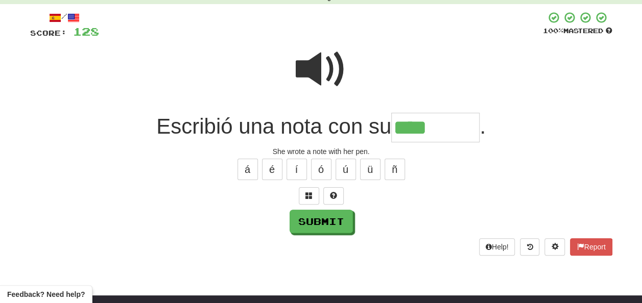
click at [296, 47] on span at bounding box center [321, 69] width 51 height 51
click at [435, 125] on input "****" at bounding box center [435, 128] width 88 height 30
click at [319, 220] on button "Submit" at bounding box center [321, 221] width 63 height 23
type input "*********"
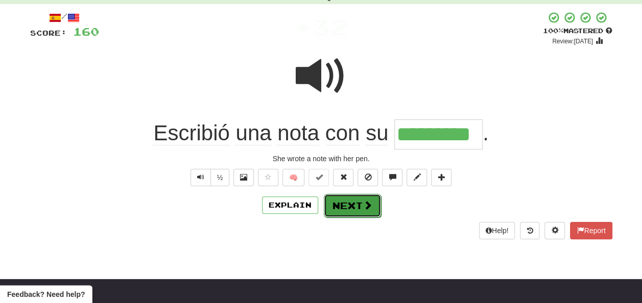
click at [342, 201] on button "Next" at bounding box center [352, 205] width 57 height 23
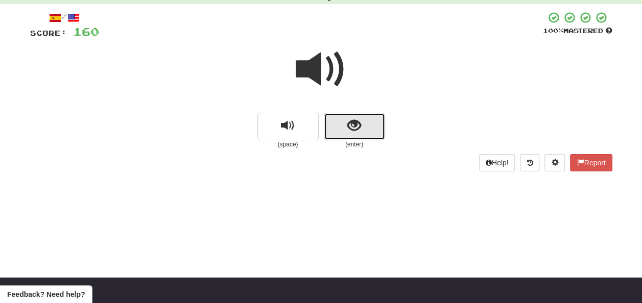
click at [355, 124] on span "show sentence" at bounding box center [354, 126] width 14 height 14
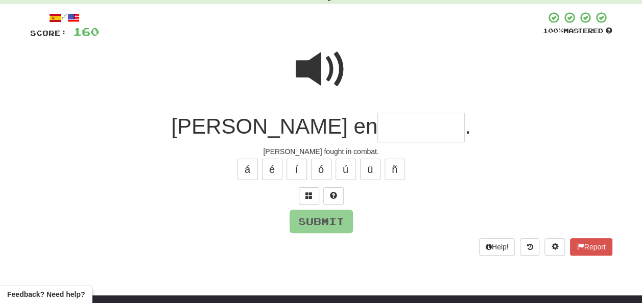
click at [377, 124] on input "text" at bounding box center [420, 128] width 87 height 30
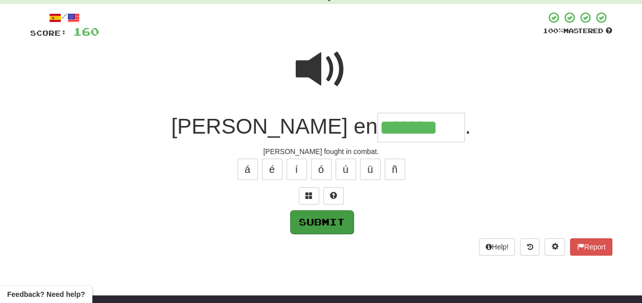
type input "*******"
click at [329, 211] on button "Submit" at bounding box center [321, 221] width 63 height 23
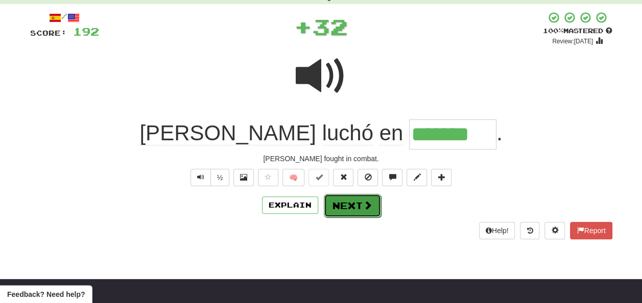
click at [352, 200] on button "Next" at bounding box center [352, 205] width 57 height 23
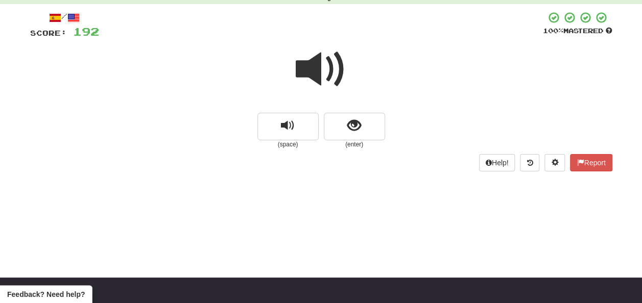
click at [322, 74] on span at bounding box center [321, 69] width 51 height 51
click at [321, 70] on span at bounding box center [321, 69] width 51 height 51
click at [321, 69] on span at bounding box center [321, 69] width 51 height 51
click at [323, 70] on span at bounding box center [321, 69] width 51 height 51
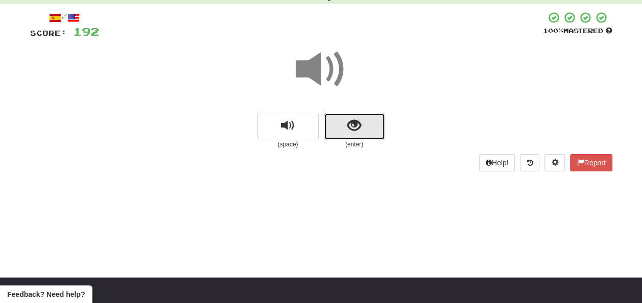
click at [347, 123] on span "show sentence" at bounding box center [354, 126] width 14 height 14
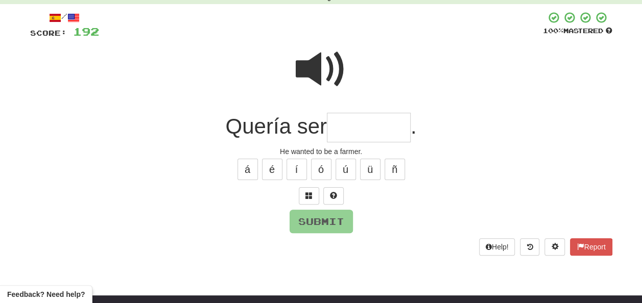
click at [341, 125] on input "text" at bounding box center [369, 128] width 84 height 30
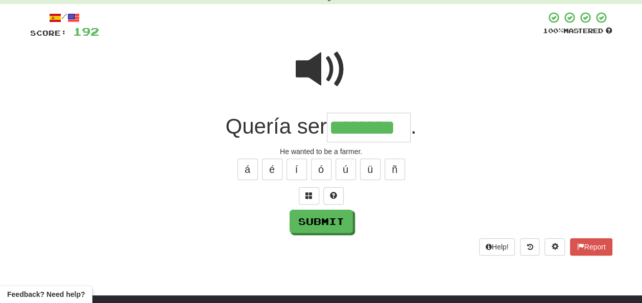
type input "********"
click at [320, 76] on span at bounding box center [321, 69] width 51 height 51
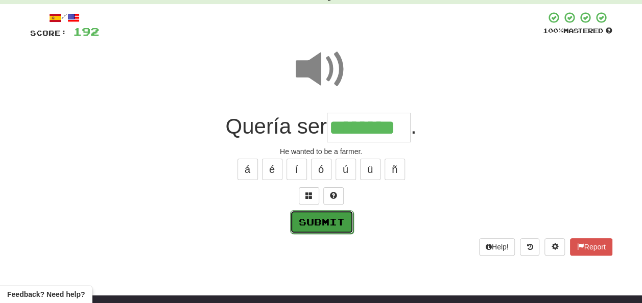
click at [317, 220] on button "Submit" at bounding box center [321, 221] width 63 height 23
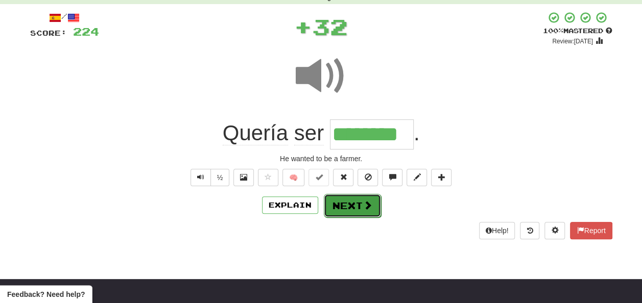
click at [342, 205] on button "Next" at bounding box center [352, 205] width 57 height 23
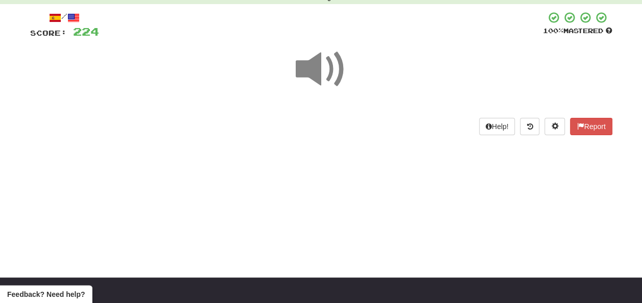
click at [320, 66] on span at bounding box center [321, 69] width 51 height 51
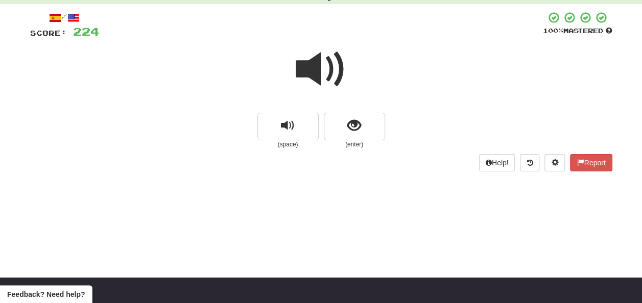
click at [324, 68] on span at bounding box center [321, 69] width 51 height 51
click at [353, 124] on span "show sentence" at bounding box center [354, 126] width 14 height 14
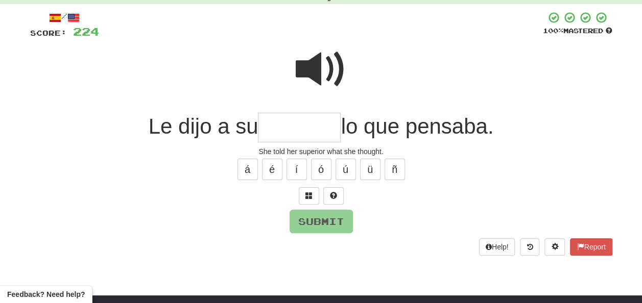
click at [312, 66] on span at bounding box center [321, 69] width 51 height 51
click at [320, 66] on span at bounding box center [321, 69] width 51 height 51
click at [276, 128] on input "text" at bounding box center [299, 128] width 83 height 30
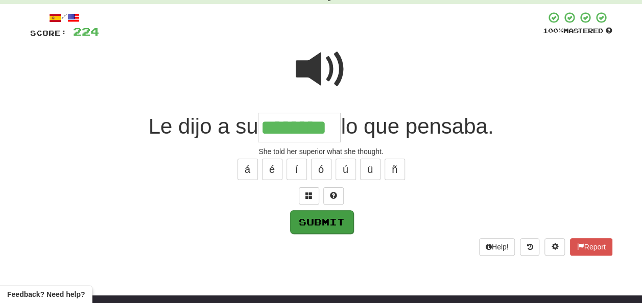
type input "********"
click at [312, 215] on button "Submit" at bounding box center [321, 221] width 63 height 23
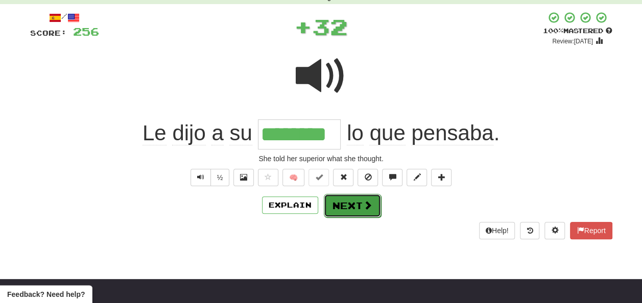
click at [339, 202] on button "Next" at bounding box center [352, 205] width 57 height 23
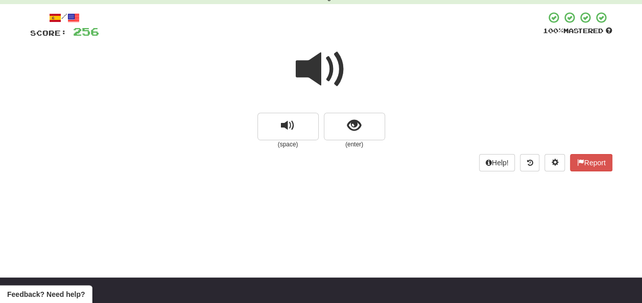
click at [311, 70] on span at bounding box center [321, 69] width 51 height 51
click at [346, 123] on button "show sentence" at bounding box center [354, 127] width 61 height 28
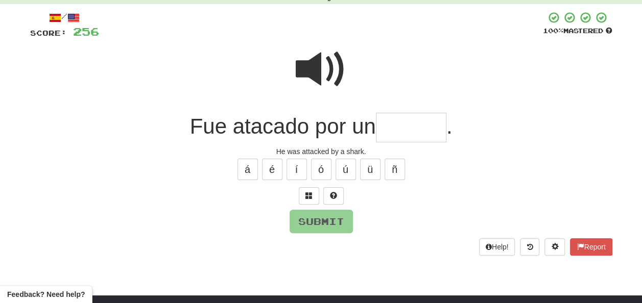
click at [390, 123] on input "text" at bounding box center [411, 128] width 70 height 30
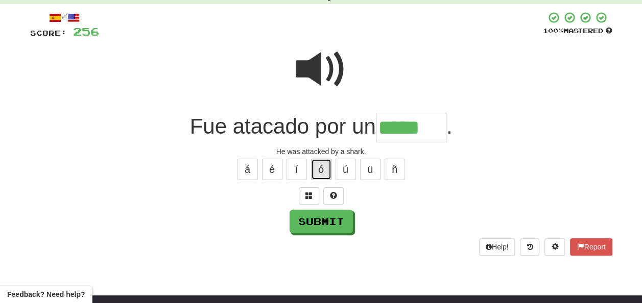
click at [323, 170] on button "ó" at bounding box center [321, 169] width 20 height 21
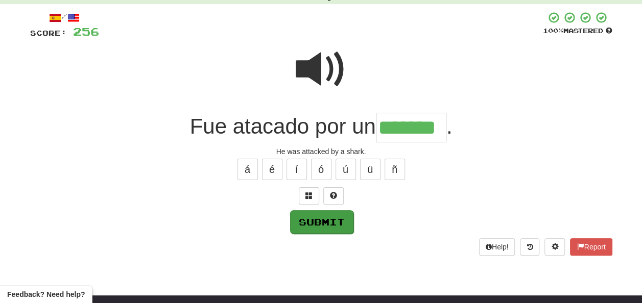
type input "*******"
click at [322, 219] on button "Submit" at bounding box center [320, 221] width 63 height 23
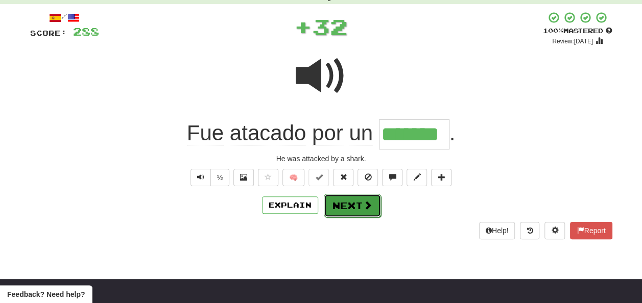
click at [339, 204] on button "Next" at bounding box center [352, 205] width 57 height 23
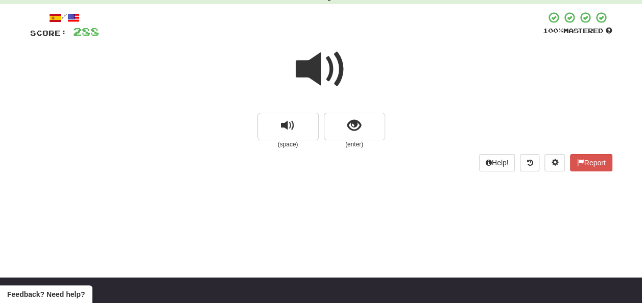
click at [315, 70] on span at bounding box center [321, 69] width 51 height 51
click at [316, 69] on span at bounding box center [321, 69] width 51 height 51
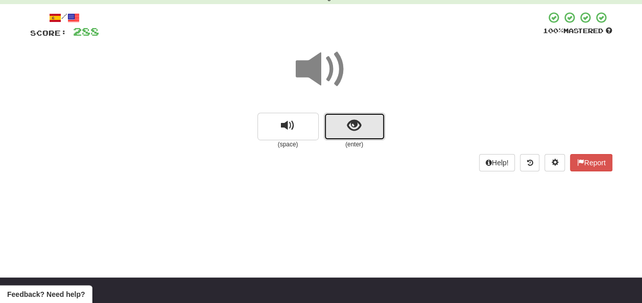
click at [350, 128] on span "show sentence" at bounding box center [354, 126] width 14 height 14
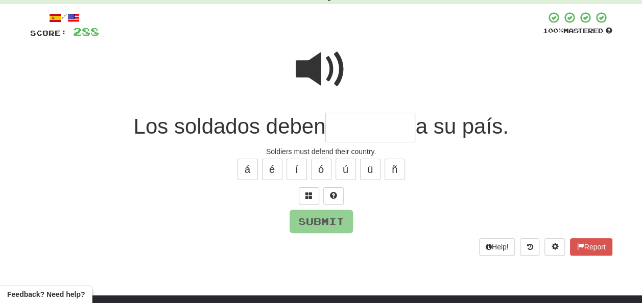
click at [313, 68] on span at bounding box center [321, 69] width 51 height 51
click at [334, 127] on input "text" at bounding box center [370, 128] width 90 height 30
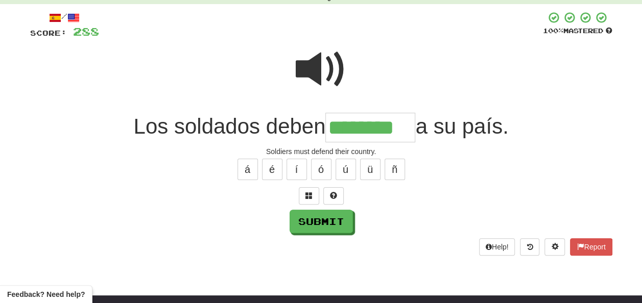
type input "********"
click at [311, 64] on span at bounding box center [321, 69] width 51 height 51
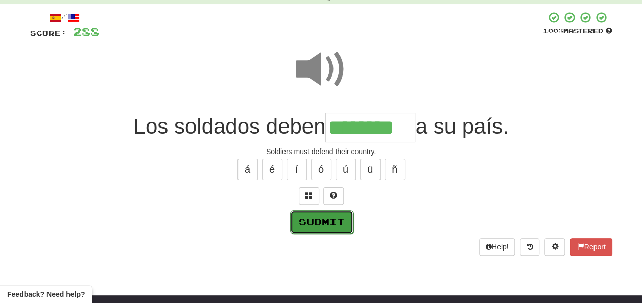
click at [311, 222] on button "Submit" at bounding box center [321, 221] width 63 height 23
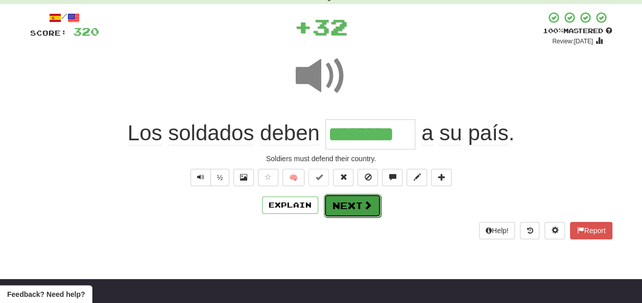
click at [346, 202] on button "Next" at bounding box center [352, 205] width 57 height 23
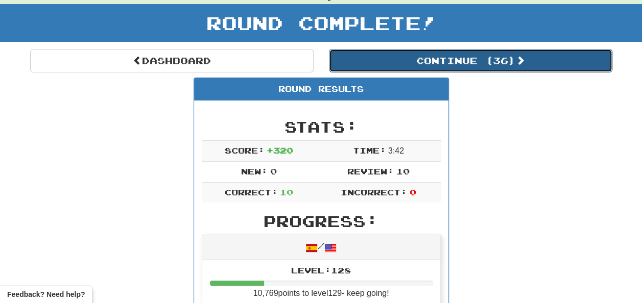
click at [380, 58] on button "Continue ( 36 )" at bounding box center [470, 60] width 283 height 23
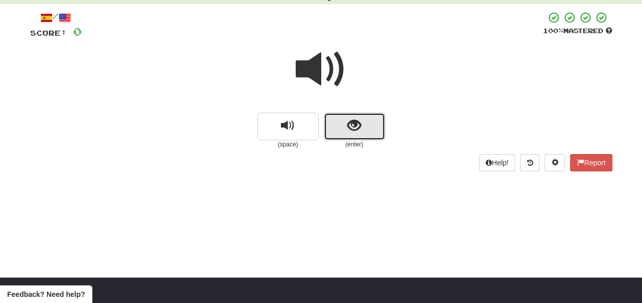
click at [346, 128] on button "show sentence" at bounding box center [354, 127] width 61 height 28
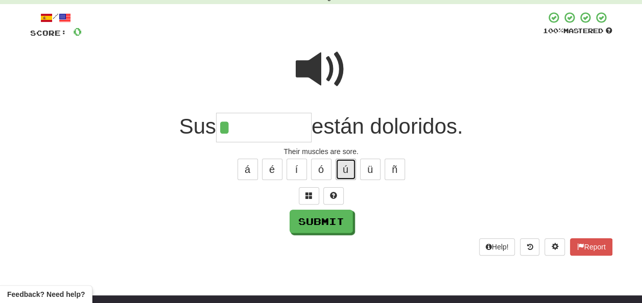
click at [340, 164] on button "ú" at bounding box center [345, 169] width 20 height 21
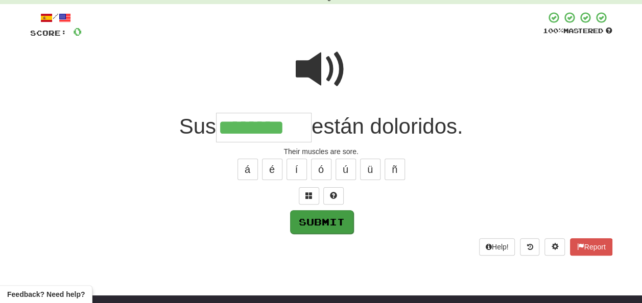
type input "********"
click at [317, 219] on button "Submit" at bounding box center [320, 221] width 63 height 23
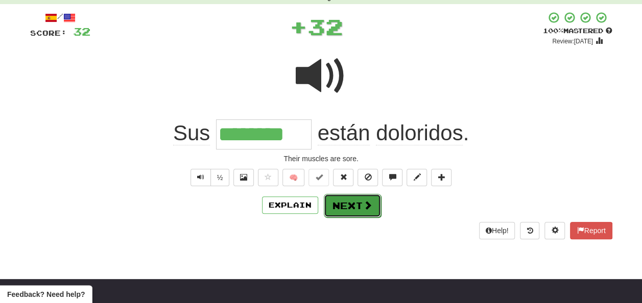
click at [342, 202] on button "Next" at bounding box center [352, 205] width 57 height 23
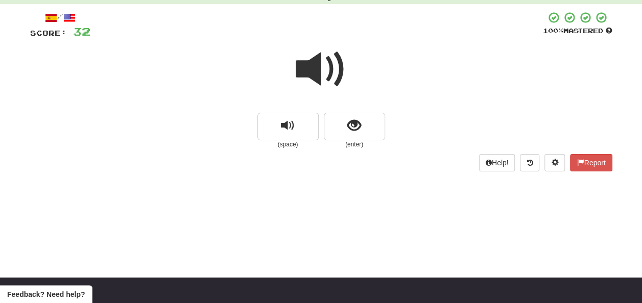
click at [311, 72] on span at bounding box center [321, 69] width 51 height 51
click at [354, 123] on span "show sentence" at bounding box center [354, 126] width 14 height 14
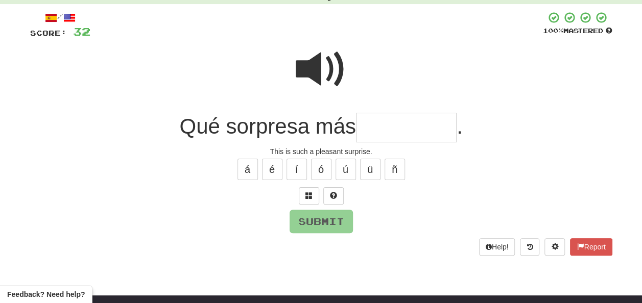
click at [373, 128] on input "text" at bounding box center [406, 128] width 101 height 30
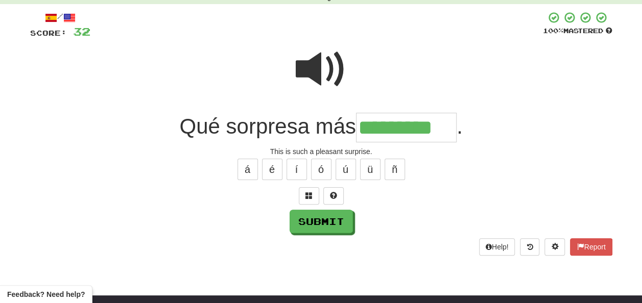
type input "*********"
click at [320, 61] on span at bounding box center [321, 69] width 51 height 51
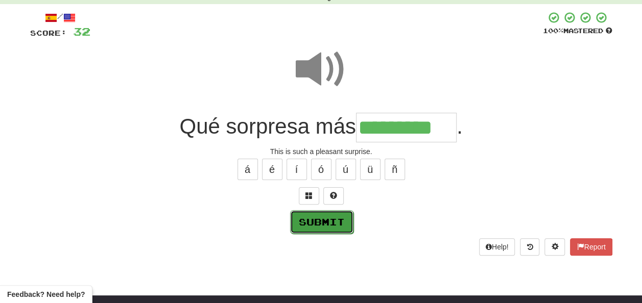
click at [316, 222] on button "Submit" at bounding box center [321, 221] width 63 height 23
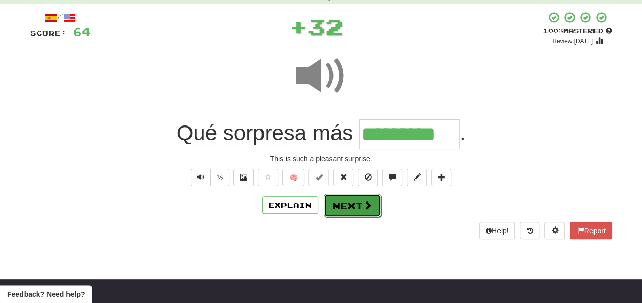
click at [355, 201] on button "Next" at bounding box center [352, 205] width 57 height 23
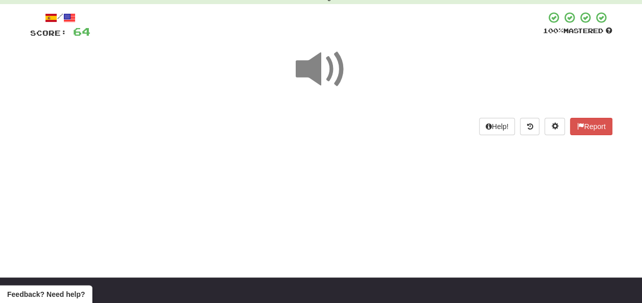
click at [326, 68] on span at bounding box center [321, 69] width 51 height 51
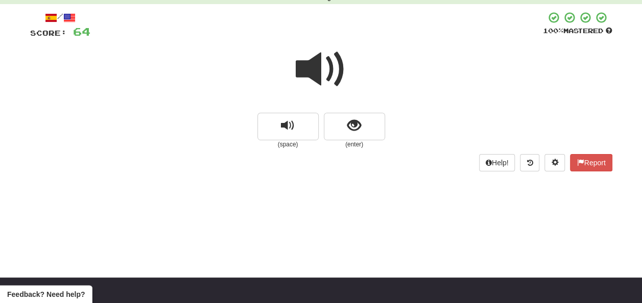
click at [313, 71] on span at bounding box center [321, 69] width 51 height 51
click at [350, 119] on span "show sentence" at bounding box center [354, 126] width 14 height 14
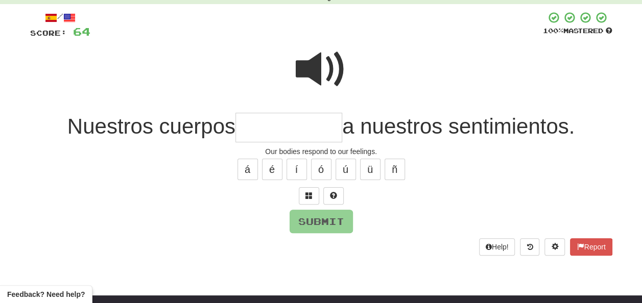
click at [249, 133] on input "text" at bounding box center [288, 128] width 107 height 30
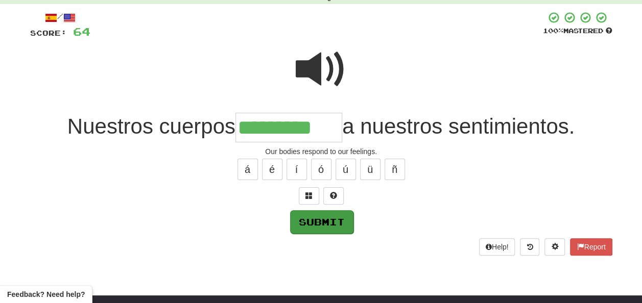
type input "*********"
click at [329, 220] on button "Submit" at bounding box center [321, 221] width 63 height 23
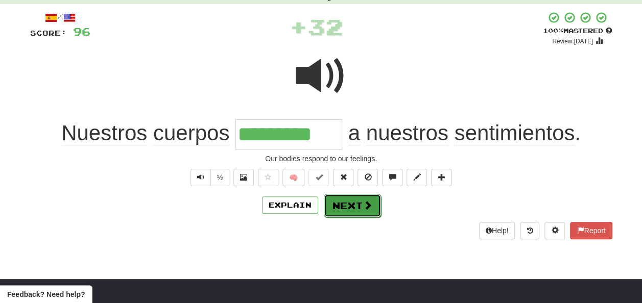
click at [342, 203] on button "Next" at bounding box center [352, 205] width 57 height 23
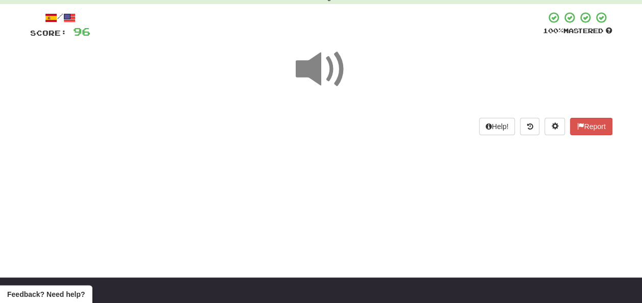
click at [318, 63] on span at bounding box center [321, 69] width 51 height 51
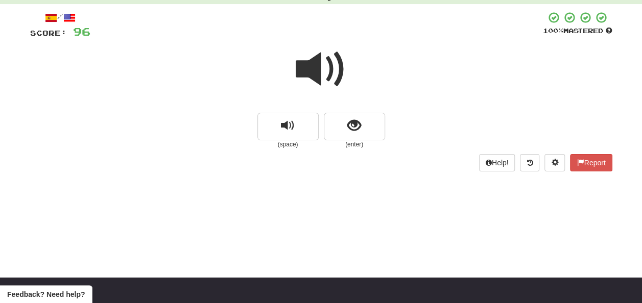
click at [319, 65] on span at bounding box center [321, 69] width 51 height 51
click at [321, 65] on span at bounding box center [321, 69] width 51 height 51
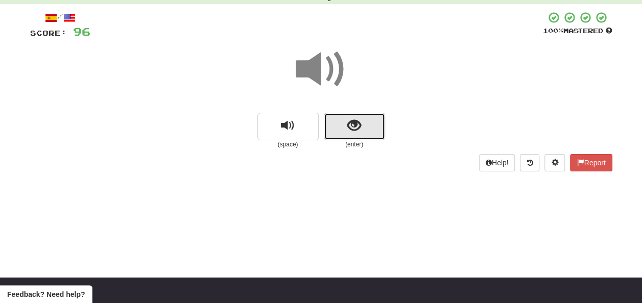
click at [346, 125] on button "show sentence" at bounding box center [354, 127] width 61 height 28
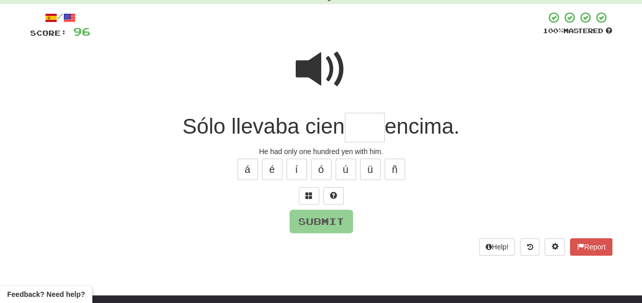
click at [310, 54] on span at bounding box center [321, 69] width 51 height 51
click at [360, 126] on input "text" at bounding box center [365, 128] width 40 height 30
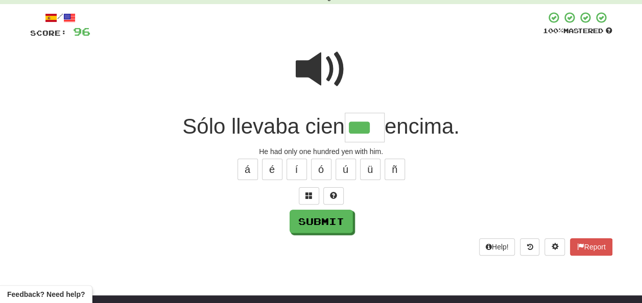
type input "***"
click at [312, 71] on span at bounding box center [321, 69] width 51 height 51
click at [315, 214] on button "Submit" at bounding box center [321, 221] width 63 height 23
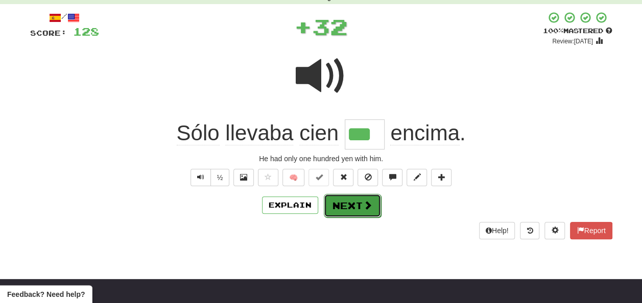
click at [341, 201] on button "Next" at bounding box center [352, 205] width 57 height 23
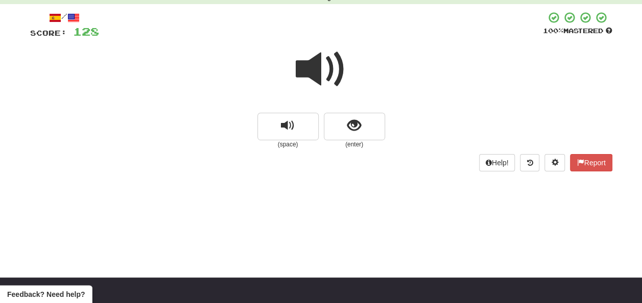
click at [313, 67] on span at bounding box center [321, 69] width 51 height 51
click at [313, 68] on span at bounding box center [321, 69] width 51 height 51
click at [317, 71] on span at bounding box center [321, 69] width 51 height 51
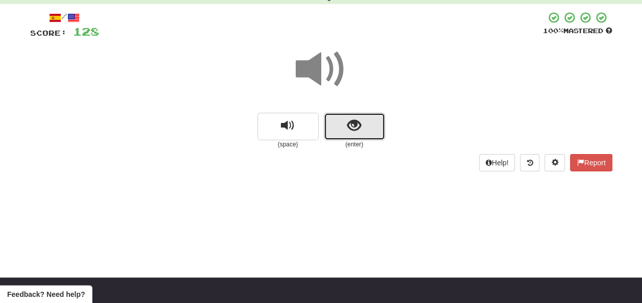
click at [345, 127] on button "show sentence" at bounding box center [354, 127] width 61 height 28
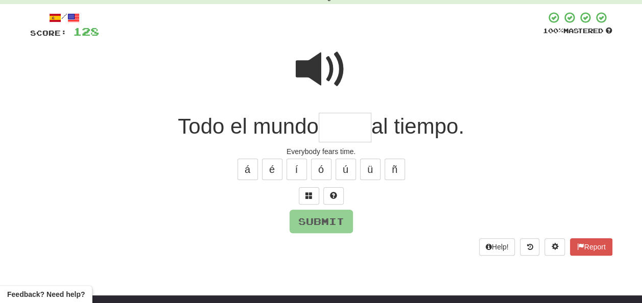
click at [317, 56] on span at bounding box center [321, 69] width 51 height 51
click at [337, 127] on input "text" at bounding box center [345, 128] width 53 height 30
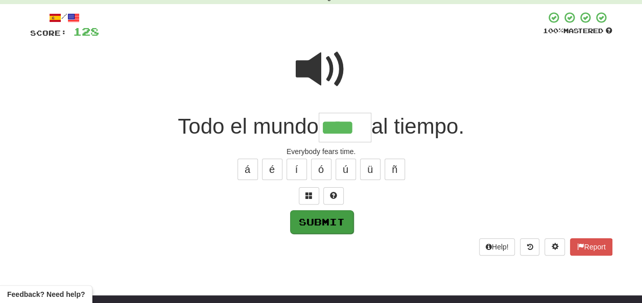
type input "****"
click at [321, 216] on button "Submit" at bounding box center [321, 221] width 63 height 23
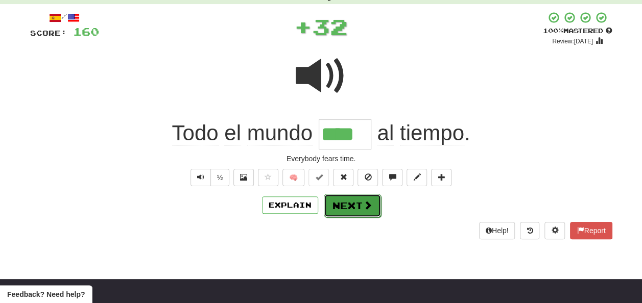
click at [340, 205] on button "Next" at bounding box center [352, 205] width 57 height 23
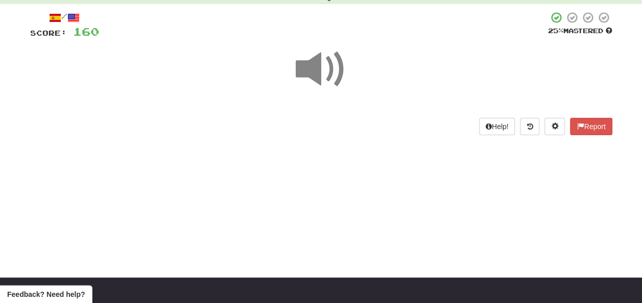
click at [320, 71] on span at bounding box center [321, 69] width 51 height 51
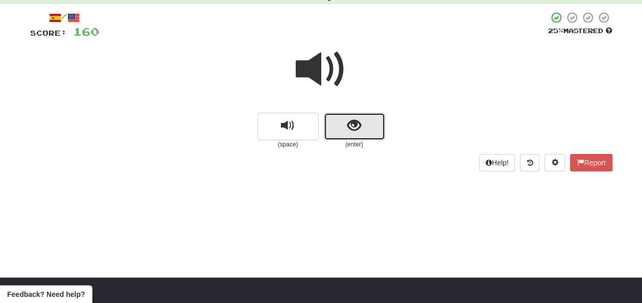
click at [334, 131] on button "show sentence" at bounding box center [354, 127] width 61 height 28
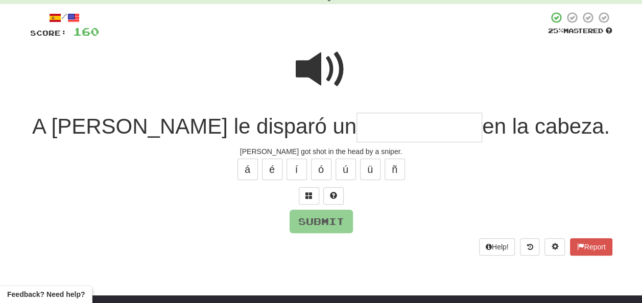
click at [356, 125] on input "text" at bounding box center [419, 128] width 126 height 30
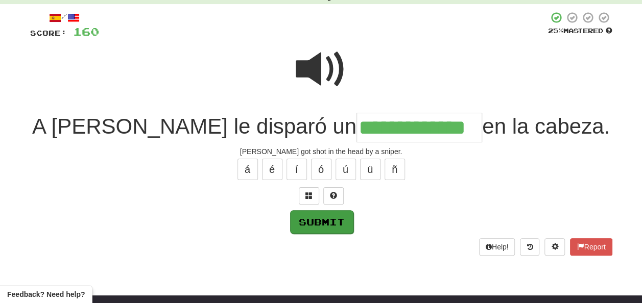
type input "**********"
click at [320, 216] on button "Submit" at bounding box center [321, 221] width 63 height 23
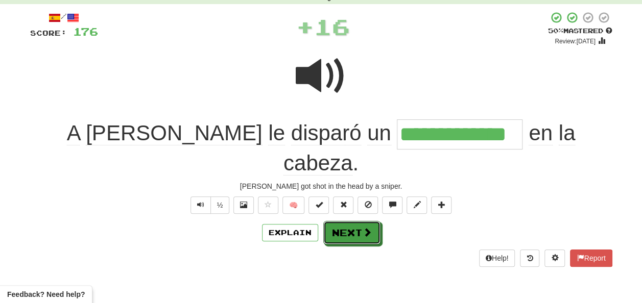
click at [344, 221] on button "Next" at bounding box center [351, 232] width 57 height 23
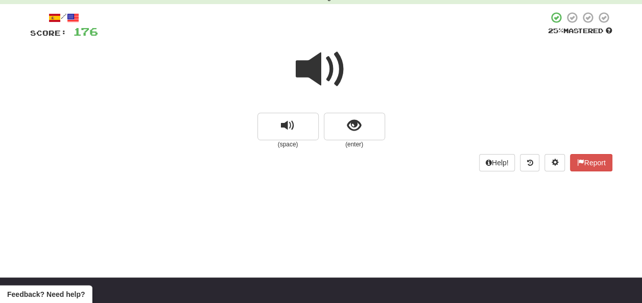
click at [313, 69] on span at bounding box center [321, 69] width 51 height 51
click at [314, 69] on span at bounding box center [321, 69] width 51 height 51
click at [316, 70] on span at bounding box center [321, 69] width 51 height 51
click at [322, 70] on span at bounding box center [321, 69] width 51 height 51
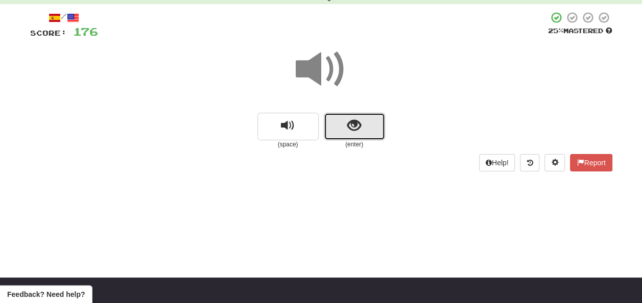
click at [351, 122] on span "show sentence" at bounding box center [354, 126] width 14 height 14
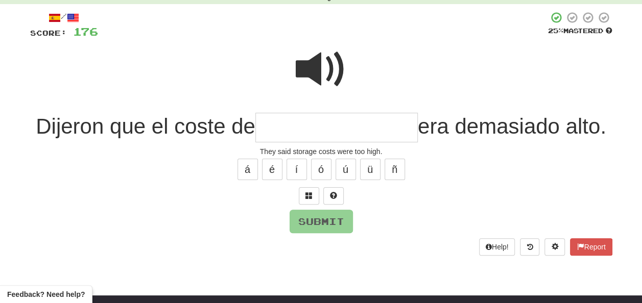
click at [320, 63] on span at bounding box center [321, 69] width 51 height 51
click at [270, 125] on input "text" at bounding box center [336, 128] width 162 height 30
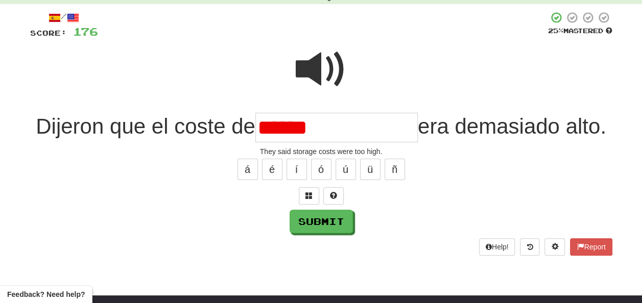
click at [310, 68] on span at bounding box center [321, 69] width 51 height 51
click at [328, 127] on input "******" at bounding box center [336, 128] width 162 height 30
click at [322, 55] on span at bounding box center [321, 69] width 51 height 51
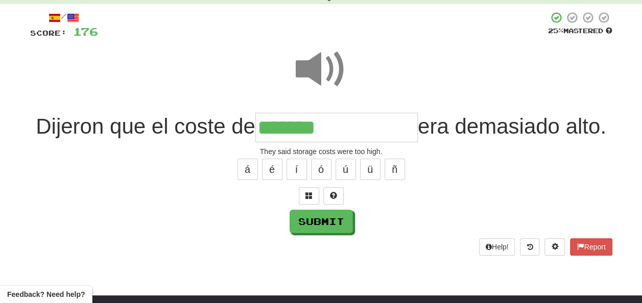
click at [344, 126] on input "*******" at bounding box center [336, 128] width 162 height 30
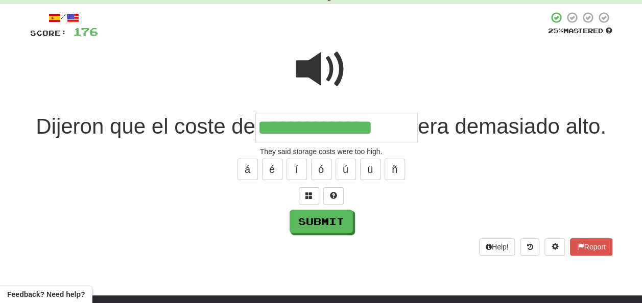
type input "**********"
click at [321, 65] on span at bounding box center [321, 69] width 51 height 51
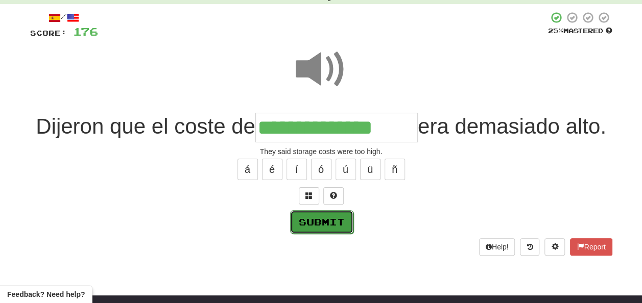
click at [324, 215] on button "Submit" at bounding box center [321, 221] width 63 height 23
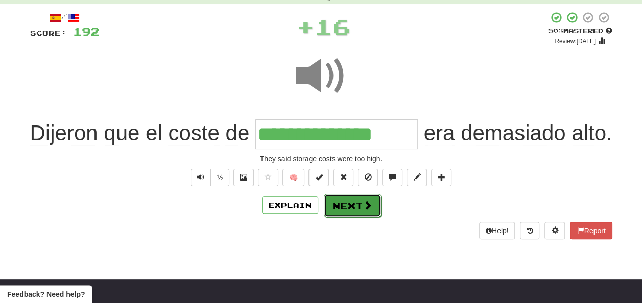
click at [348, 201] on button "Next" at bounding box center [352, 205] width 57 height 23
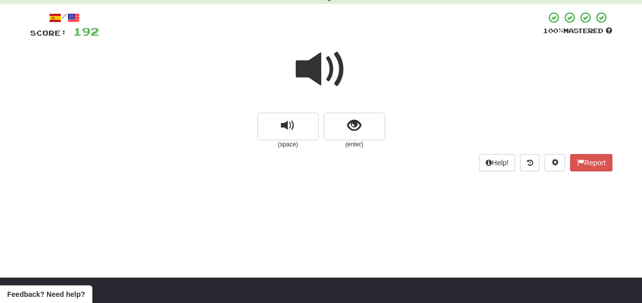
click at [323, 67] on span at bounding box center [321, 69] width 51 height 51
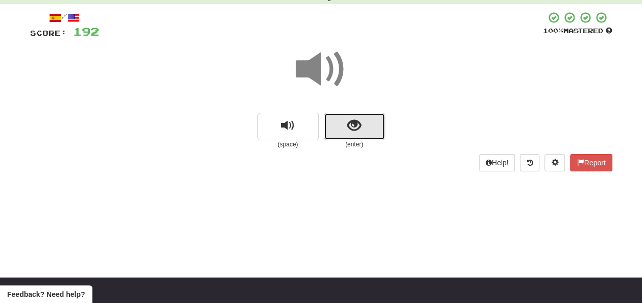
click at [344, 124] on button "show sentence" at bounding box center [354, 127] width 61 height 28
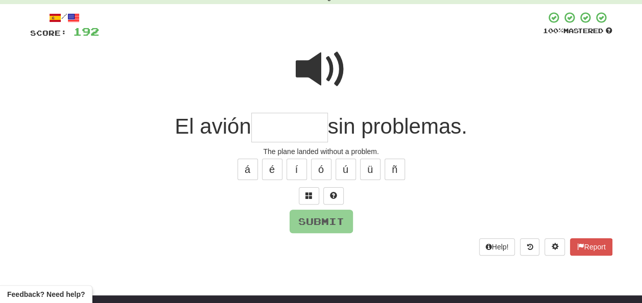
click at [279, 124] on input "text" at bounding box center [289, 128] width 77 height 30
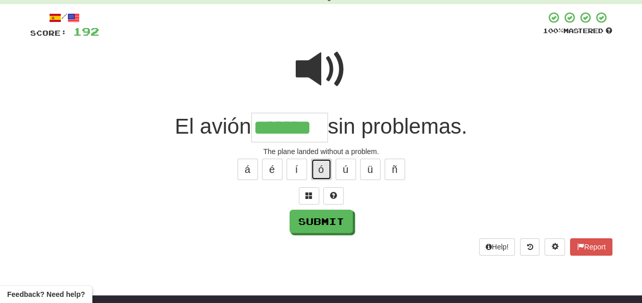
drag, startPoint x: 317, startPoint y: 170, endPoint x: 323, endPoint y: 179, distance: 11.2
click at [319, 171] on button "ó" at bounding box center [321, 169] width 20 height 21
type input "********"
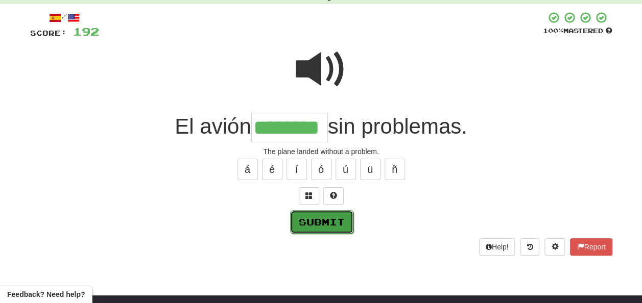
click at [335, 221] on button "Submit" at bounding box center [321, 221] width 63 height 23
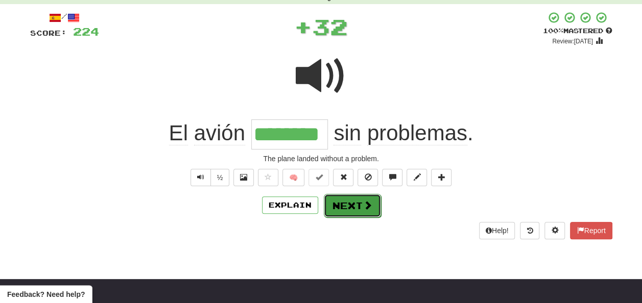
click at [344, 200] on button "Next" at bounding box center [352, 205] width 57 height 23
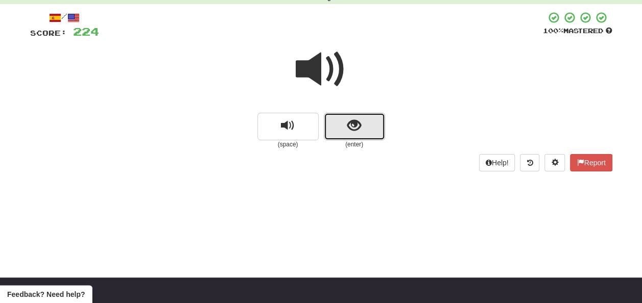
click at [341, 127] on button "show sentence" at bounding box center [354, 127] width 61 height 28
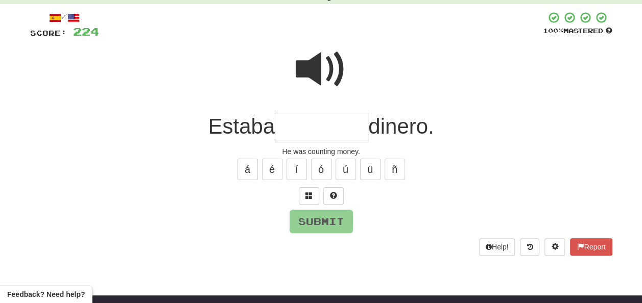
click at [283, 127] on input "text" at bounding box center [321, 128] width 93 height 30
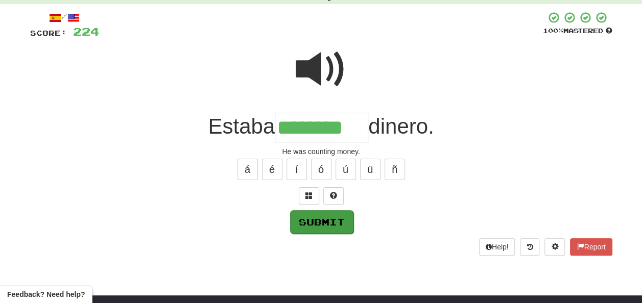
type input "********"
drag, startPoint x: 317, startPoint y: 216, endPoint x: 325, endPoint y: 218, distance: 8.2
click at [318, 216] on button "Submit" at bounding box center [320, 221] width 63 height 23
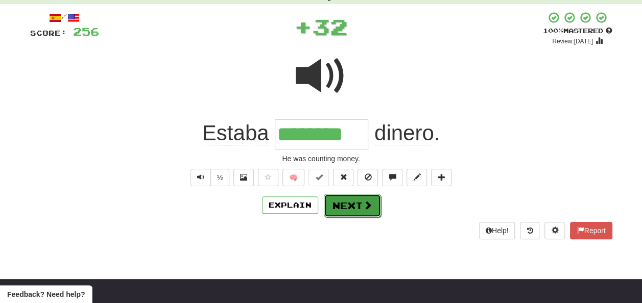
click at [350, 202] on button "Next" at bounding box center [352, 205] width 57 height 23
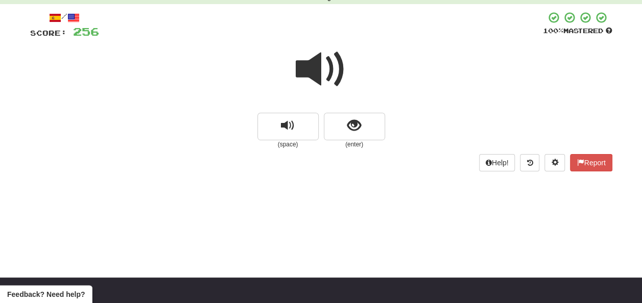
click at [319, 67] on span at bounding box center [321, 69] width 51 height 51
click at [347, 121] on span "show sentence" at bounding box center [354, 126] width 14 height 14
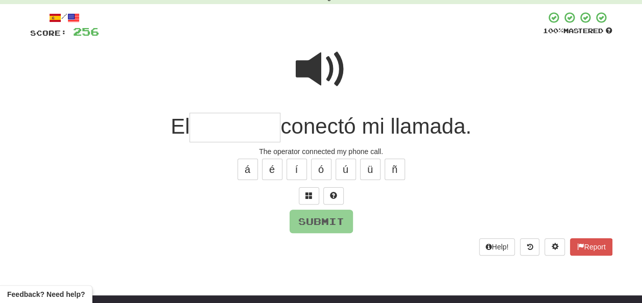
click at [309, 59] on span at bounding box center [321, 69] width 51 height 51
click at [208, 125] on input "text" at bounding box center [234, 128] width 91 height 30
type input "*"
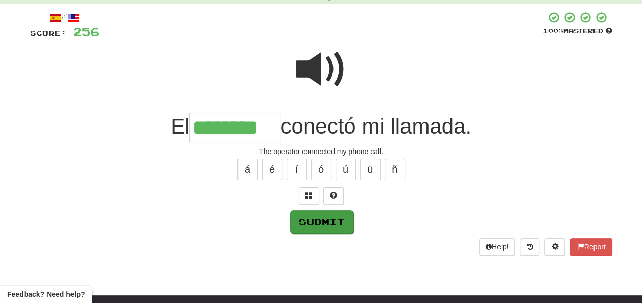
type input "********"
click at [316, 219] on button "Submit" at bounding box center [321, 221] width 63 height 23
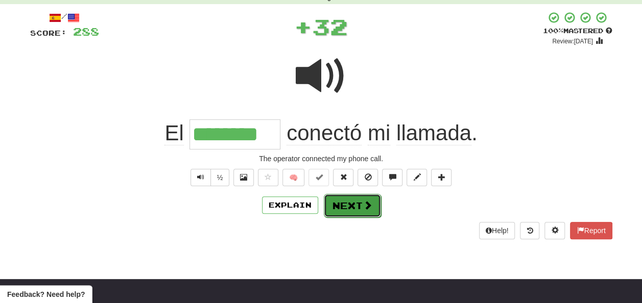
click at [343, 201] on button "Next" at bounding box center [352, 205] width 57 height 23
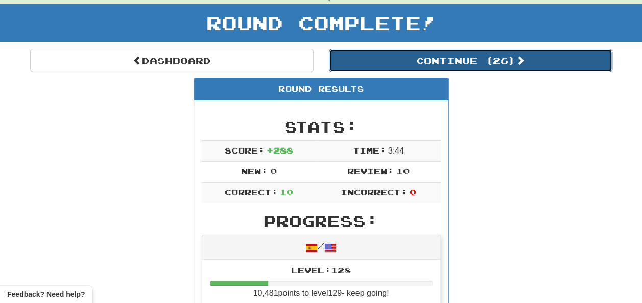
click at [374, 59] on button "Continue ( 26 )" at bounding box center [470, 60] width 283 height 23
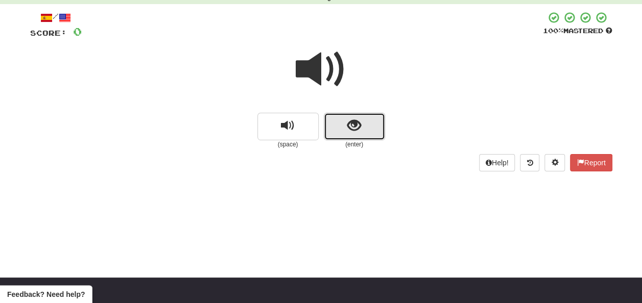
click at [351, 124] on span "show sentence" at bounding box center [354, 126] width 14 height 14
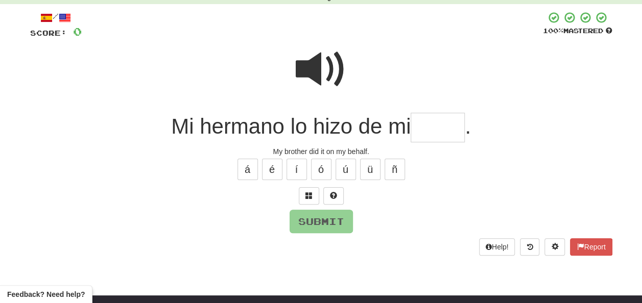
click at [420, 124] on input "text" at bounding box center [438, 128] width 54 height 30
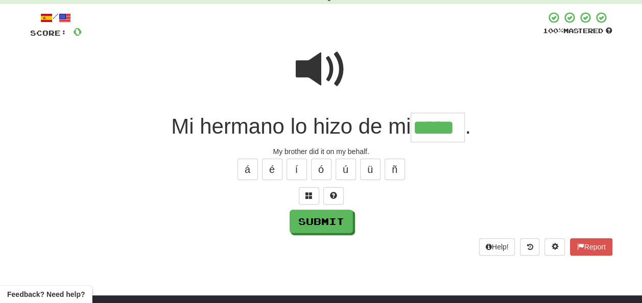
type input "*****"
click at [336, 60] on span at bounding box center [321, 69] width 51 height 51
click at [329, 67] on span at bounding box center [321, 69] width 51 height 51
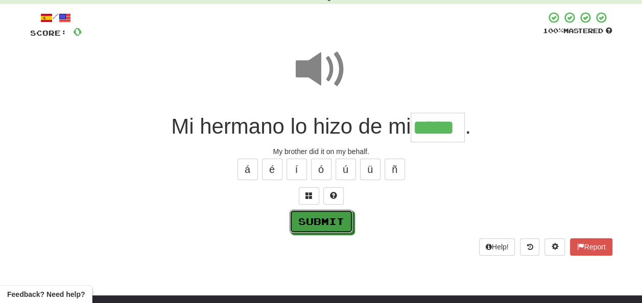
click at [323, 216] on button "Submit" at bounding box center [320, 221] width 63 height 23
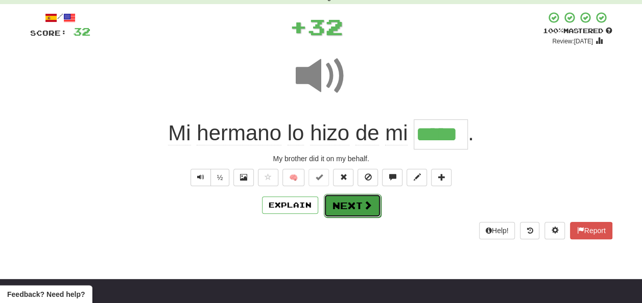
click at [349, 200] on button "Next" at bounding box center [352, 205] width 57 height 23
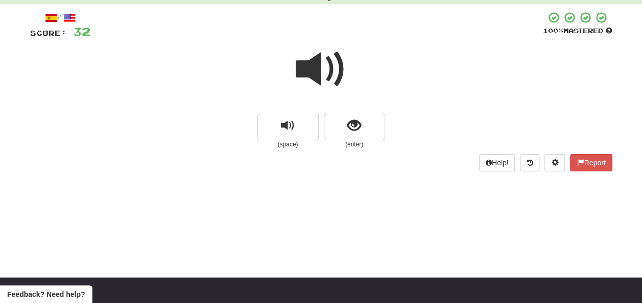
click at [317, 65] on span at bounding box center [321, 69] width 51 height 51
click at [319, 68] on span at bounding box center [321, 69] width 51 height 51
click at [342, 124] on button "show sentence" at bounding box center [354, 127] width 61 height 28
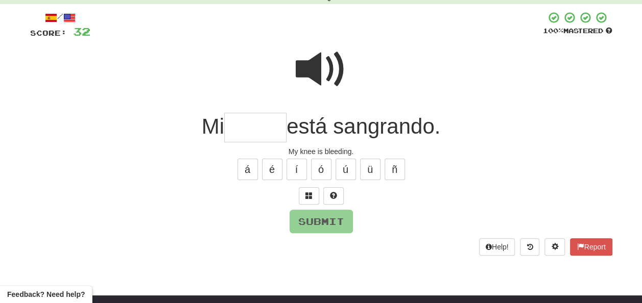
click at [333, 61] on span at bounding box center [321, 69] width 51 height 51
drag, startPoint x: 243, startPoint y: 129, endPoint x: 247, endPoint y: 133, distance: 5.8
click at [247, 133] on input "text" at bounding box center [255, 128] width 62 height 30
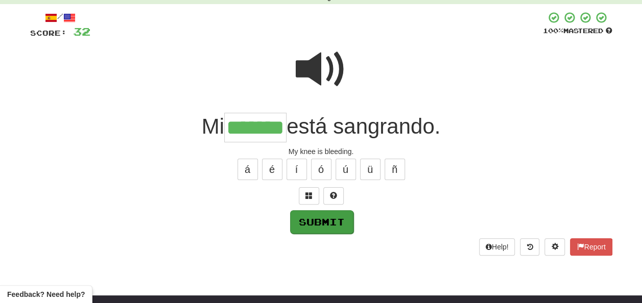
type input "*******"
click at [330, 220] on button "Submit" at bounding box center [321, 221] width 63 height 23
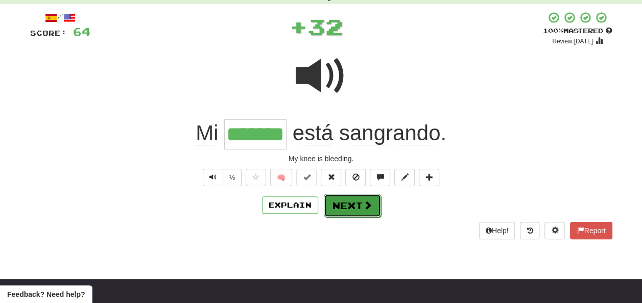
click at [337, 205] on button "Next" at bounding box center [352, 205] width 57 height 23
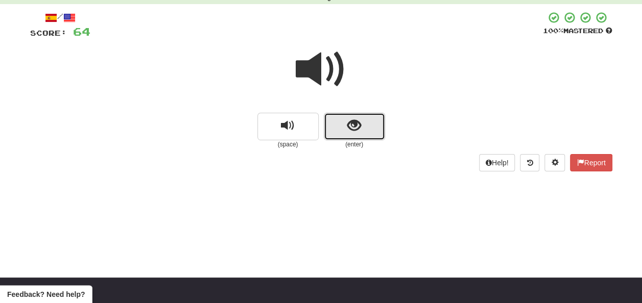
click at [342, 126] on button "show sentence" at bounding box center [354, 127] width 61 height 28
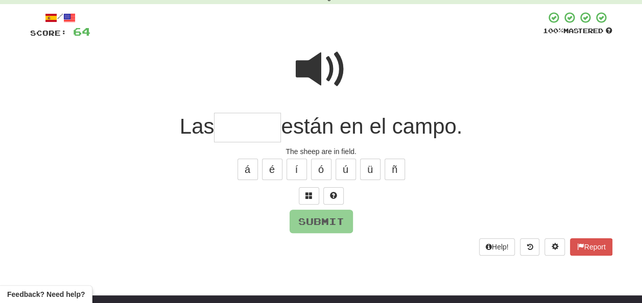
click at [231, 132] on input "text" at bounding box center [247, 128] width 67 height 30
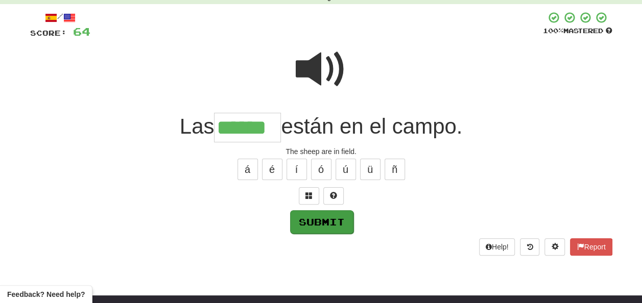
type input "******"
click at [325, 216] on button "Submit" at bounding box center [321, 221] width 63 height 23
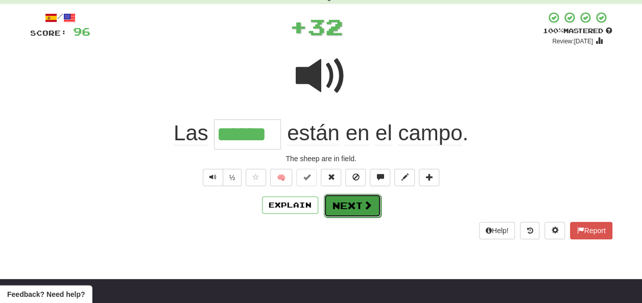
click at [341, 199] on button "Next" at bounding box center [352, 205] width 57 height 23
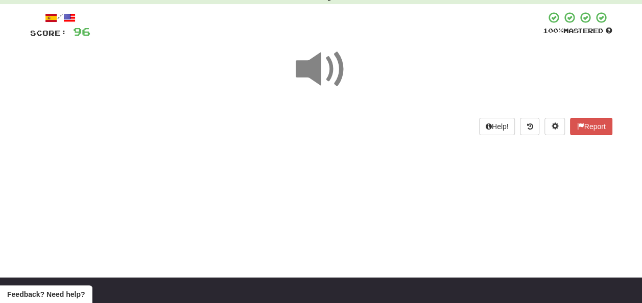
click at [320, 71] on span at bounding box center [321, 69] width 51 height 51
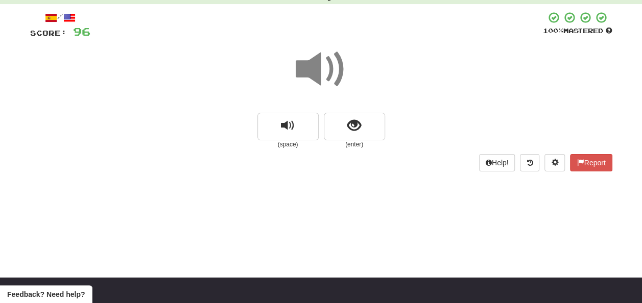
click at [320, 71] on span at bounding box center [321, 69] width 51 height 51
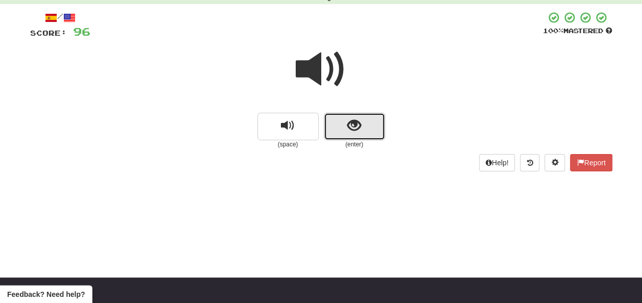
click at [343, 126] on button "show sentence" at bounding box center [354, 127] width 61 height 28
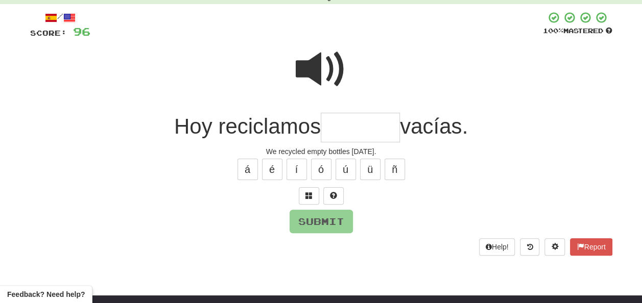
click at [317, 54] on span at bounding box center [321, 69] width 51 height 51
click at [338, 125] on input "text" at bounding box center [360, 128] width 79 height 30
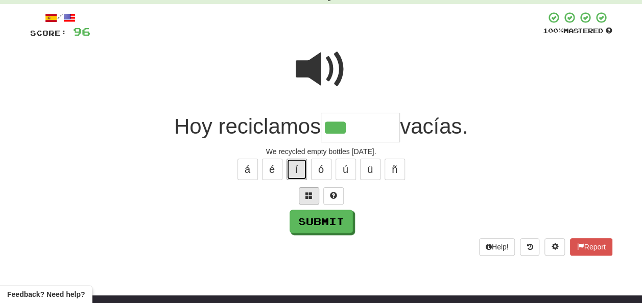
drag, startPoint x: 293, startPoint y: 174, endPoint x: 299, endPoint y: 188, distance: 15.6
click at [295, 177] on button "í" at bounding box center [296, 169] width 20 height 21
type input "********"
click at [319, 69] on span at bounding box center [321, 69] width 51 height 51
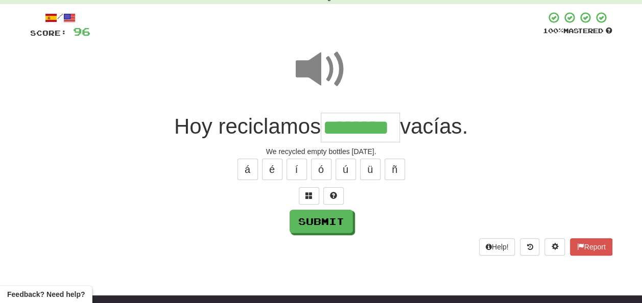
click at [321, 71] on span at bounding box center [321, 69] width 51 height 51
click at [326, 220] on button "Submit" at bounding box center [321, 221] width 63 height 23
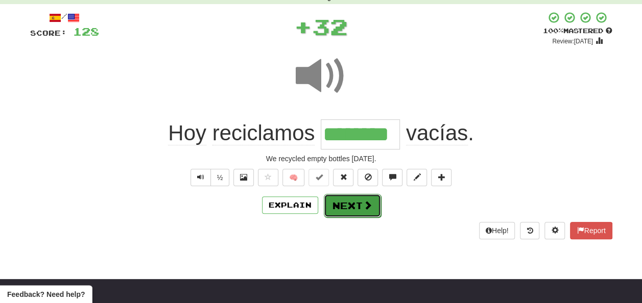
click at [346, 202] on button "Next" at bounding box center [352, 205] width 57 height 23
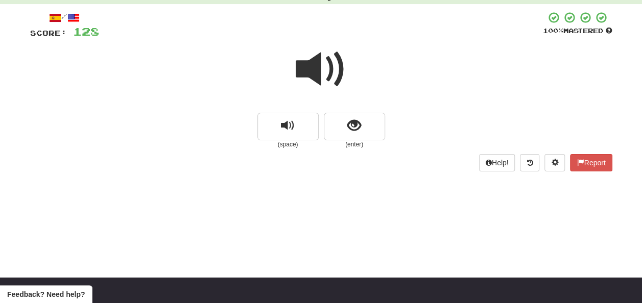
click at [329, 74] on span at bounding box center [321, 69] width 51 height 51
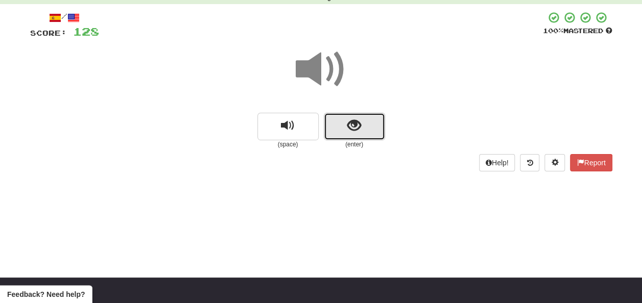
click at [347, 123] on span "show sentence" at bounding box center [354, 126] width 14 height 14
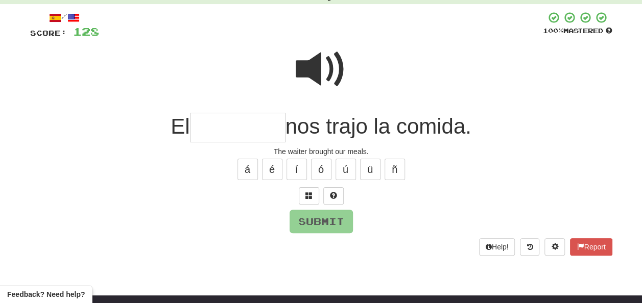
click at [212, 126] on input "text" at bounding box center [237, 128] width 95 height 30
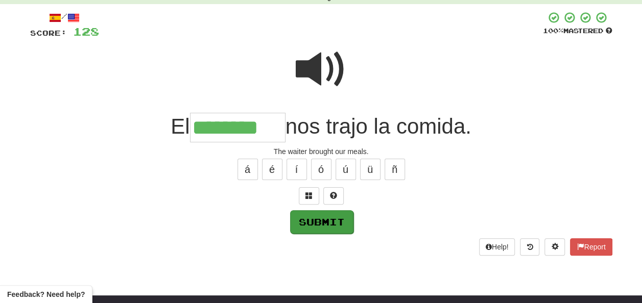
type input "********"
click at [331, 216] on button "Submit" at bounding box center [321, 221] width 63 height 23
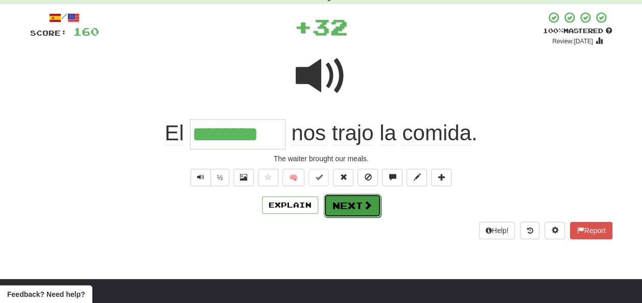
click at [351, 202] on button "Next" at bounding box center [352, 205] width 57 height 23
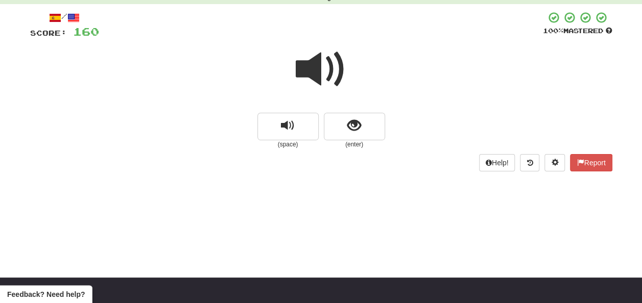
click at [318, 66] on span at bounding box center [321, 69] width 51 height 51
click at [319, 67] on span at bounding box center [321, 69] width 51 height 51
click at [319, 66] on span at bounding box center [321, 69] width 51 height 51
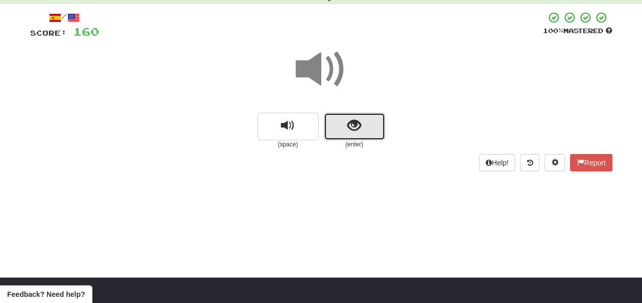
click at [353, 122] on span "show sentence" at bounding box center [354, 126] width 14 height 14
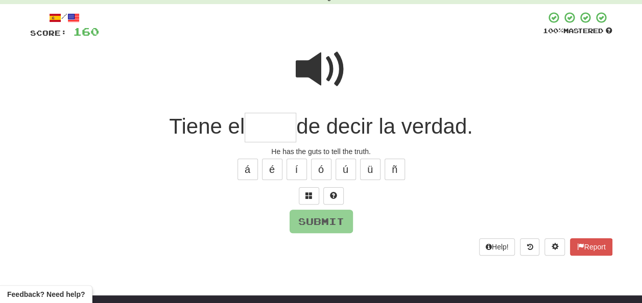
click at [252, 130] on input "text" at bounding box center [271, 128] width 52 height 30
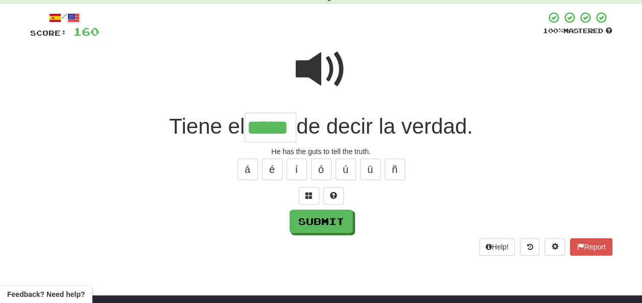
type input "*****"
click at [318, 74] on span at bounding box center [321, 69] width 51 height 51
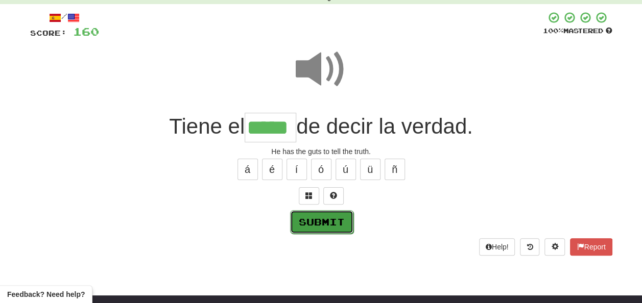
click at [324, 223] on button "Submit" at bounding box center [321, 221] width 63 height 23
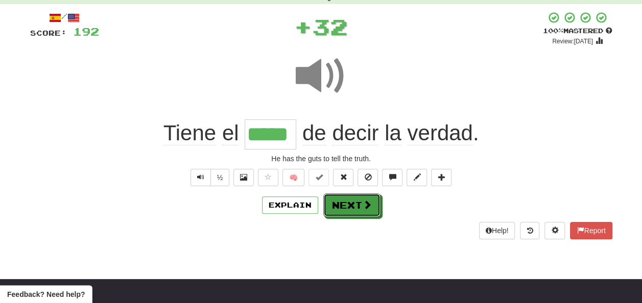
click at [351, 202] on button "Next" at bounding box center [351, 205] width 57 height 23
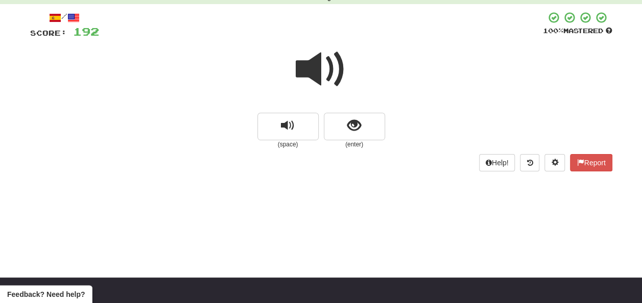
click at [319, 67] on span at bounding box center [321, 69] width 51 height 51
click at [345, 123] on button "show sentence" at bounding box center [354, 127] width 61 height 28
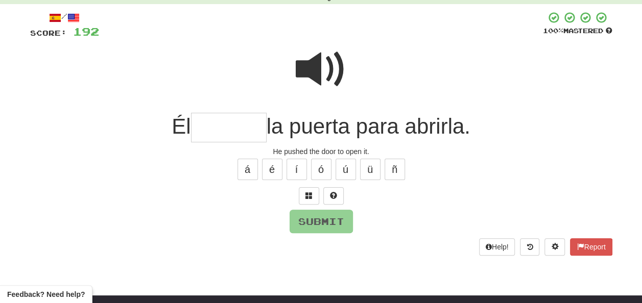
click at [198, 130] on input "text" at bounding box center [229, 128] width 76 height 30
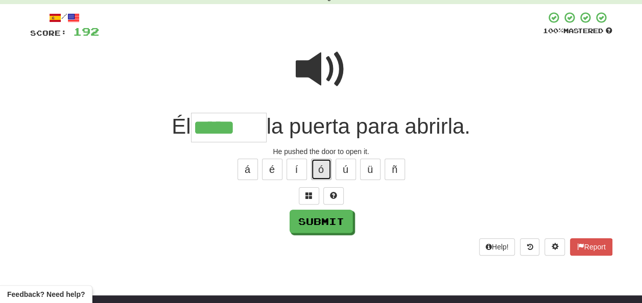
click at [317, 163] on button "ó" at bounding box center [321, 169] width 20 height 21
type input "******"
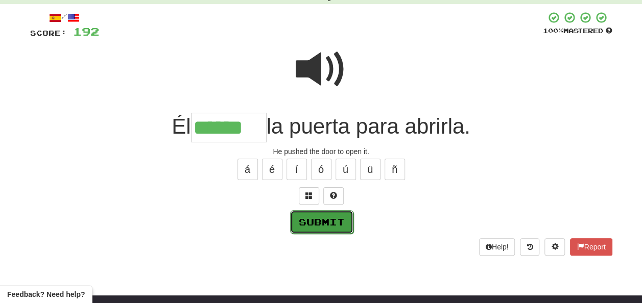
click at [321, 216] on button "Submit" at bounding box center [321, 221] width 63 height 23
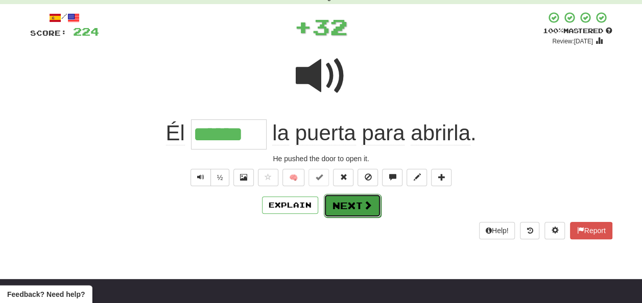
click at [349, 205] on button "Next" at bounding box center [352, 205] width 57 height 23
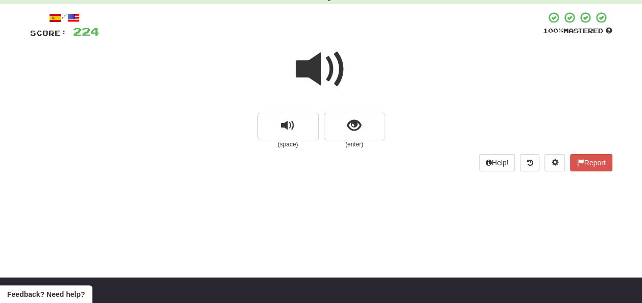
click at [316, 70] on span at bounding box center [321, 69] width 51 height 51
click at [315, 68] on span at bounding box center [321, 69] width 51 height 51
click at [313, 67] on span at bounding box center [321, 69] width 51 height 51
click at [350, 124] on span "show sentence" at bounding box center [354, 126] width 14 height 14
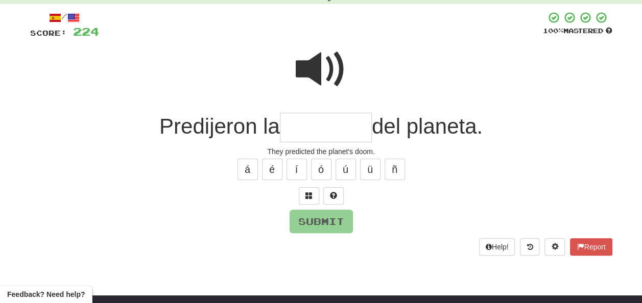
click at [304, 124] on input "text" at bounding box center [326, 128] width 92 height 30
click at [327, 63] on span at bounding box center [321, 69] width 51 height 51
drag, startPoint x: 288, startPoint y: 123, endPoint x: 280, endPoint y: 138, distance: 16.9
click at [287, 125] on input "text" at bounding box center [326, 128] width 92 height 30
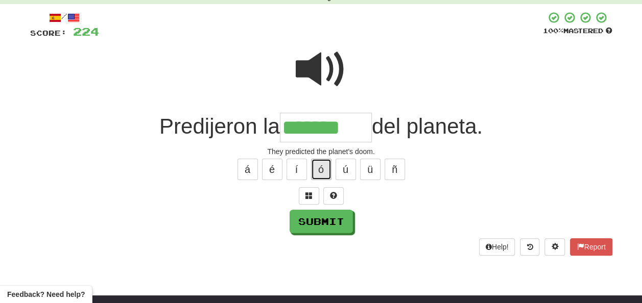
click at [318, 171] on button "ó" at bounding box center [321, 169] width 20 height 21
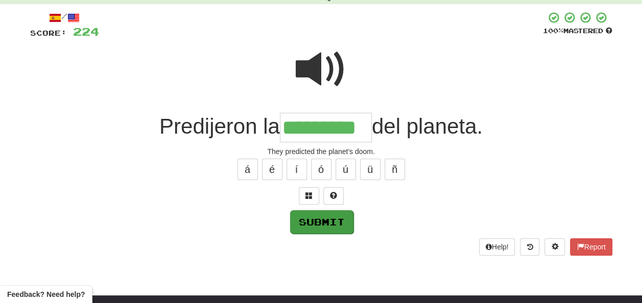
type input "*********"
click at [325, 216] on button "Submit" at bounding box center [321, 221] width 63 height 23
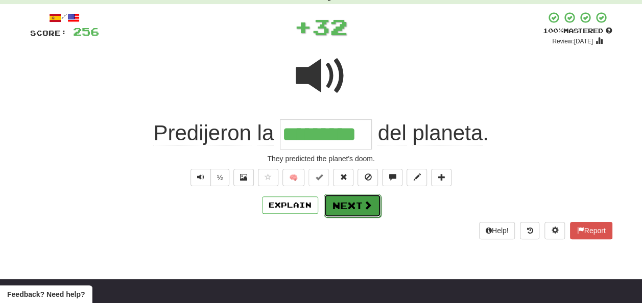
click at [345, 202] on button "Next" at bounding box center [352, 205] width 57 height 23
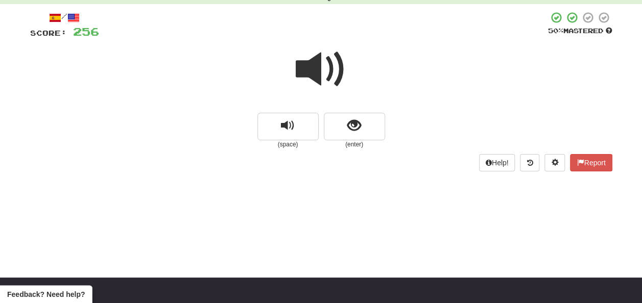
click at [324, 71] on span at bounding box center [321, 69] width 51 height 51
click at [320, 76] on span at bounding box center [321, 69] width 51 height 51
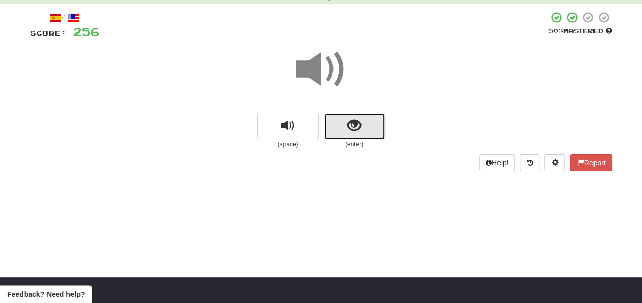
click at [338, 124] on button "show sentence" at bounding box center [354, 127] width 61 height 28
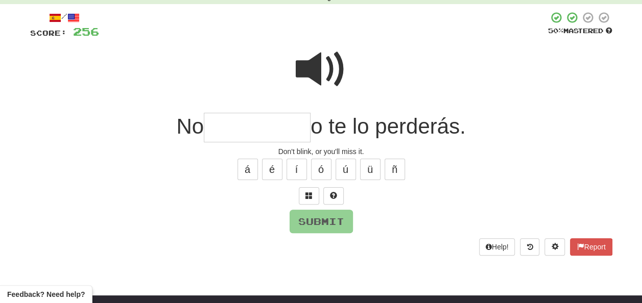
click at [315, 53] on span at bounding box center [321, 69] width 51 height 51
click at [320, 63] on span at bounding box center [321, 69] width 51 height 51
click at [219, 125] on input "text" at bounding box center [257, 128] width 107 height 30
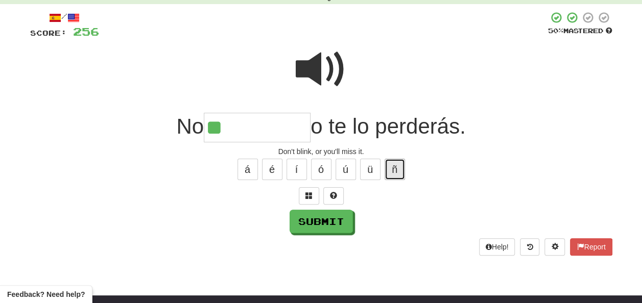
click at [397, 166] on button "ñ" at bounding box center [394, 169] width 20 height 21
click at [330, 67] on span at bounding box center [321, 69] width 51 height 51
click at [236, 127] on input "**" at bounding box center [257, 128] width 107 height 30
click at [276, 164] on button "é" at bounding box center [272, 169] width 20 height 21
click at [317, 60] on span at bounding box center [321, 69] width 51 height 51
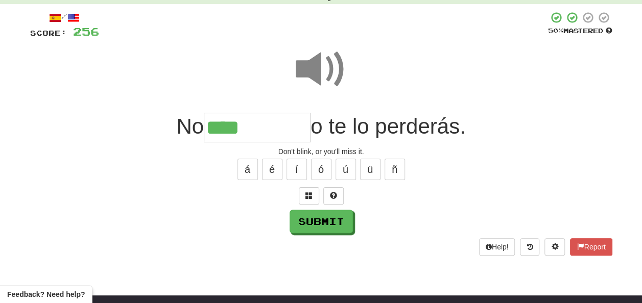
click at [255, 124] on input "****" at bounding box center [257, 128] width 107 height 30
click at [311, 62] on span at bounding box center [321, 69] width 51 height 51
click at [287, 125] on input "*******" at bounding box center [257, 128] width 107 height 30
click at [312, 66] on span at bounding box center [321, 69] width 51 height 51
click at [322, 64] on span at bounding box center [321, 69] width 51 height 51
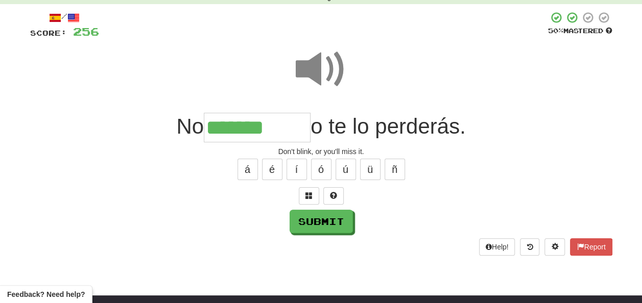
click at [288, 128] on input "*******" at bounding box center [257, 128] width 107 height 30
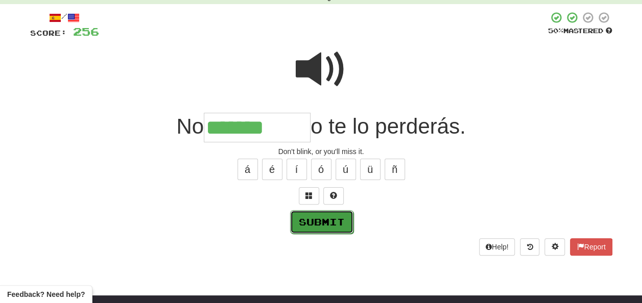
click at [318, 219] on button "Submit" at bounding box center [321, 221] width 63 height 23
click at [318, 216] on button "Submit" at bounding box center [321, 221] width 63 height 23
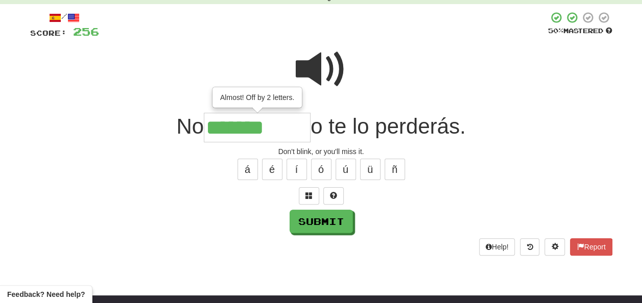
type input "*********"
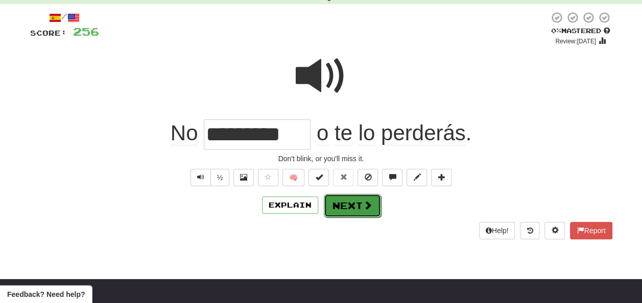
click at [348, 202] on button "Next" at bounding box center [352, 205] width 57 height 23
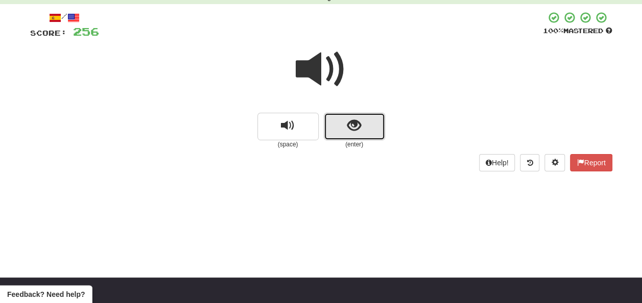
click at [339, 120] on button "show sentence" at bounding box center [354, 127] width 61 height 28
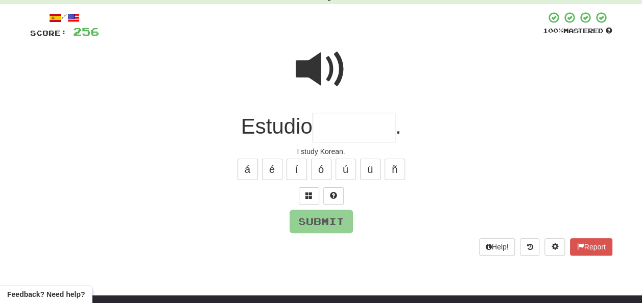
click at [337, 123] on input "text" at bounding box center [353, 128] width 83 height 30
type input "*"
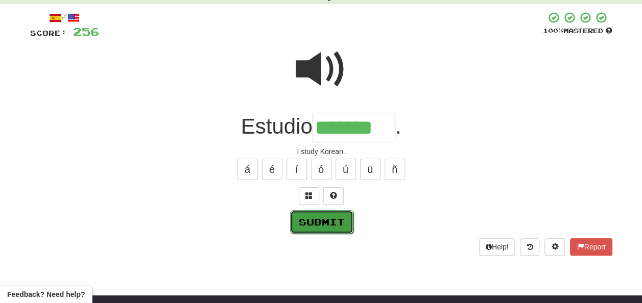
scroll to position [0, 0]
click at [326, 215] on button "Submit" at bounding box center [321, 221] width 63 height 23
type input "*******"
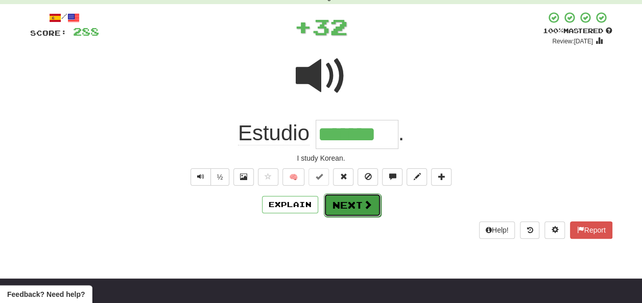
click at [341, 204] on button "Next" at bounding box center [352, 205] width 57 height 23
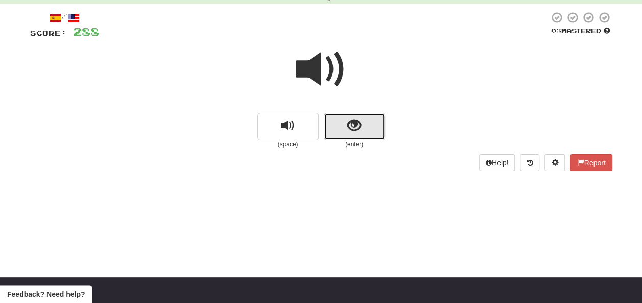
click at [340, 130] on button "show sentence" at bounding box center [354, 127] width 61 height 28
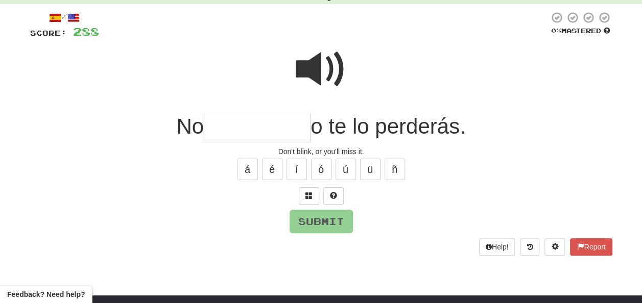
click at [218, 127] on input "text" at bounding box center [257, 128] width 107 height 30
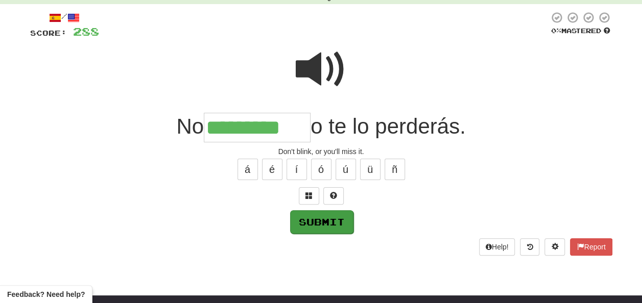
type input "*********"
click at [325, 220] on button "Submit" at bounding box center [321, 221] width 63 height 23
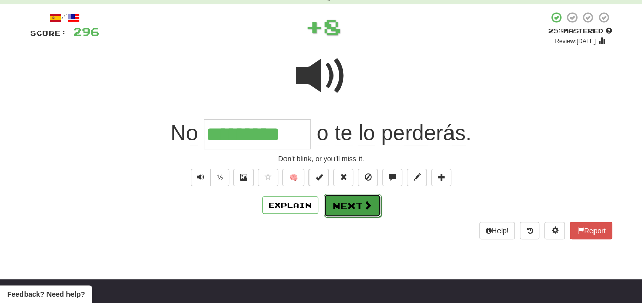
click at [341, 203] on button "Next" at bounding box center [352, 205] width 57 height 23
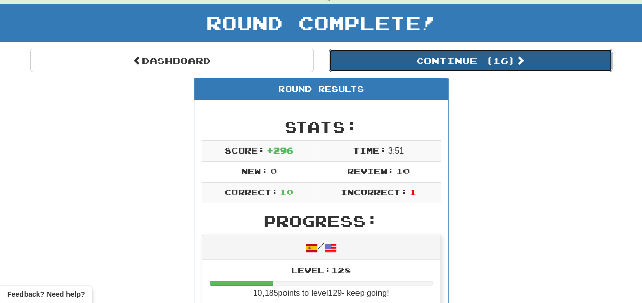
click at [398, 58] on button "Continue ( 16 )" at bounding box center [470, 60] width 283 height 23
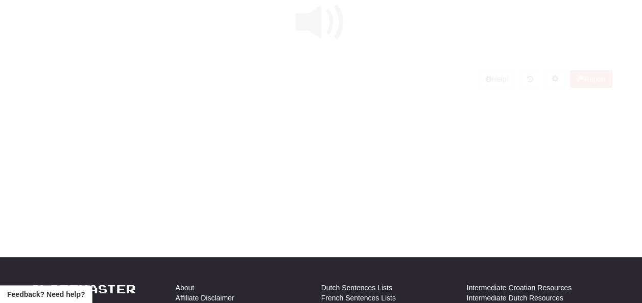
scroll to position [51, 0]
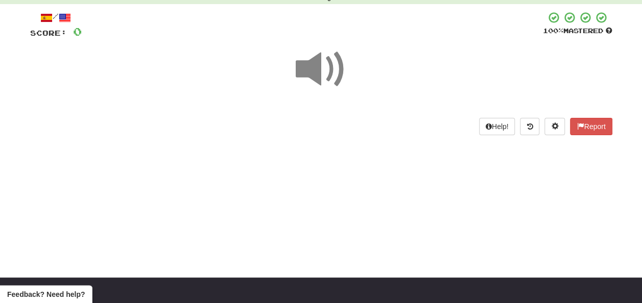
click at [316, 68] on span at bounding box center [321, 69] width 51 height 51
click at [318, 69] on span at bounding box center [321, 69] width 51 height 51
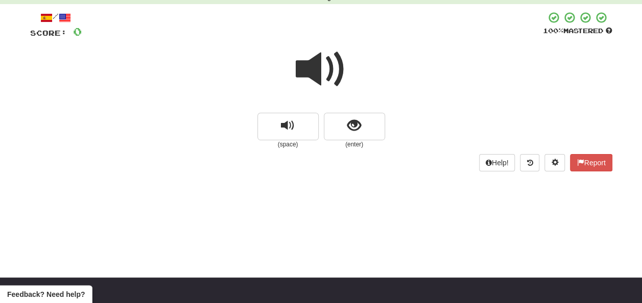
click at [318, 69] on span at bounding box center [321, 69] width 51 height 51
click at [340, 128] on button "show sentence" at bounding box center [354, 127] width 61 height 28
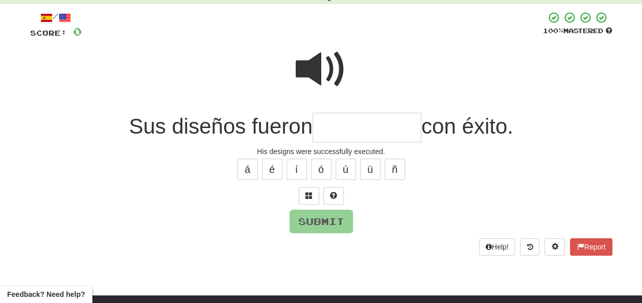
click at [319, 63] on span at bounding box center [321, 69] width 51 height 51
click at [325, 128] on input "text" at bounding box center [366, 128] width 109 height 30
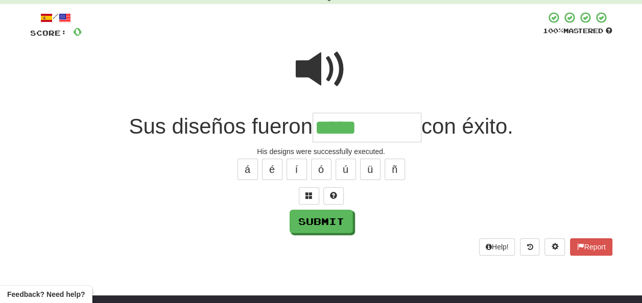
click at [308, 61] on span at bounding box center [321, 69] width 51 height 51
click at [370, 123] on input "*****" at bounding box center [366, 128] width 109 height 30
type input "**********"
drag, startPoint x: 311, startPoint y: 57, endPoint x: 320, endPoint y: 58, distance: 8.2
click at [313, 57] on span at bounding box center [321, 69] width 51 height 51
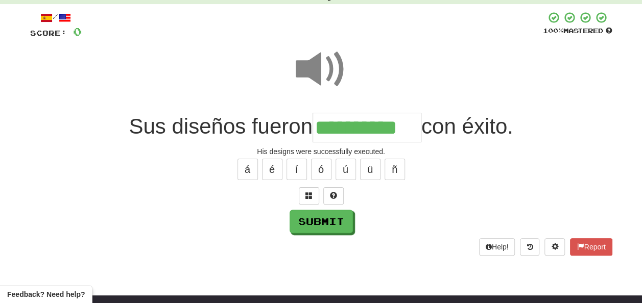
click at [326, 60] on span at bounding box center [321, 69] width 51 height 51
click at [310, 221] on button "Submit" at bounding box center [321, 221] width 63 height 23
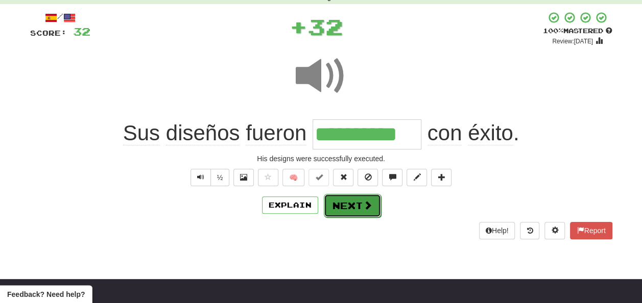
click at [351, 200] on button "Next" at bounding box center [352, 205] width 57 height 23
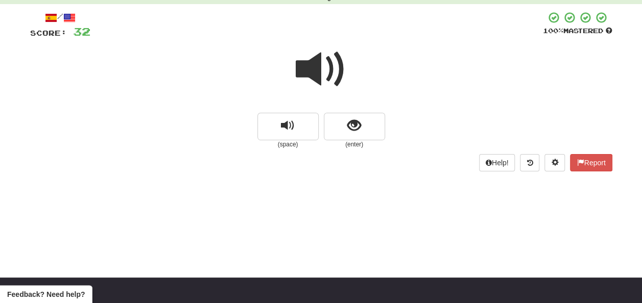
click at [320, 67] on span at bounding box center [321, 69] width 51 height 51
click at [326, 70] on span at bounding box center [321, 69] width 51 height 51
click at [328, 78] on span at bounding box center [321, 69] width 51 height 51
click at [341, 123] on button "show sentence" at bounding box center [354, 127] width 61 height 28
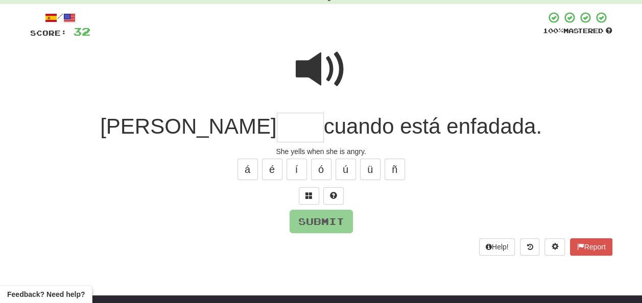
click at [322, 62] on span at bounding box center [321, 69] width 51 height 51
click at [277, 128] on input "text" at bounding box center [300, 128] width 47 height 30
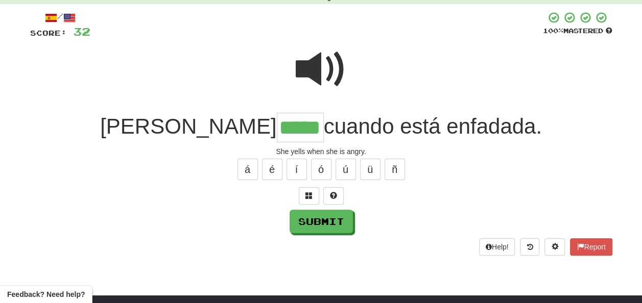
type input "*****"
click at [322, 68] on span at bounding box center [321, 69] width 51 height 51
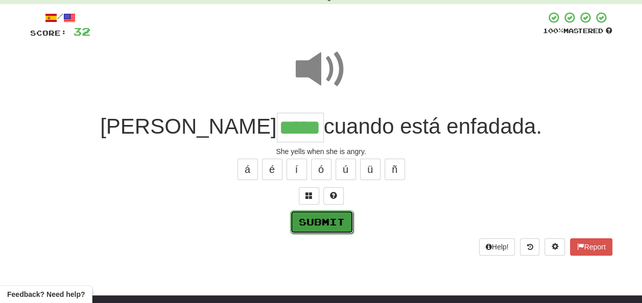
click at [323, 219] on button "Submit" at bounding box center [321, 221] width 63 height 23
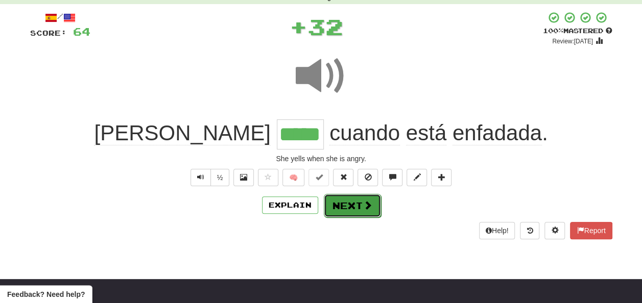
click at [350, 204] on button "Next" at bounding box center [352, 205] width 57 height 23
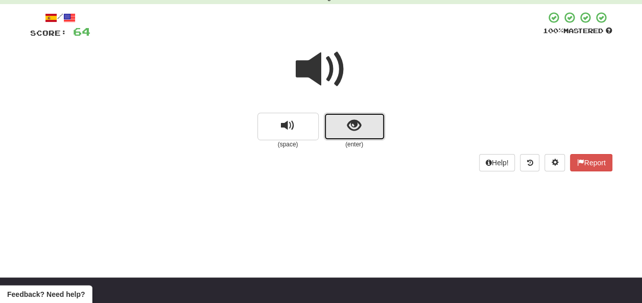
click at [349, 129] on span "show sentence" at bounding box center [354, 126] width 14 height 14
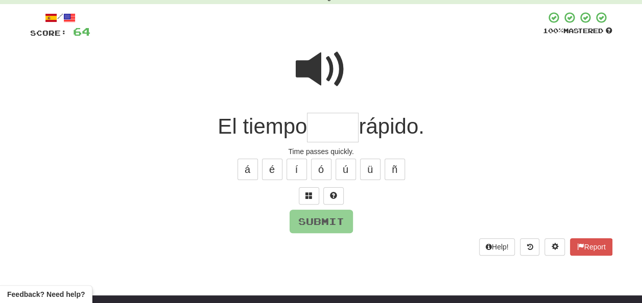
click at [327, 127] on input "text" at bounding box center [333, 128] width 52 height 30
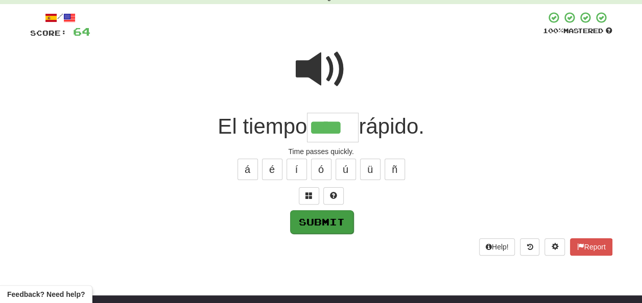
type input "****"
click at [329, 213] on button "Submit" at bounding box center [321, 221] width 63 height 23
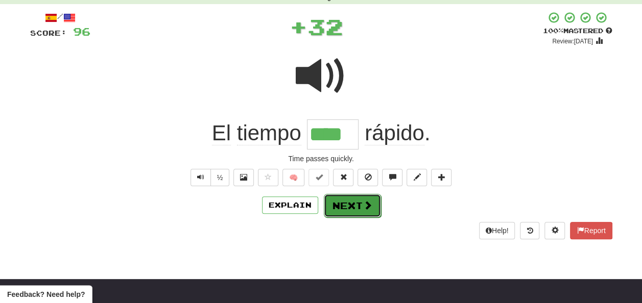
click at [341, 203] on button "Next" at bounding box center [352, 205] width 57 height 23
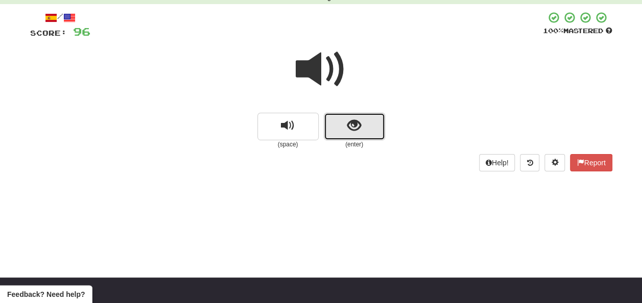
click at [342, 132] on button "show sentence" at bounding box center [354, 127] width 61 height 28
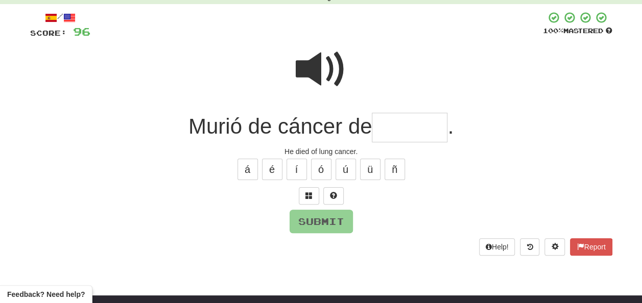
click at [382, 133] on input "text" at bounding box center [410, 128] width 76 height 30
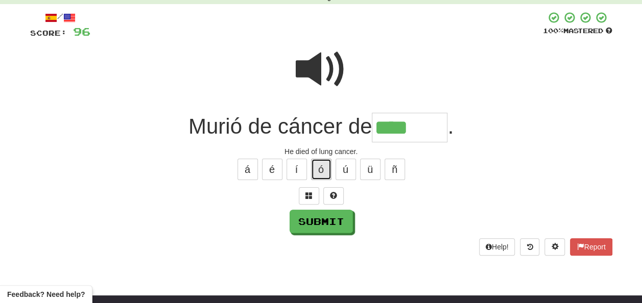
click at [321, 173] on button "ó" at bounding box center [321, 169] width 20 height 21
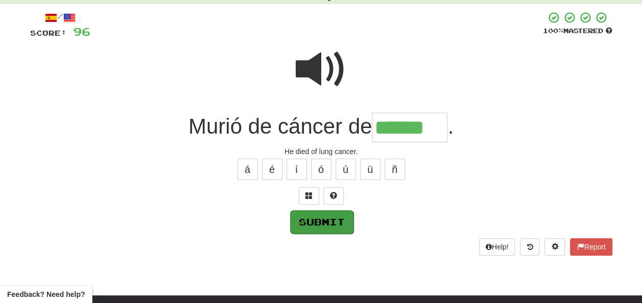
type input "******"
click at [325, 224] on button "Submit" at bounding box center [321, 221] width 63 height 23
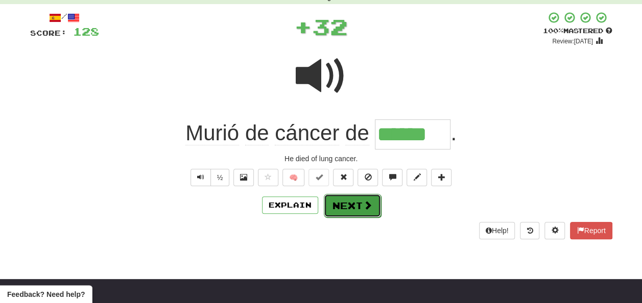
click at [356, 203] on button "Next" at bounding box center [352, 205] width 57 height 23
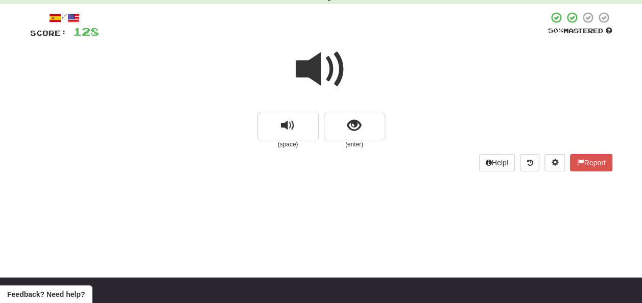
click at [313, 69] on span at bounding box center [321, 69] width 51 height 51
click at [316, 71] on span at bounding box center [321, 69] width 51 height 51
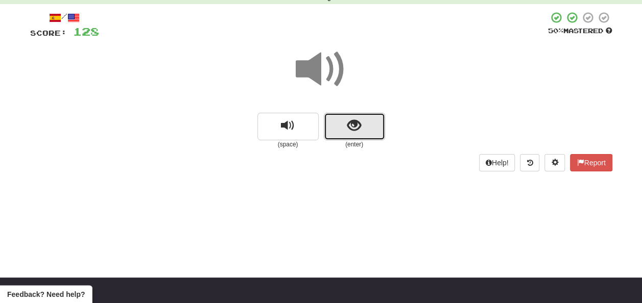
click at [355, 126] on span "show sentence" at bounding box center [354, 126] width 14 height 14
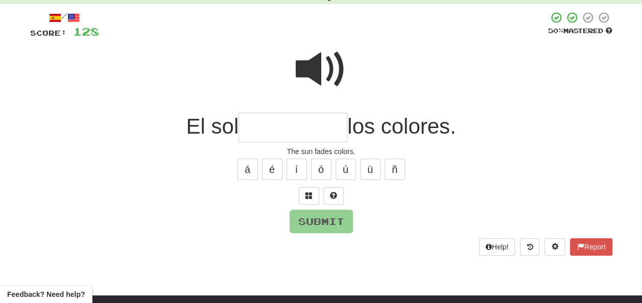
click at [324, 62] on span at bounding box center [321, 69] width 51 height 51
click at [251, 127] on input "text" at bounding box center [292, 128] width 109 height 30
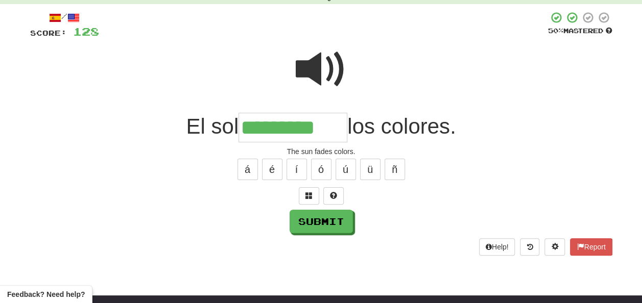
scroll to position [0, 0]
type input "*********"
click at [328, 69] on span at bounding box center [321, 69] width 51 height 51
click at [324, 66] on span at bounding box center [321, 69] width 51 height 51
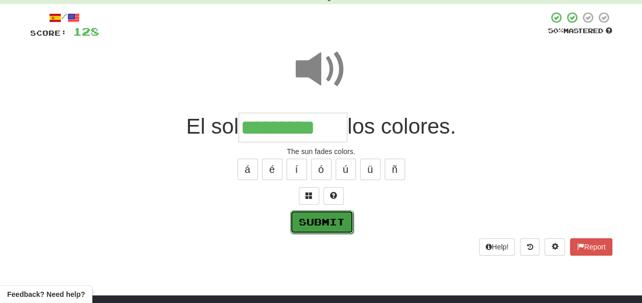
click at [319, 220] on button "Submit" at bounding box center [321, 221] width 63 height 23
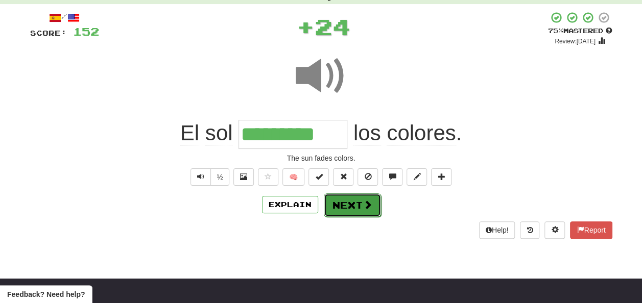
click at [345, 199] on button "Next" at bounding box center [352, 205] width 57 height 23
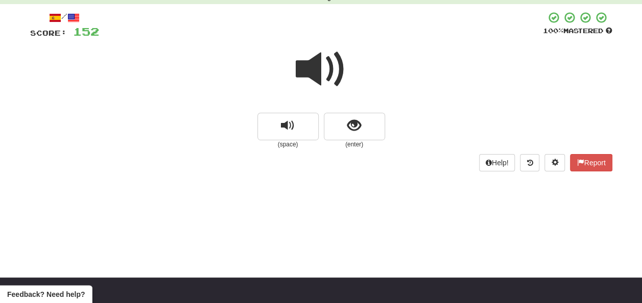
click at [322, 67] on span at bounding box center [321, 69] width 51 height 51
click at [322, 68] on span at bounding box center [321, 69] width 51 height 51
click at [347, 122] on span "show sentence" at bounding box center [354, 126] width 14 height 14
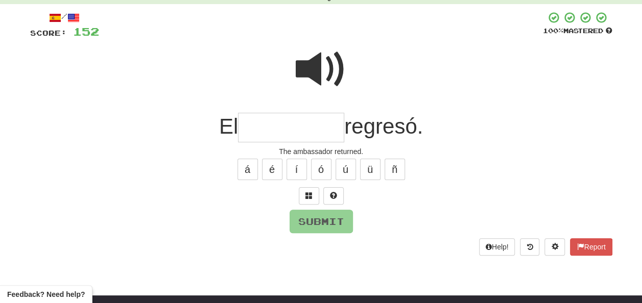
click at [318, 58] on span at bounding box center [321, 69] width 51 height 51
click at [260, 129] on input "text" at bounding box center [291, 128] width 106 height 30
type input "*"
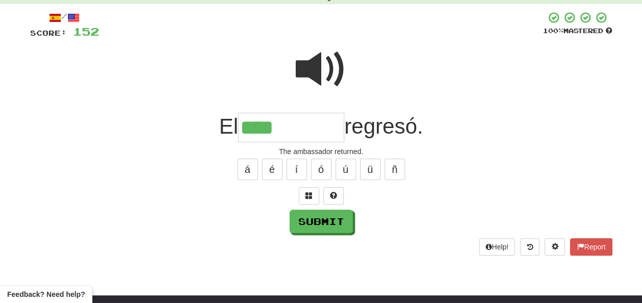
click at [323, 67] on span at bounding box center [321, 69] width 51 height 51
click at [299, 128] on input "****" at bounding box center [291, 128] width 106 height 30
click at [311, 71] on span at bounding box center [321, 69] width 51 height 51
click at [296, 127] on input "****" at bounding box center [291, 128] width 106 height 30
click at [277, 165] on button "é" at bounding box center [272, 169] width 20 height 21
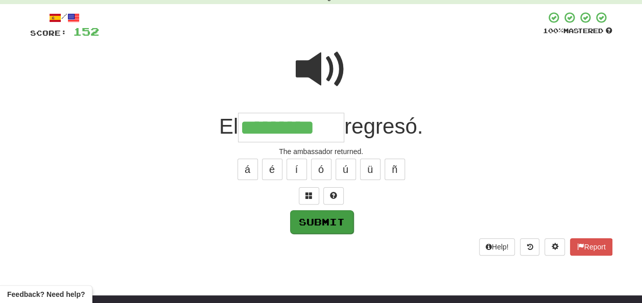
type input "*********"
click at [309, 218] on button "Submit" at bounding box center [321, 221] width 63 height 23
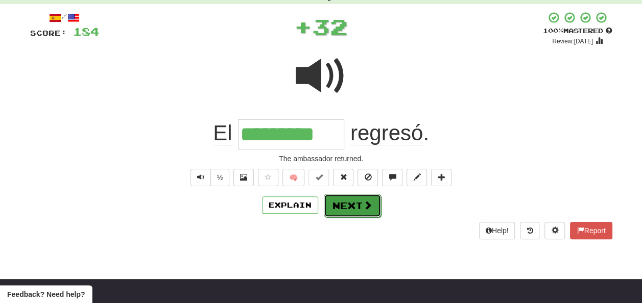
click at [352, 203] on button "Next" at bounding box center [352, 205] width 57 height 23
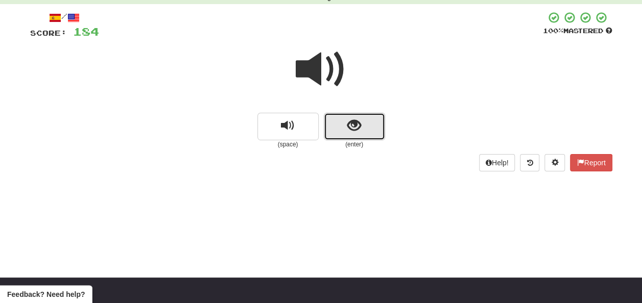
click at [348, 126] on span "show sentence" at bounding box center [354, 126] width 14 height 14
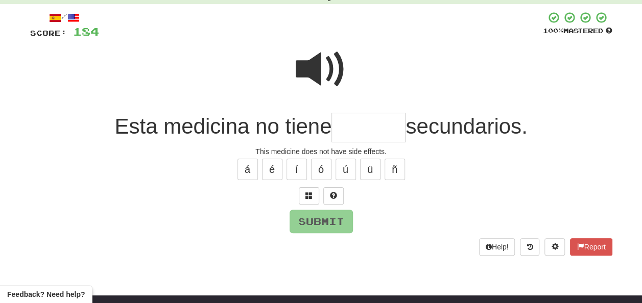
click at [349, 129] on input "text" at bounding box center [368, 128] width 74 height 30
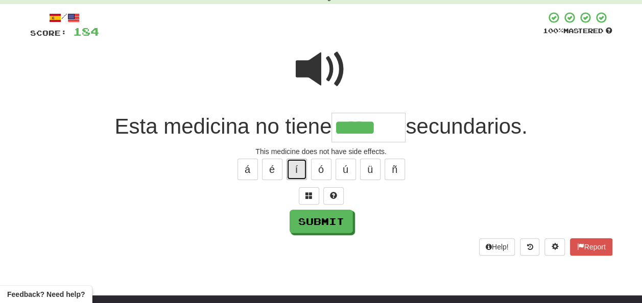
click at [297, 168] on button "í" at bounding box center [296, 169] width 20 height 21
click at [288, 167] on button "í" at bounding box center [296, 169] width 20 height 21
click at [304, 56] on span at bounding box center [321, 69] width 51 height 51
click at [389, 125] on input "*****" at bounding box center [368, 128] width 74 height 30
type input "*******"
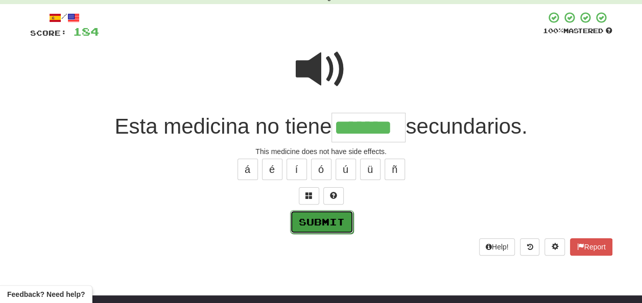
click at [318, 219] on button "Submit" at bounding box center [321, 221] width 63 height 23
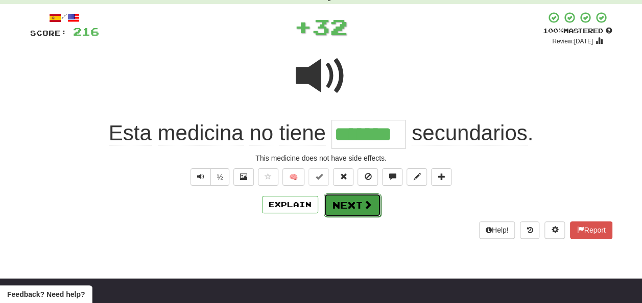
click at [348, 203] on button "Next" at bounding box center [352, 205] width 57 height 23
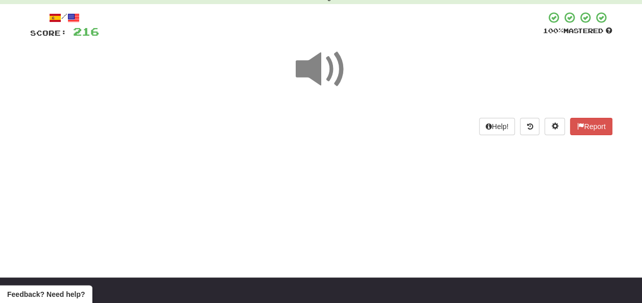
drag, startPoint x: 321, startPoint y: 69, endPoint x: 316, endPoint y: 70, distance: 5.6
click at [319, 70] on span at bounding box center [321, 69] width 51 height 51
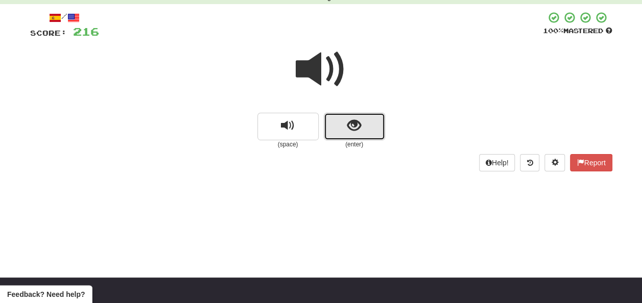
click at [340, 124] on button "show sentence" at bounding box center [354, 127] width 61 height 28
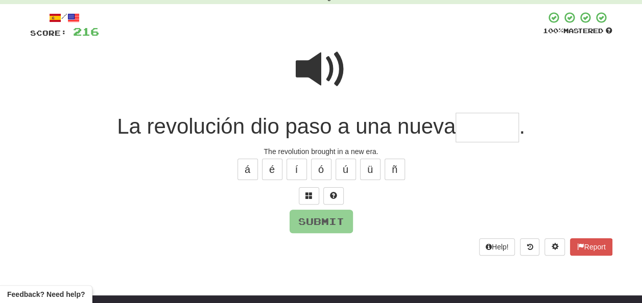
click at [475, 124] on input "text" at bounding box center [486, 128] width 63 height 30
type input "*"
click at [278, 165] on button "é" at bounding box center [272, 169] width 20 height 21
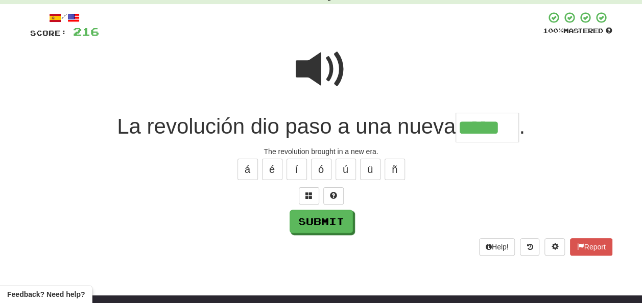
type input "*****"
click at [318, 66] on span at bounding box center [321, 69] width 51 height 51
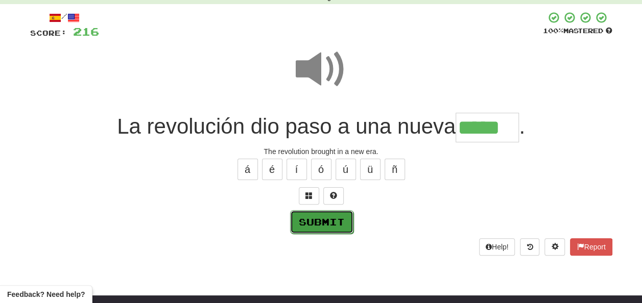
click at [321, 220] on button "Submit" at bounding box center [321, 221] width 63 height 23
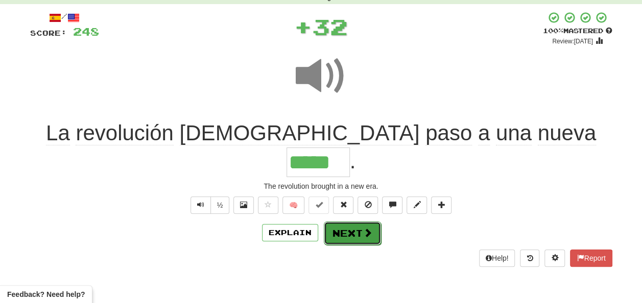
click at [341, 222] on button "Next" at bounding box center [352, 233] width 57 height 23
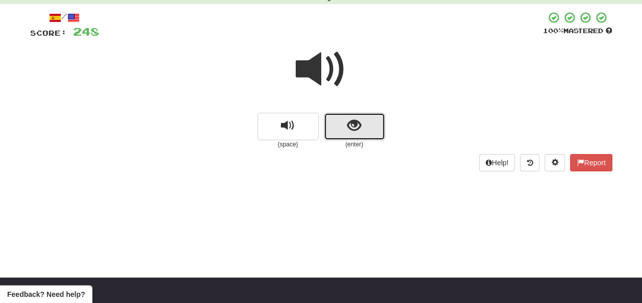
click at [340, 129] on button "show sentence" at bounding box center [354, 127] width 61 height 28
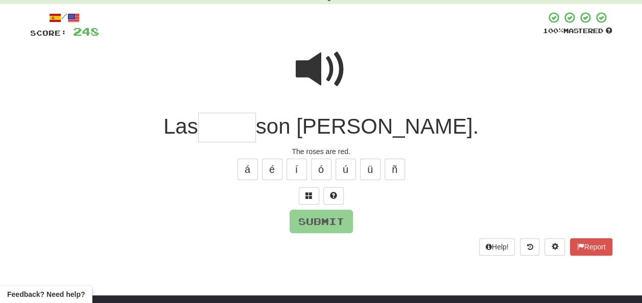
click at [256, 125] on input "text" at bounding box center [227, 128] width 58 height 30
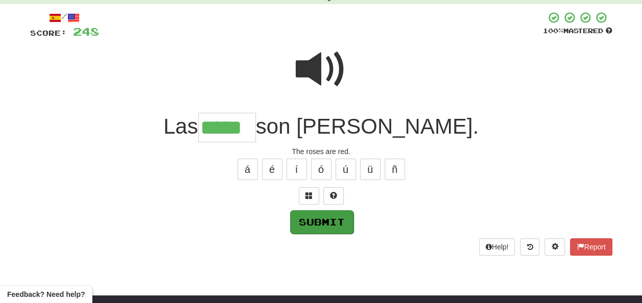
type input "*****"
click at [334, 218] on button "Submit" at bounding box center [321, 221] width 63 height 23
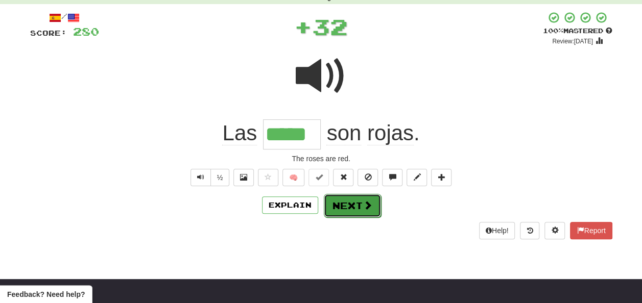
click at [345, 201] on button "Next" at bounding box center [352, 205] width 57 height 23
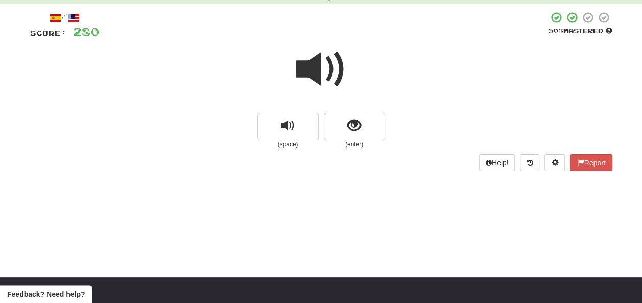
click at [315, 67] on span at bounding box center [321, 69] width 51 height 51
click at [317, 67] on span at bounding box center [321, 69] width 51 height 51
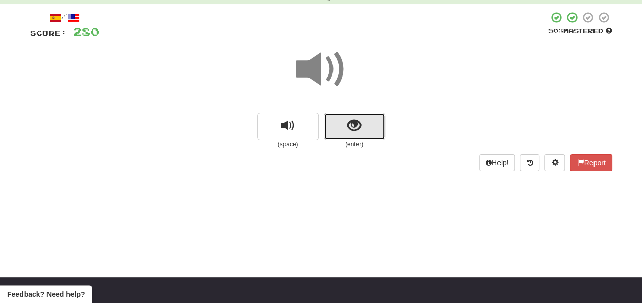
click at [354, 127] on span "show sentence" at bounding box center [354, 126] width 14 height 14
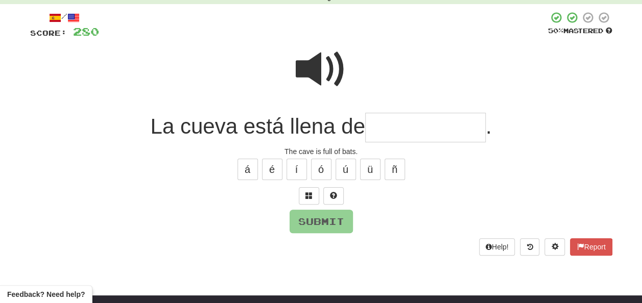
click at [384, 125] on input "text" at bounding box center [425, 128] width 120 height 30
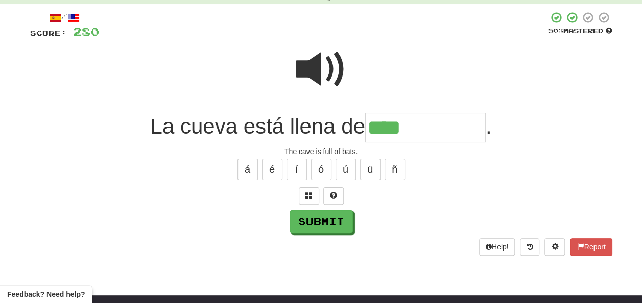
click at [325, 61] on span at bounding box center [321, 69] width 51 height 51
click at [426, 126] on input "****" at bounding box center [425, 128] width 120 height 30
drag, startPoint x: 315, startPoint y: 67, endPoint x: 320, endPoint y: 73, distance: 7.2
click at [320, 73] on span at bounding box center [321, 69] width 51 height 51
click at [433, 129] on input "*****" at bounding box center [425, 128] width 120 height 30
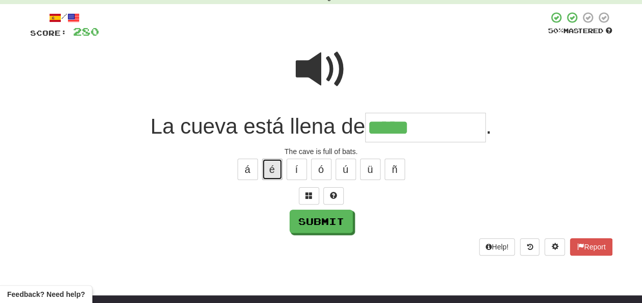
click at [269, 169] on button "é" at bounding box center [272, 169] width 20 height 21
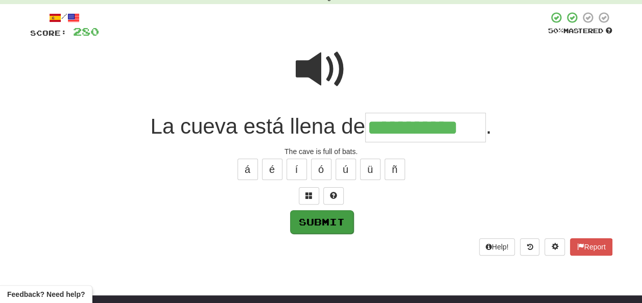
type input "**********"
click at [324, 216] on button "Submit" at bounding box center [321, 221] width 63 height 23
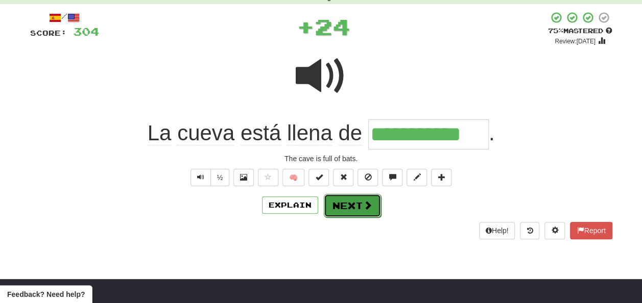
click at [351, 201] on button "Next" at bounding box center [352, 205] width 57 height 23
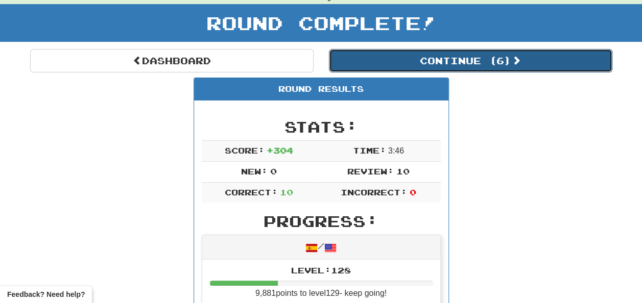
click at [426, 61] on button "Continue ( 6 )" at bounding box center [470, 60] width 283 height 23
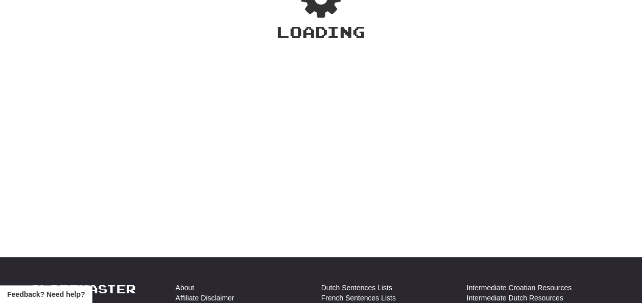
scroll to position [51, 0]
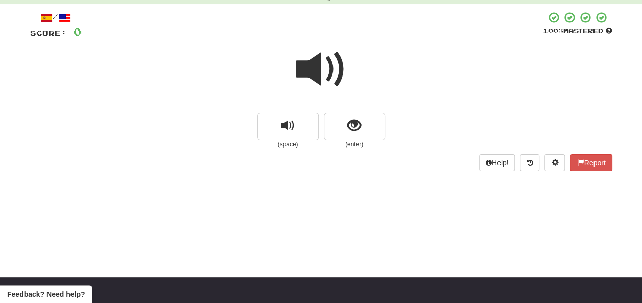
click at [316, 69] on span at bounding box center [321, 69] width 51 height 51
click at [312, 64] on span at bounding box center [321, 69] width 51 height 51
click at [316, 68] on span at bounding box center [321, 69] width 51 height 51
click at [318, 69] on span at bounding box center [321, 69] width 51 height 51
click at [351, 123] on span "show sentence" at bounding box center [354, 126] width 14 height 14
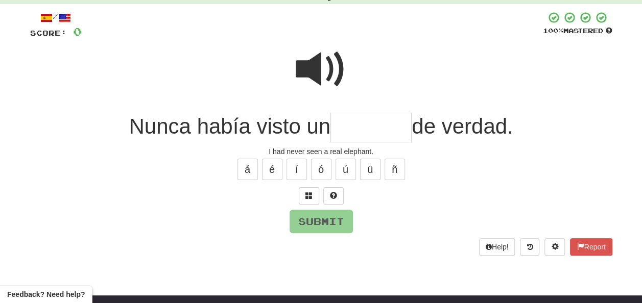
click at [319, 68] on span at bounding box center [321, 69] width 51 height 51
click at [344, 128] on input "text" at bounding box center [370, 128] width 81 height 30
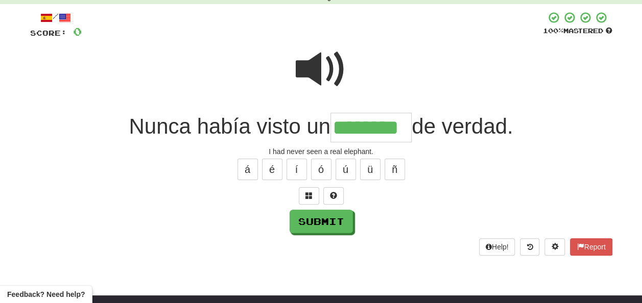
type input "********"
click at [316, 68] on span at bounding box center [321, 69] width 51 height 51
click at [317, 70] on span at bounding box center [321, 69] width 51 height 51
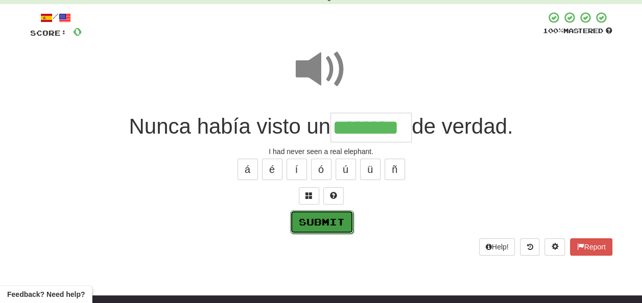
click at [335, 218] on button "Submit" at bounding box center [321, 221] width 63 height 23
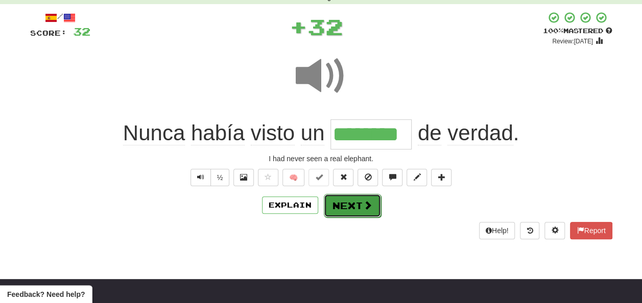
click at [347, 202] on button "Next" at bounding box center [352, 205] width 57 height 23
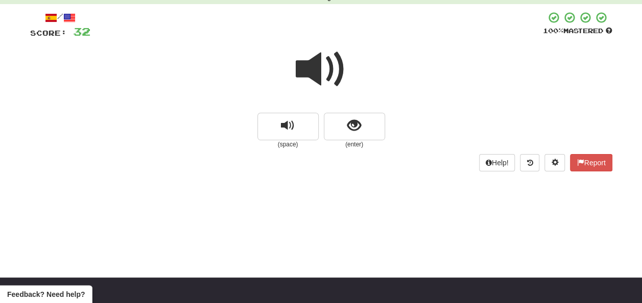
click at [319, 71] on span at bounding box center [321, 69] width 51 height 51
click at [351, 124] on span "show sentence" at bounding box center [354, 126] width 14 height 14
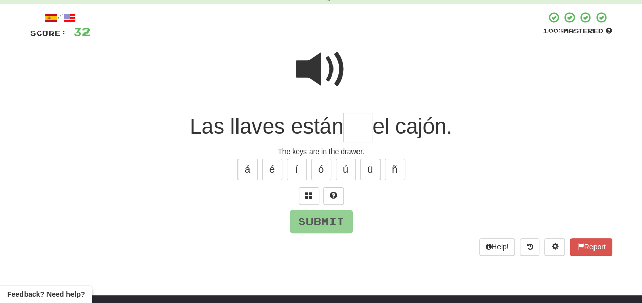
click at [351, 124] on input "text" at bounding box center [357, 128] width 29 height 30
click at [327, 58] on span at bounding box center [321, 69] width 51 height 51
click at [354, 124] on input "text" at bounding box center [357, 128] width 29 height 30
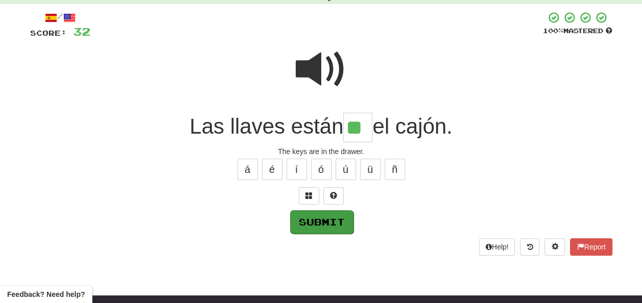
type input "**"
click at [321, 223] on button "Submit" at bounding box center [321, 221] width 63 height 23
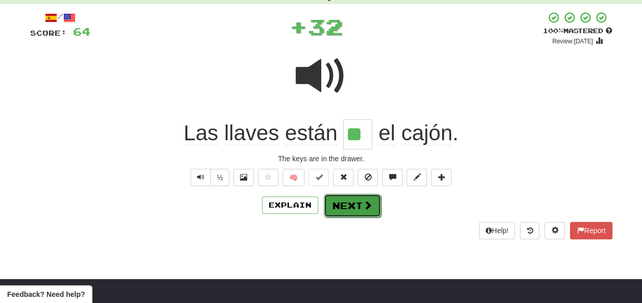
click at [340, 199] on button "Next" at bounding box center [352, 205] width 57 height 23
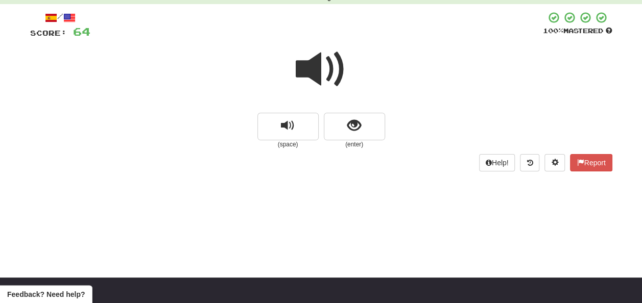
click at [317, 69] on span at bounding box center [321, 69] width 51 height 51
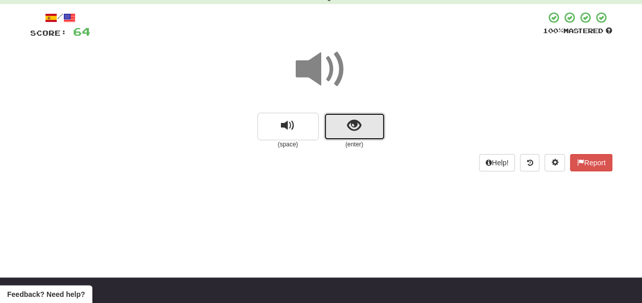
click at [350, 126] on span "show sentence" at bounding box center [354, 126] width 14 height 14
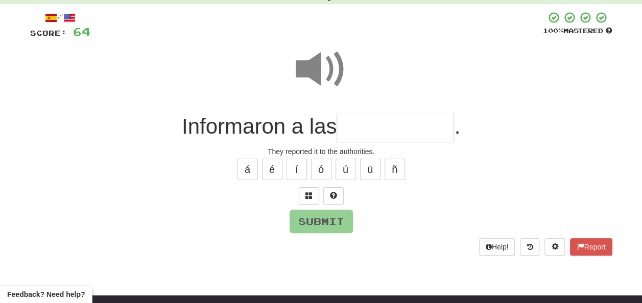
click at [351, 127] on input "text" at bounding box center [394, 128] width 117 height 30
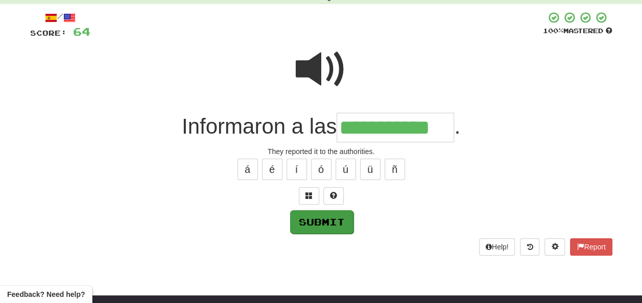
type input "**********"
click at [321, 215] on button "Submit" at bounding box center [321, 221] width 63 height 23
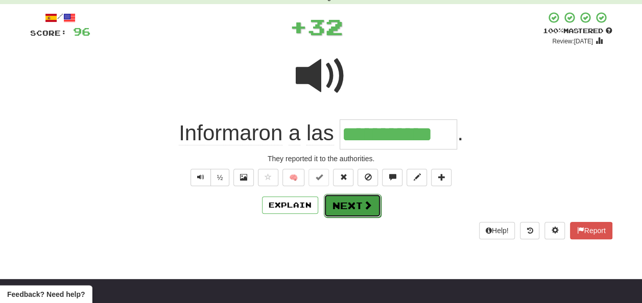
click at [336, 201] on button "Next" at bounding box center [352, 205] width 57 height 23
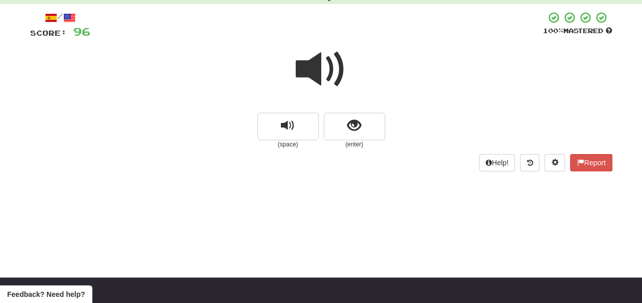
click at [321, 74] on span at bounding box center [321, 69] width 51 height 51
click at [345, 118] on button "show sentence" at bounding box center [354, 127] width 61 height 28
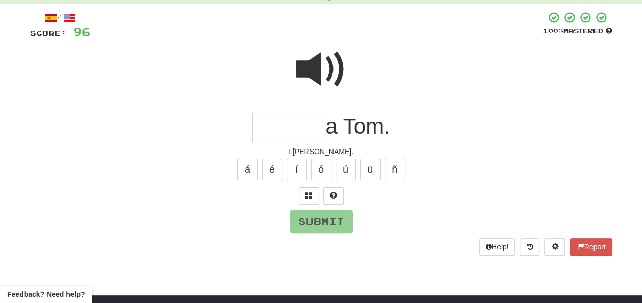
click at [321, 58] on span at bounding box center [321, 69] width 51 height 51
click at [268, 126] on input "text" at bounding box center [288, 128] width 73 height 30
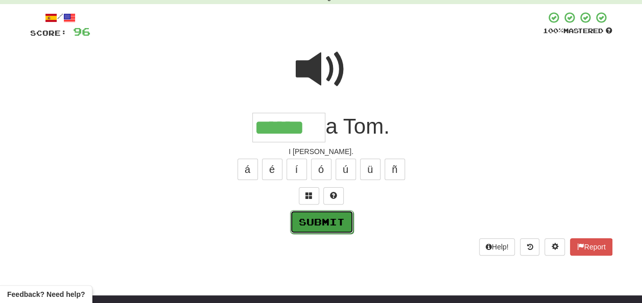
click at [314, 219] on button "Submit" at bounding box center [321, 221] width 63 height 23
type input "******"
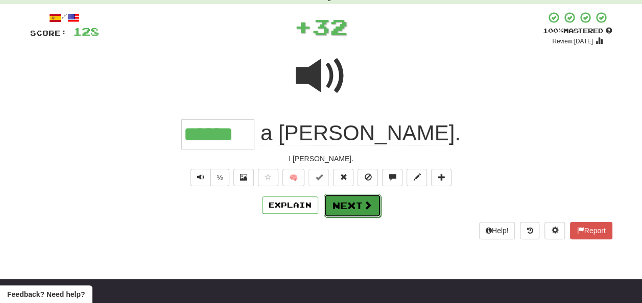
click at [347, 203] on button "Next" at bounding box center [352, 205] width 57 height 23
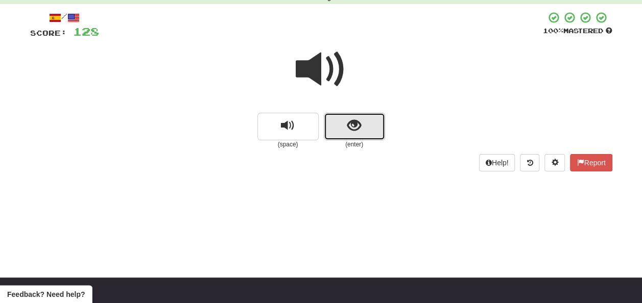
click at [341, 130] on button "show sentence" at bounding box center [354, 127] width 61 height 28
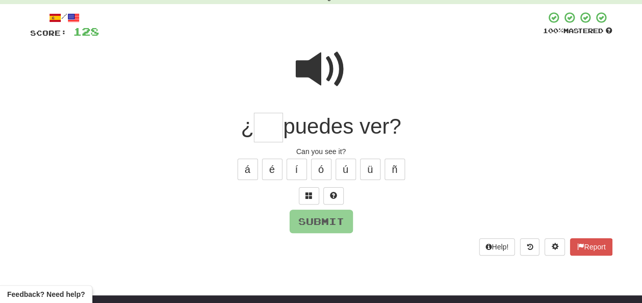
click at [263, 128] on input "text" at bounding box center [268, 128] width 29 height 30
click at [322, 217] on button "Submit" at bounding box center [321, 221] width 63 height 23
type input "**"
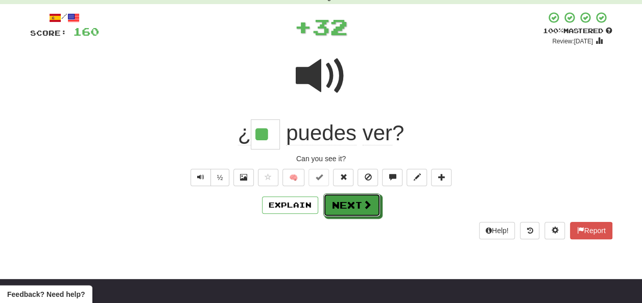
click at [340, 205] on button "Next" at bounding box center [351, 205] width 57 height 23
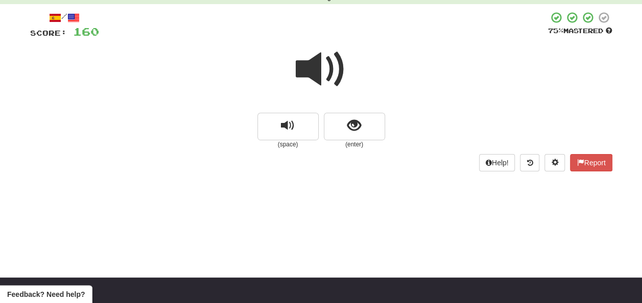
click at [311, 63] on span at bounding box center [321, 69] width 51 height 51
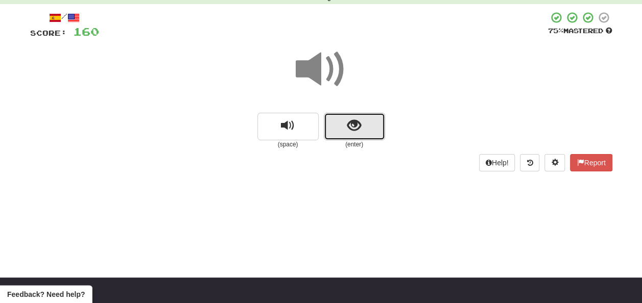
click at [342, 126] on button "show sentence" at bounding box center [354, 127] width 61 height 28
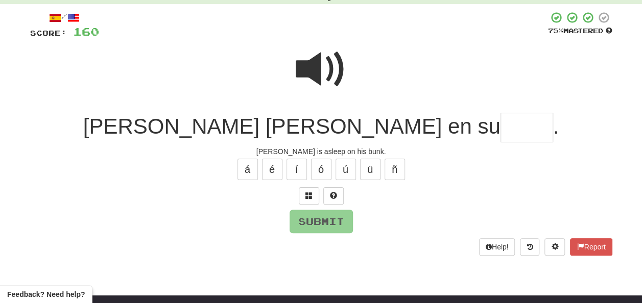
click at [500, 128] on input "text" at bounding box center [526, 128] width 53 height 30
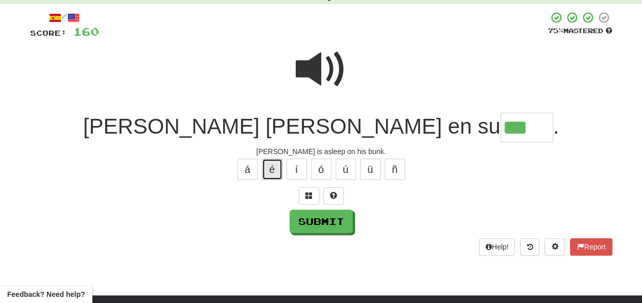
click at [273, 166] on button "é" at bounding box center [272, 169] width 20 height 21
click at [312, 60] on span at bounding box center [321, 69] width 51 height 51
click at [500, 127] on input "***" at bounding box center [526, 128] width 53 height 30
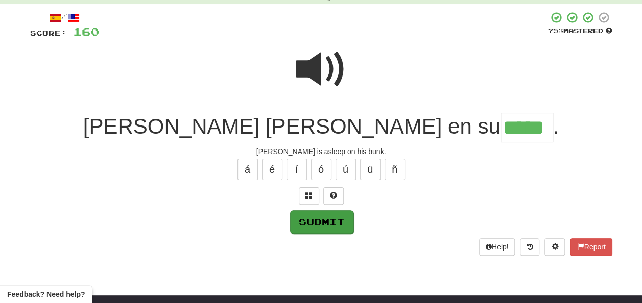
type input "*****"
click at [331, 212] on button "Submit" at bounding box center [321, 221] width 63 height 23
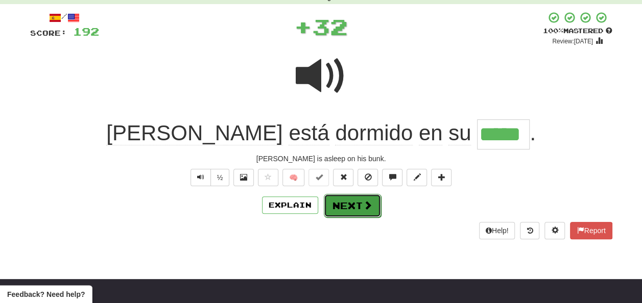
click at [350, 201] on button "Next" at bounding box center [352, 205] width 57 height 23
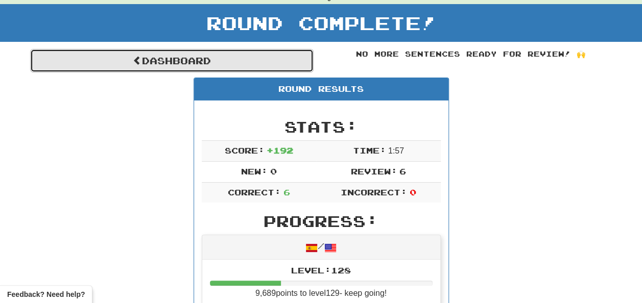
click at [156, 60] on link "Dashboard" at bounding box center [171, 60] width 283 height 23
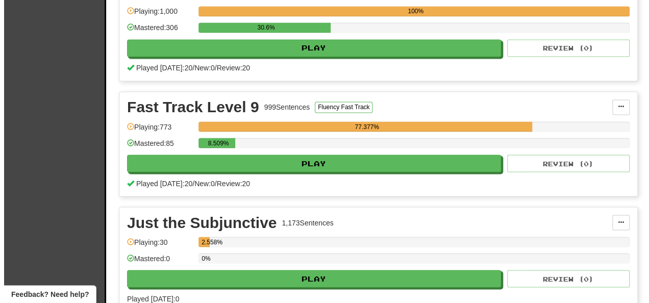
scroll to position [919, 0]
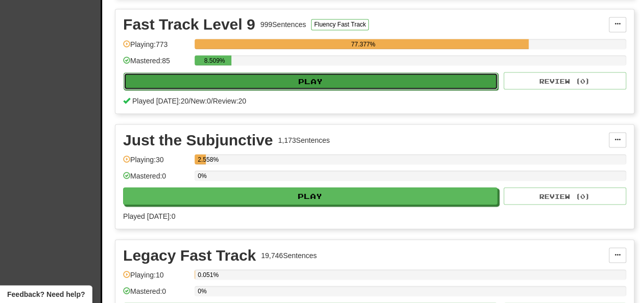
click at [306, 82] on button "Play" at bounding box center [311, 81] width 374 height 17
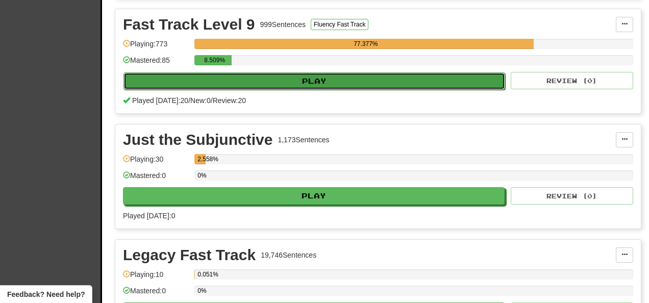
select select "**"
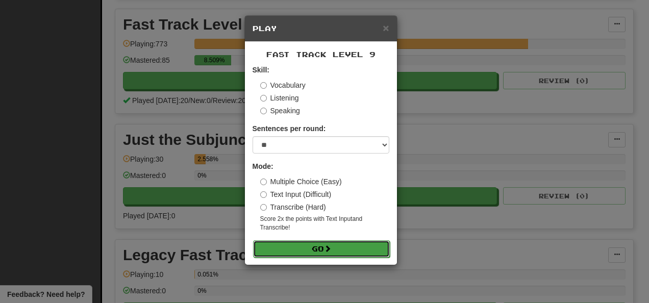
click at [366, 244] on button "Go" at bounding box center [321, 248] width 137 height 17
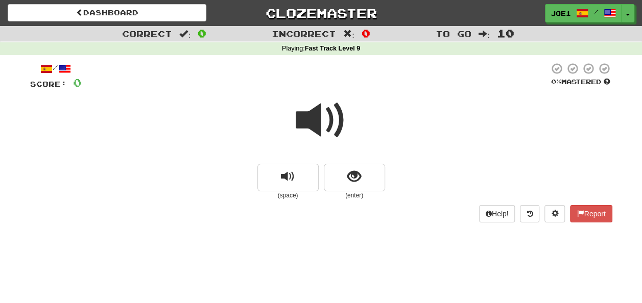
click at [319, 121] on span at bounding box center [321, 120] width 51 height 51
click at [319, 120] on span at bounding box center [321, 120] width 51 height 51
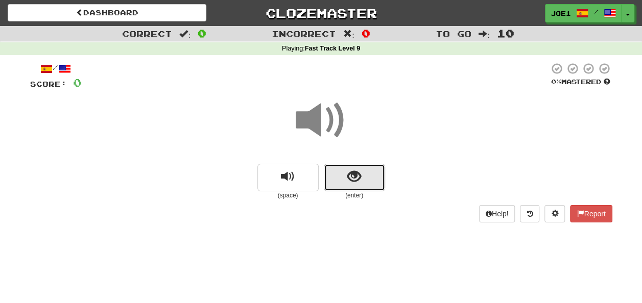
click at [348, 174] on span "show sentence" at bounding box center [354, 177] width 14 height 14
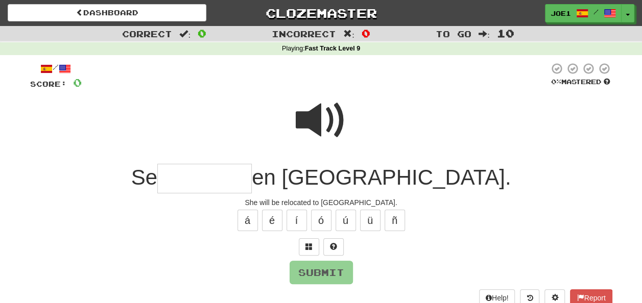
click at [311, 105] on span at bounding box center [321, 120] width 51 height 51
click at [309, 116] on span at bounding box center [321, 120] width 51 height 51
click at [209, 178] on input "text" at bounding box center [204, 179] width 94 height 30
drag, startPoint x: 327, startPoint y: 122, endPoint x: 330, endPoint y: 127, distance: 5.5
click at [330, 127] on span at bounding box center [321, 120] width 51 height 51
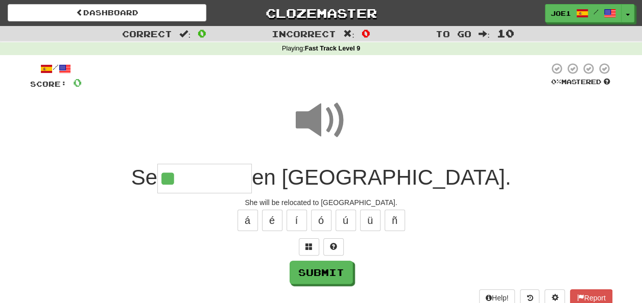
click at [221, 178] on input "**" at bounding box center [204, 179] width 94 height 30
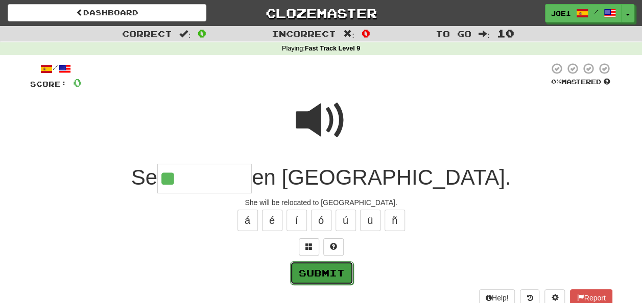
click at [329, 268] on button "Submit" at bounding box center [321, 272] width 63 height 23
type input "*********"
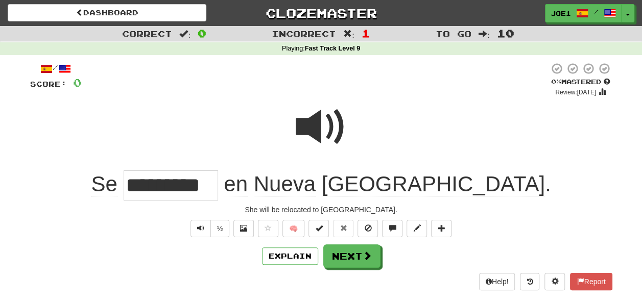
click at [317, 115] on span at bounding box center [321, 127] width 51 height 51
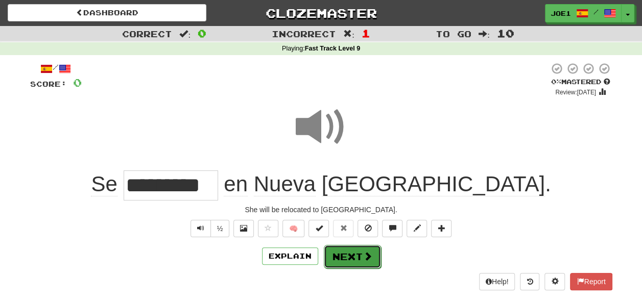
click at [353, 253] on button "Next" at bounding box center [352, 256] width 57 height 23
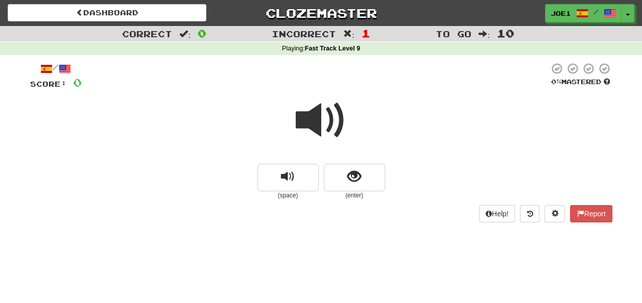
click at [315, 117] on span at bounding box center [321, 120] width 51 height 51
click at [316, 129] on span at bounding box center [321, 120] width 51 height 51
click at [310, 115] on span at bounding box center [321, 120] width 51 height 51
click at [316, 117] on span at bounding box center [321, 120] width 51 height 51
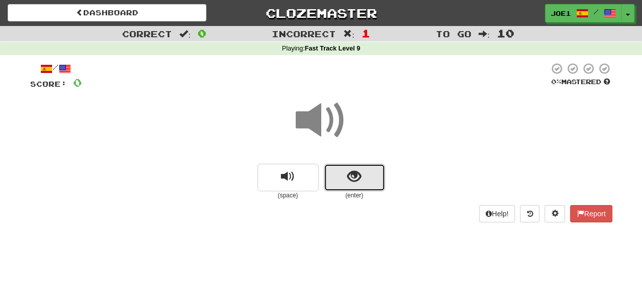
click at [345, 172] on button "show sentence" at bounding box center [354, 178] width 61 height 28
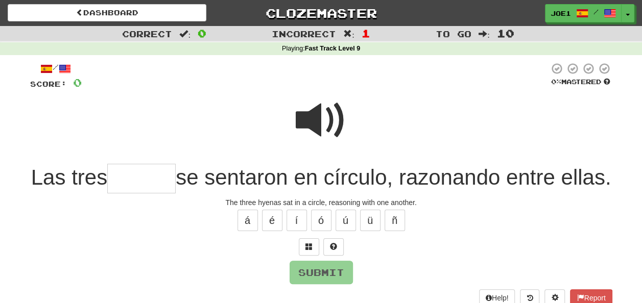
click at [310, 101] on span at bounding box center [321, 120] width 51 height 51
click at [307, 108] on span at bounding box center [321, 120] width 51 height 51
click at [305, 107] on span at bounding box center [321, 120] width 51 height 51
click at [140, 181] on input "text" at bounding box center [141, 179] width 68 height 30
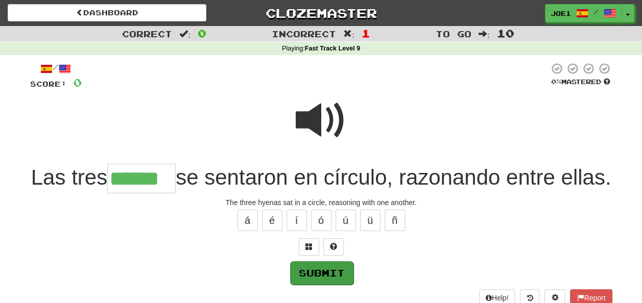
type input "******"
click at [324, 285] on button "Submit" at bounding box center [321, 272] width 63 height 23
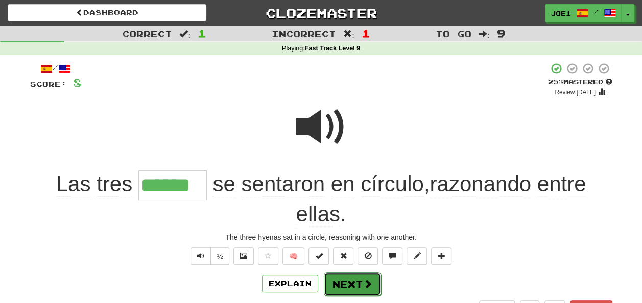
click at [341, 282] on button "Next" at bounding box center [352, 284] width 57 height 23
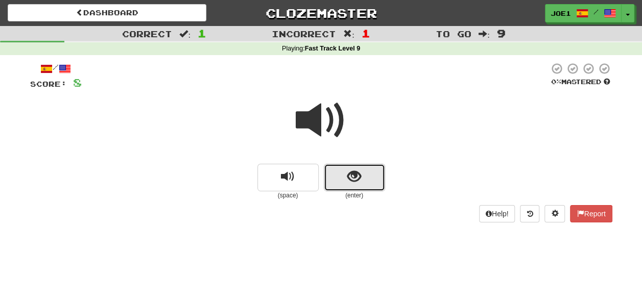
click at [345, 175] on button "show sentence" at bounding box center [354, 178] width 61 height 28
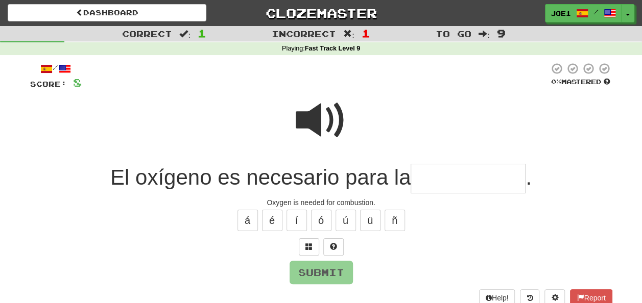
click at [421, 178] on input "text" at bounding box center [468, 179] width 115 height 30
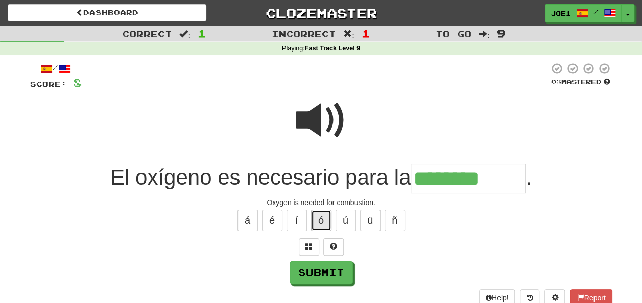
click at [319, 222] on button "ó" at bounding box center [321, 220] width 20 height 21
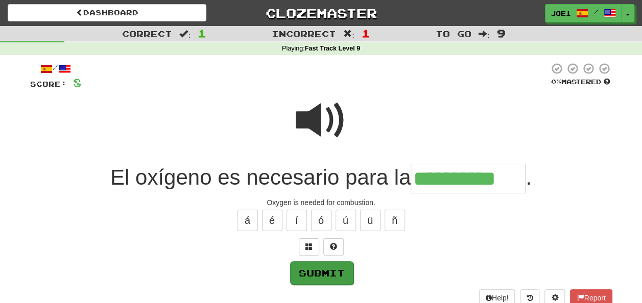
type input "**********"
click at [315, 264] on button "Submit" at bounding box center [321, 272] width 63 height 23
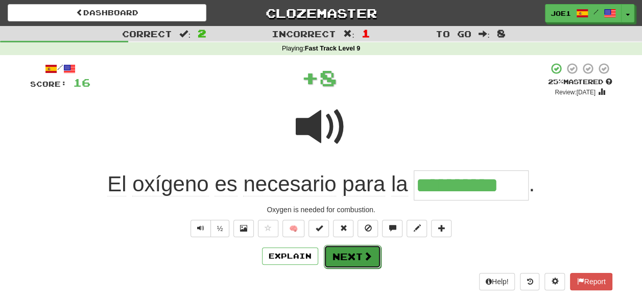
click at [353, 248] on button "Next" at bounding box center [352, 256] width 57 height 23
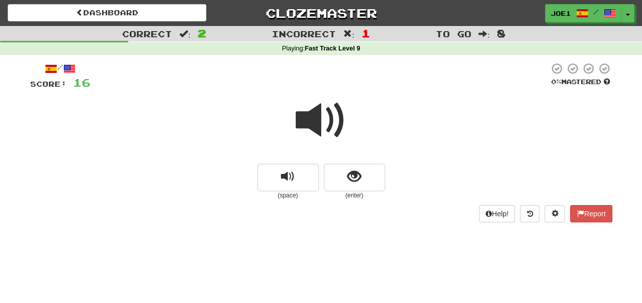
click at [320, 115] on span at bounding box center [321, 120] width 51 height 51
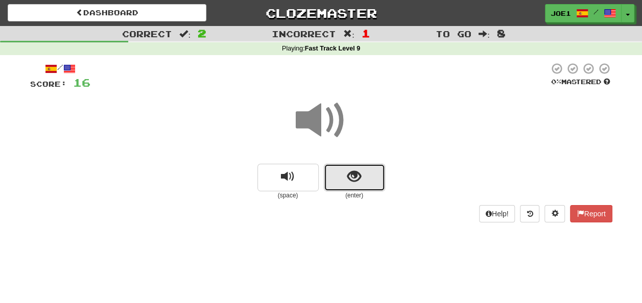
click at [349, 174] on span "show sentence" at bounding box center [354, 177] width 14 height 14
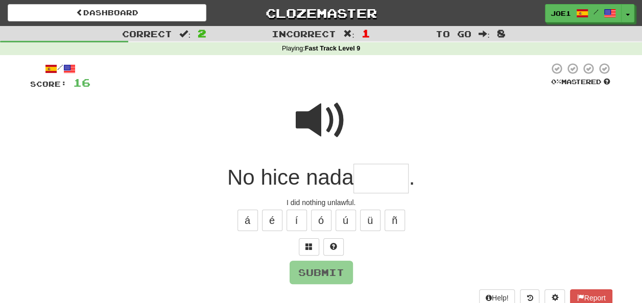
click at [368, 176] on input "text" at bounding box center [380, 179] width 55 height 30
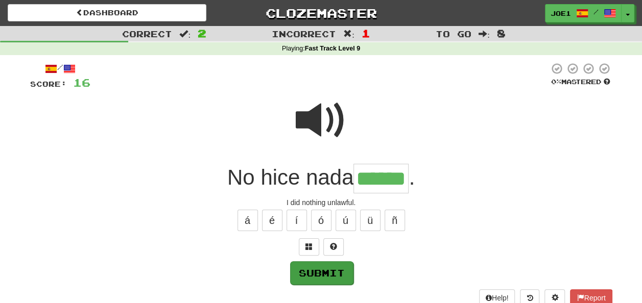
type input "******"
click at [323, 268] on button "Submit" at bounding box center [321, 272] width 63 height 23
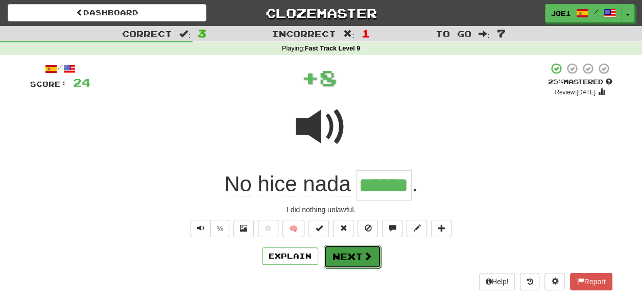
click at [346, 254] on button "Next" at bounding box center [352, 256] width 57 height 23
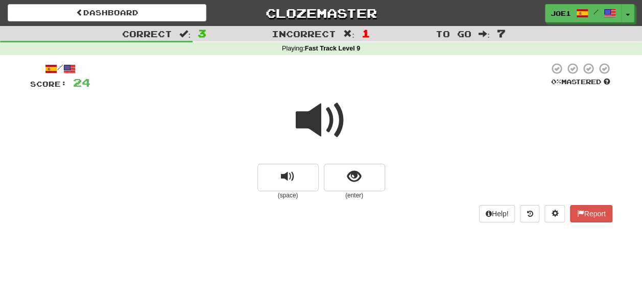
click at [332, 119] on span at bounding box center [321, 120] width 51 height 51
click at [332, 120] on span at bounding box center [321, 120] width 51 height 51
click at [330, 122] on span at bounding box center [321, 120] width 51 height 51
click at [328, 120] on span at bounding box center [321, 120] width 51 height 51
click at [320, 122] on span at bounding box center [321, 120] width 51 height 51
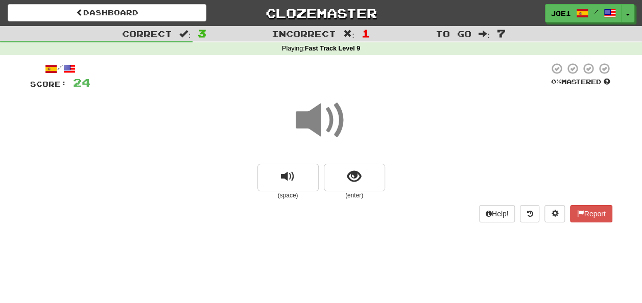
click at [320, 122] on span at bounding box center [321, 120] width 51 height 51
click at [345, 177] on button "show sentence" at bounding box center [354, 178] width 61 height 28
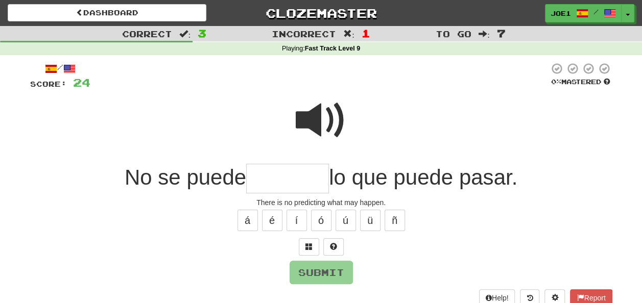
click at [311, 125] on span at bounding box center [321, 120] width 51 height 51
click at [255, 181] on input "text" at bounding box center [287, 179] width 83 height 30
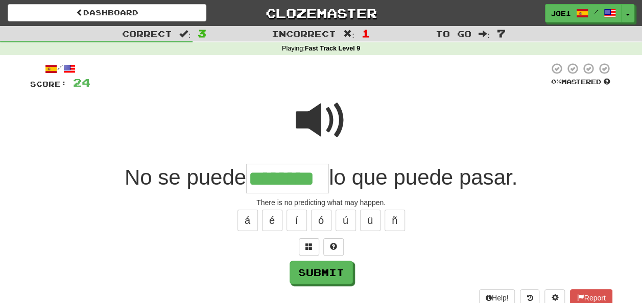
type input "********"
click at [329, 119] on span at bounding box center [321, 120] width 51 height 51
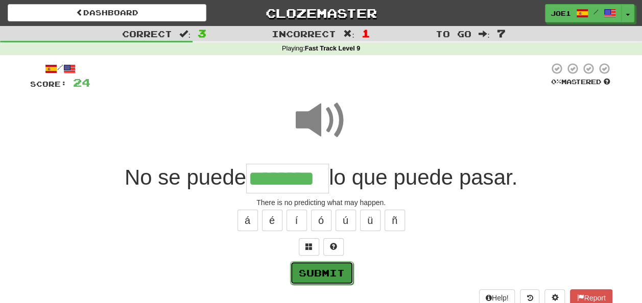
click at [338, 268] on button "Submit" at bounding box center [321, 272] width 63 height 23
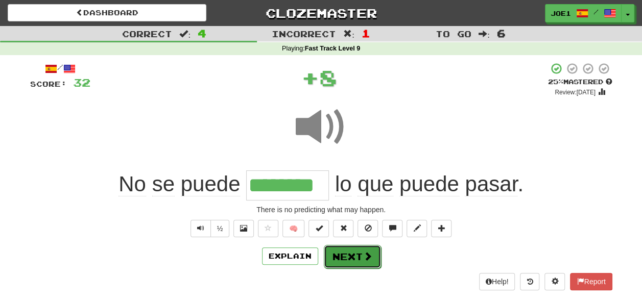
click at [347, 249] on button "Next" at bounding box center [352, 256] width 57 height 23
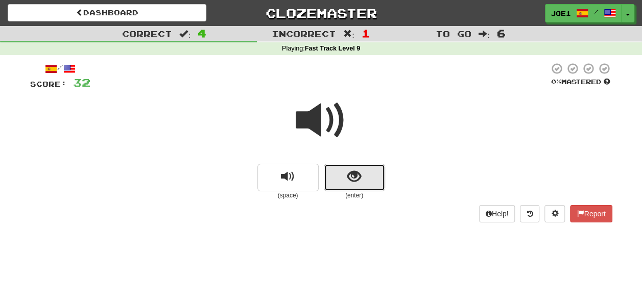
click at [338, 179] on button "show sentence" at bounding box center [354, 178] width 61 height 28
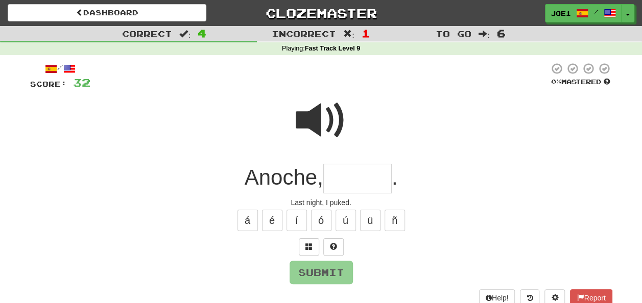
click at [338, 182] on input "text" at bounding box center [357, 179] width 68 height 30
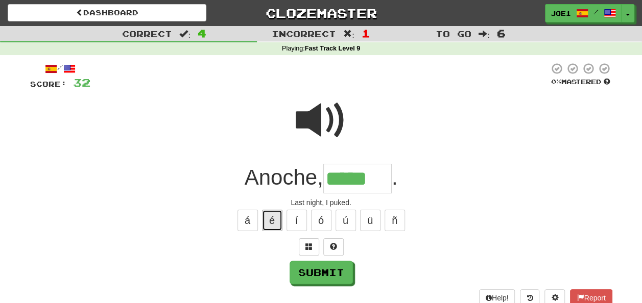
click at [276, 223] on button "é" at bounding box center [272, 220] width 20 height 21
type input "******"
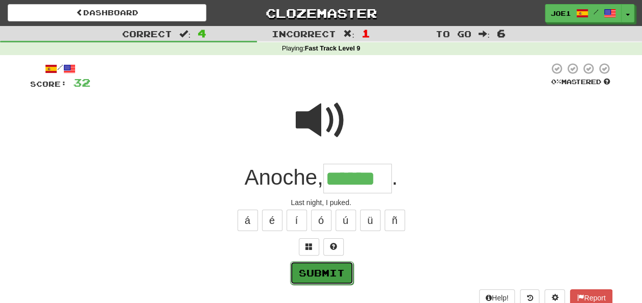
click at [317, 271] on button "Submit" at bounding box center [321, 272] width 63 height 23
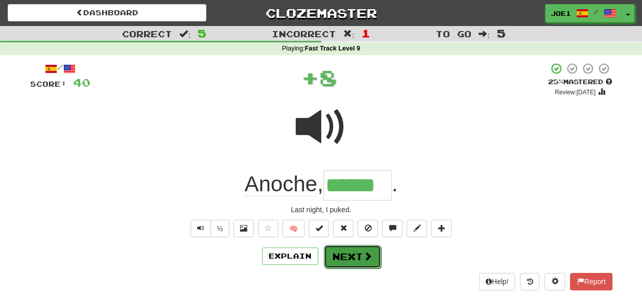
click at [354, 256] on button "Next" at bounding box center [352, 256] width 57 height 23
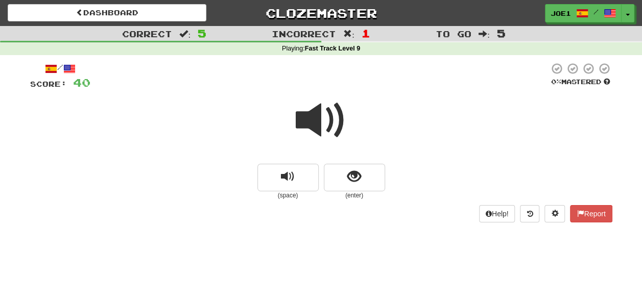
click at [323, 124] on span at bounding box center [321, 120] width 51 height 51
click at [319, 122] on span at bounding box center [321, 120] width 51 height 51
click at [319, 120] on span at bounding box center [321, 120] width 51 height 51
click at [353, 177] on span "show sentence" at bounding box center [354, 177] width 14 height 14
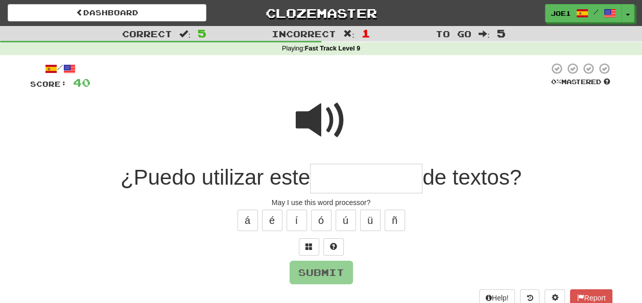
click at [303, 108] on span at bounding box center [321, 120] width 51 height 51
click at [324, 177] on input "text" at bounding box center [366, 179] width 112 height 30
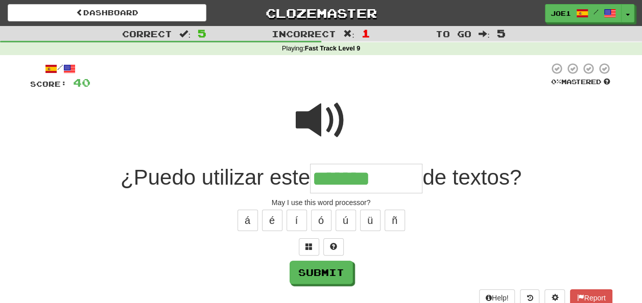
click at [310, 119] on span at bounding box center [321, 120] width 51 height 51
click at [395, 179] on input "*******" at bounding box center [366, 179] width 112 height 30
type input "**********"
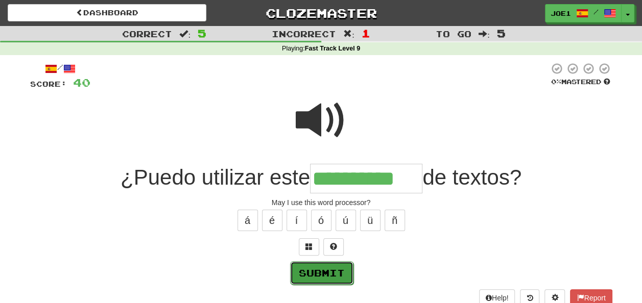
click at [328, 267] on button "Submit" at bounding box center [321, 272] width 63 height 23
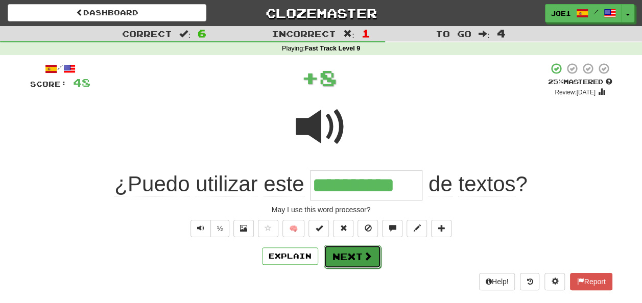
click at [347, 253] on button "Next" at bounding box center [352, 256] width 57 height 23
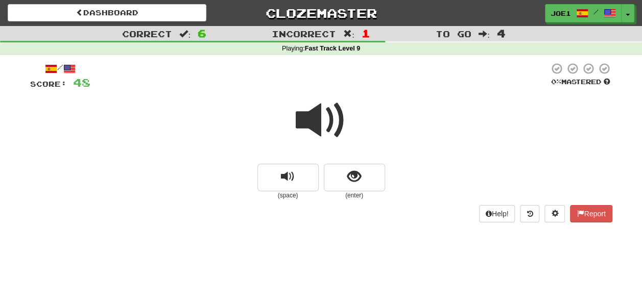
click at [317, 117] on span at bounding box center [321, 120] width 51 height 51
click at [353, 178] on span "show sentence" at bounding box center [354, 177] width 14 height 14
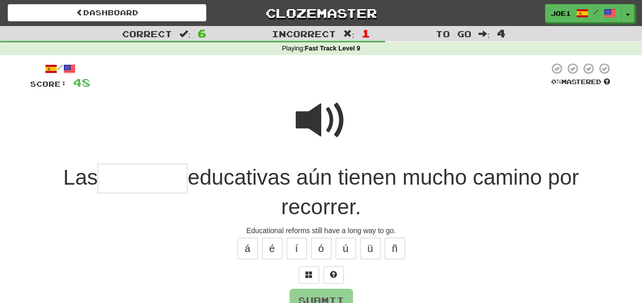
click at [324, 113] on span at bounding box center [321, 120] width 51 height 51
click at [107, 180] on input "text" at bounding box center [143, 179] width 90 height 30
type input "********"
click at [320, 295] on button "Submit" at bounding box center [321, 300] width 63 height 23
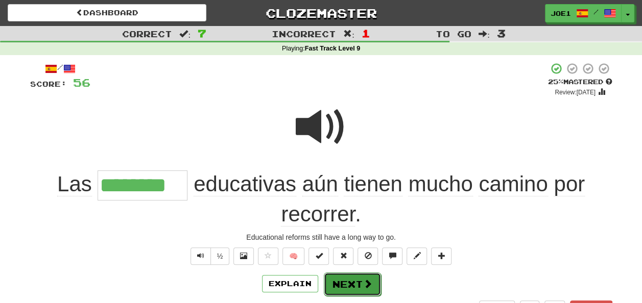
click at [351, 280] on button "Next" at bounding box center [352, 284] width 57 height 23
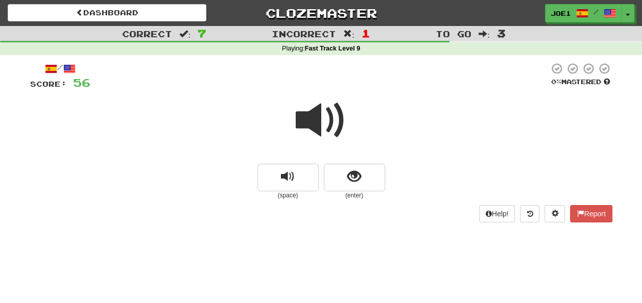
drag, startPoint x: 320, startPoint y: 110, endPoint x: 317, endPoint y: 117, distance: 7.8
click at [320, 117] on span at bounding box center [321, 120] width 51 height 51
click at [347, 176] on span "show sentence" at bounding box center [354, 177] width 14 height 14
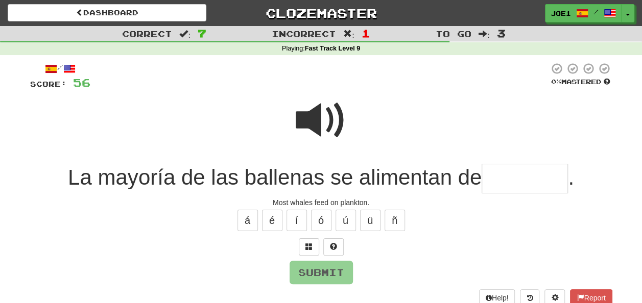
click at [503, 175] on input "text" at bounding box center [524, 179] width 86 height 30
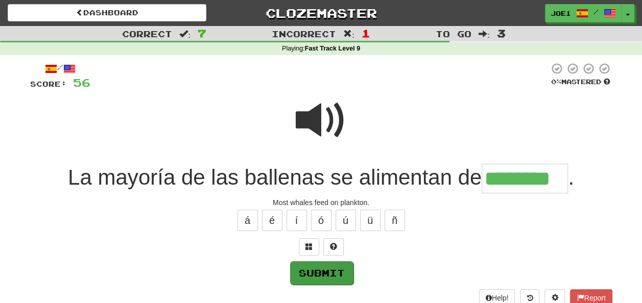
type input "********"
click at [336, 270] on button "Submit" at bounding box center [321, 272] width 63 height 23
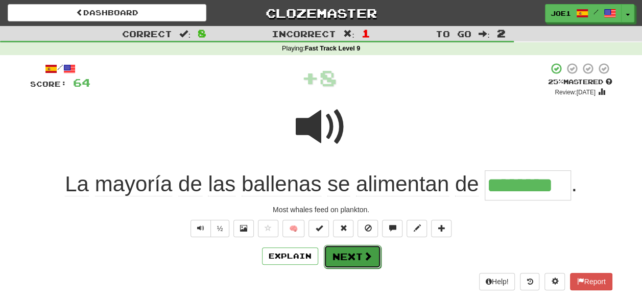
click at [346, 254] on button "Next" at bounding box center [352, 256] width 57 height 23
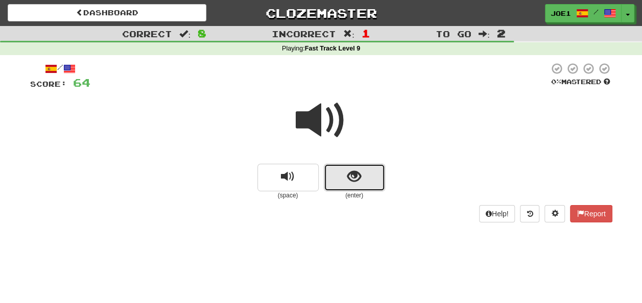
click at [350, 177] on span "show sentence" at bounding box center [354, 177] width 14 height 14
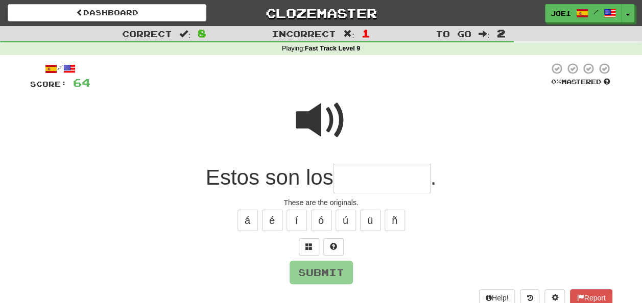
click at [350, 176] on input "text" at bounding box center [381, 179] width 97 height 30
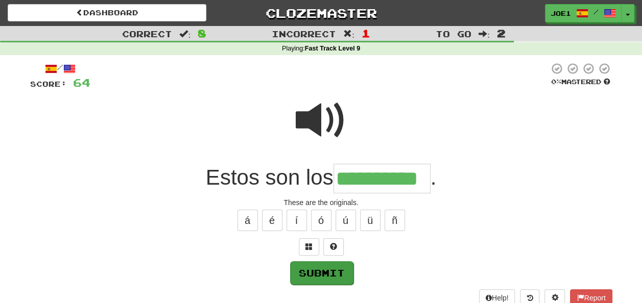
type input "**********"
click at [314, 264] on button "Submit" at bounding box center [321, 272] width 63 height 23
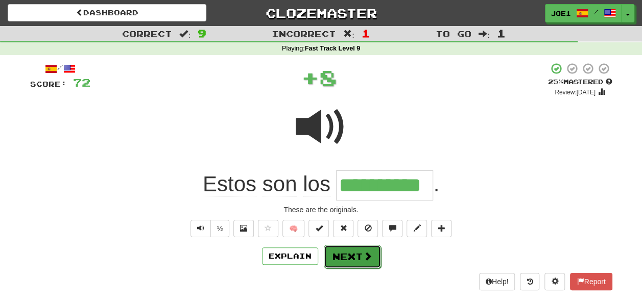
click at [351, 250] on button "Next" at bounding box center [352, 256] width 57 height 23
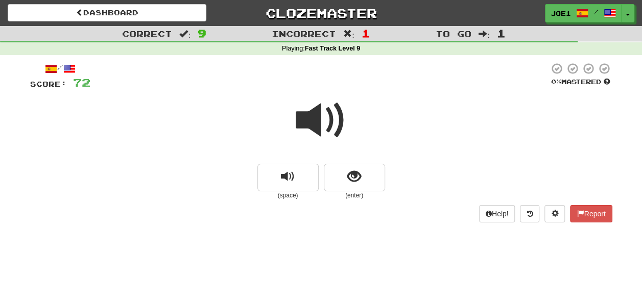
click at [316, 120] on span at bounding box center [321, 120] width 51 height 51
click at [354, 171] on span "show sentence" at bounding box center [354, 177] width 14 height 14
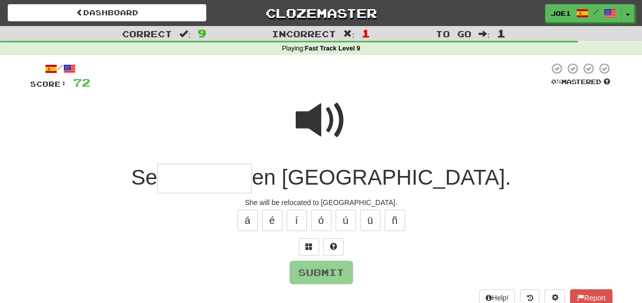
click at [205, 180] on input "text" at bounding box center [204, 179] width 94 height 30
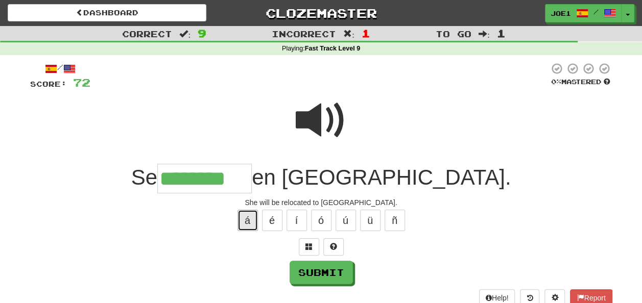
click at [248, 219] on button "á" at bounding box center [247, 220] width 20 height 21
type input "*********"
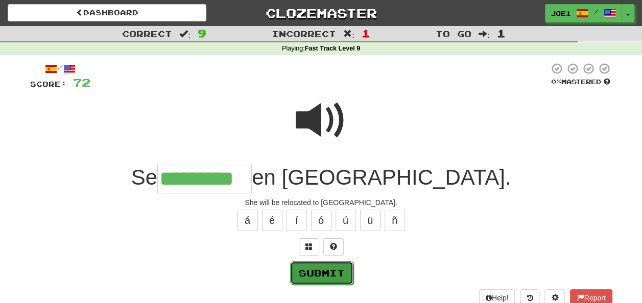
click at [326, 269] on button "Submit" at bounding box center [321, 272] width 63 height 23
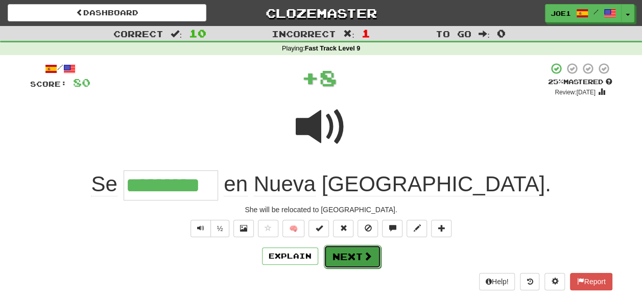
click at [354, 251] on button "Next" at bounding box center [352, 256] width 57 height 23
